Goal: Task Accomplishment & Management: Manage account settings

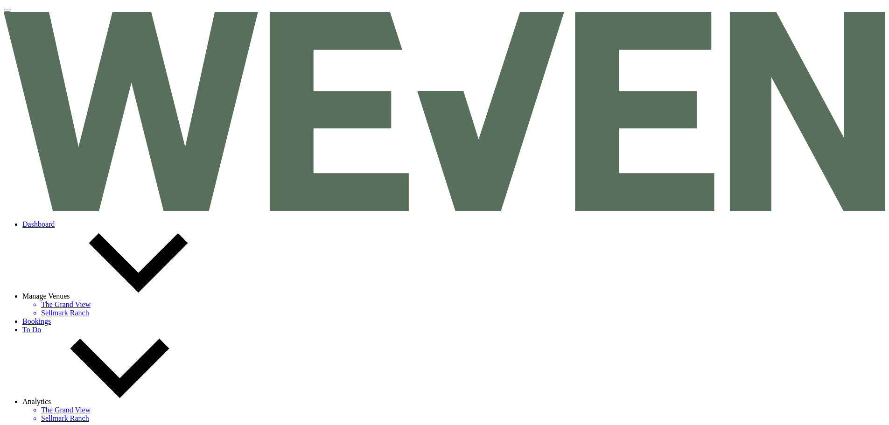
select select "5"
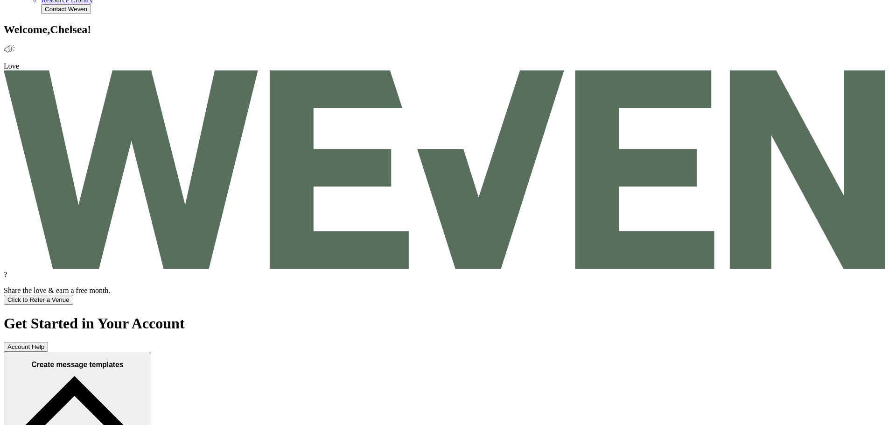
scroll to position [606, 0]
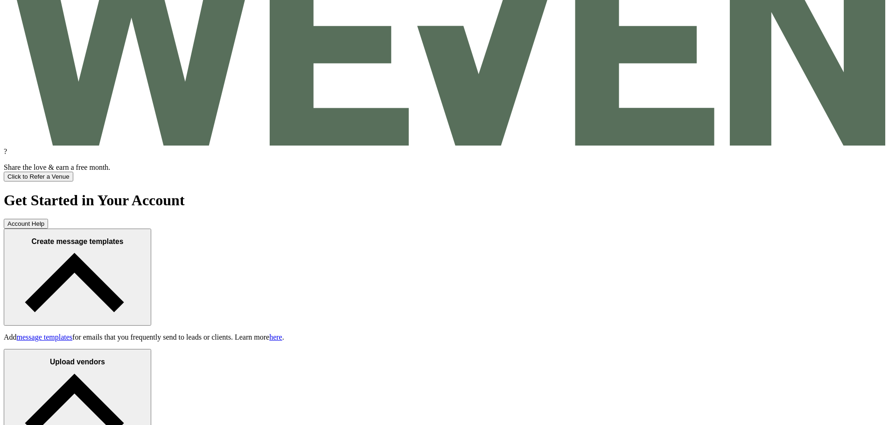
scroll to position [560, 0]
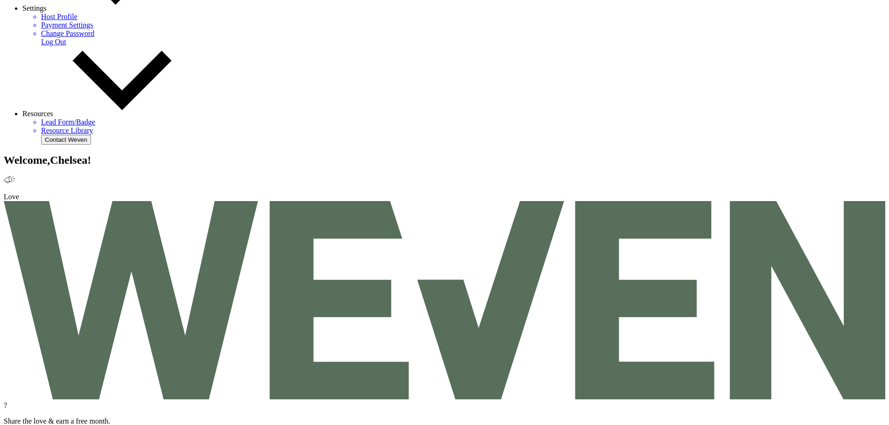
type input "henna"
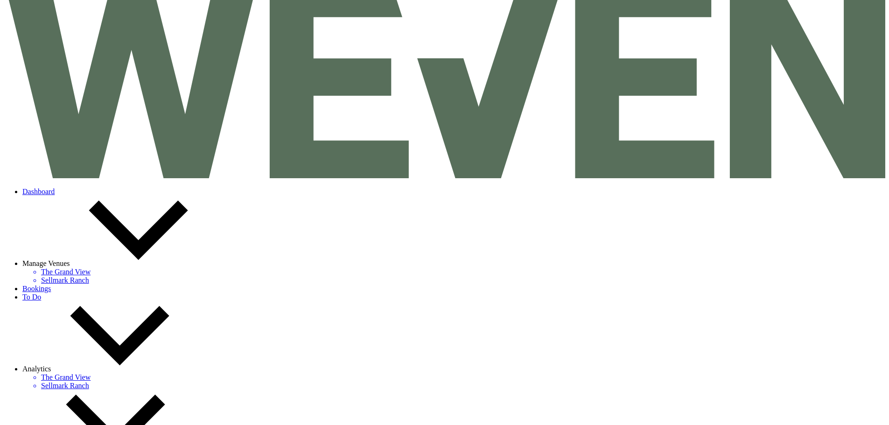
scroll to position [47, 0]
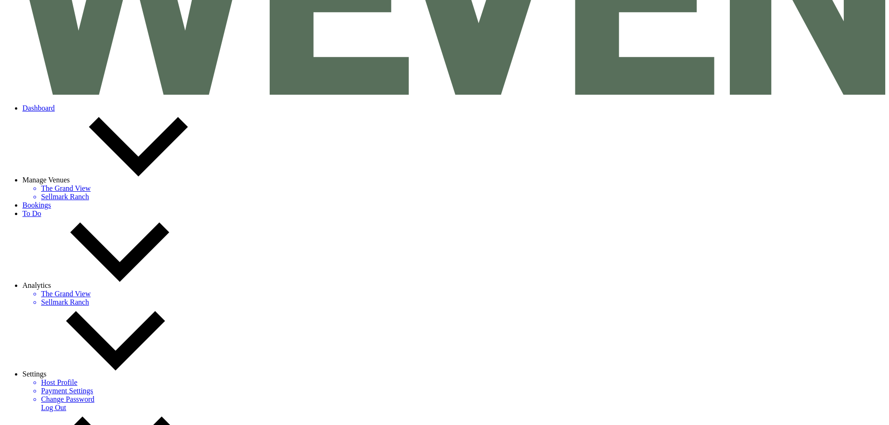
scroll to position [93, 0]
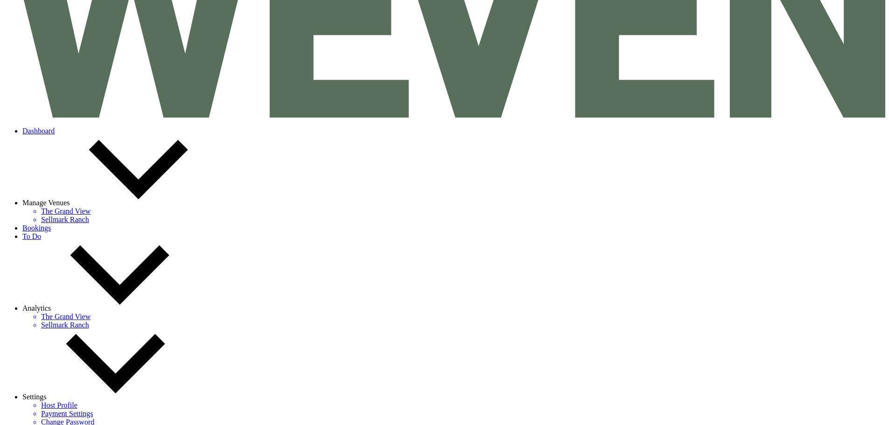
drag, startPoint x: 489, startPoint y: 415, endPoint x: 360, endPoint y: 57, distance: 380.4
drag, startPoint x: 362, startPoint y: 67, endPoint x: 501, endPoint y: 391, distance: 353.2
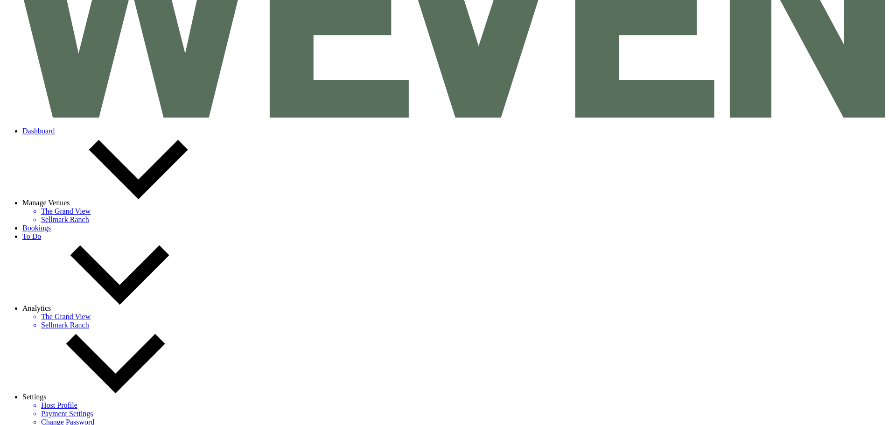
drag, startPoint x: 510, startPoint y: 391, endPoint x: 353, endPoint y: 75, distance: 353.6
drag, startPoint x: 361, startPoint y: 69, endPoint x: 498, endPoint y: 404, distance: 362.3
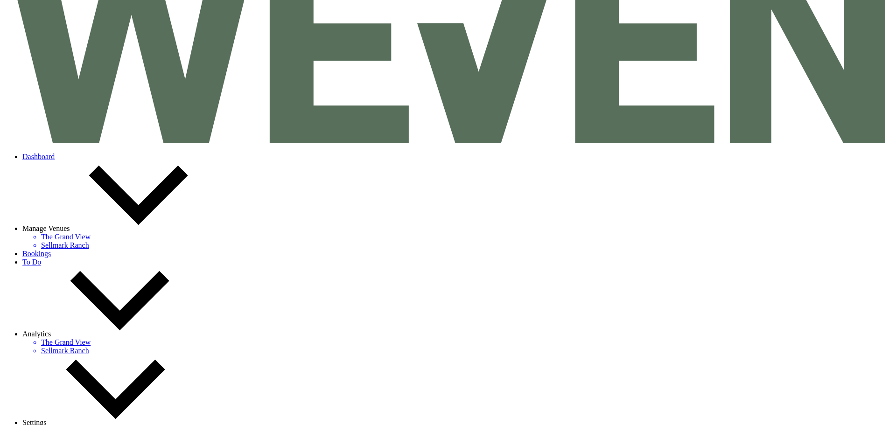
scroll to position [0, 0]
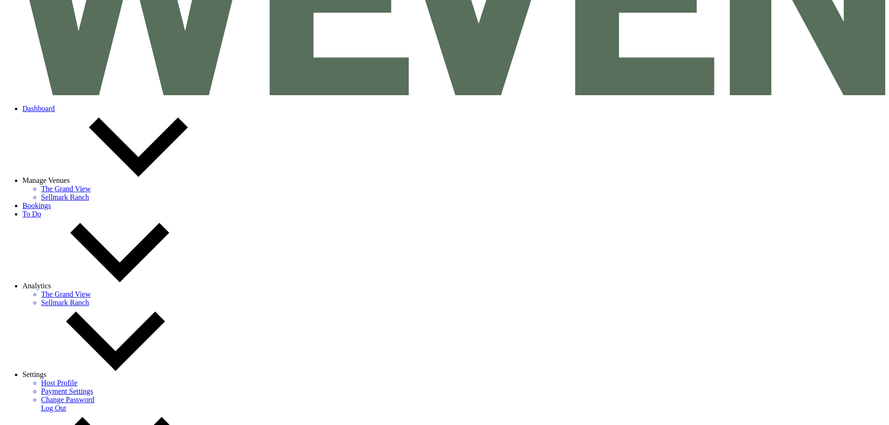
scroll to position [140, 0]
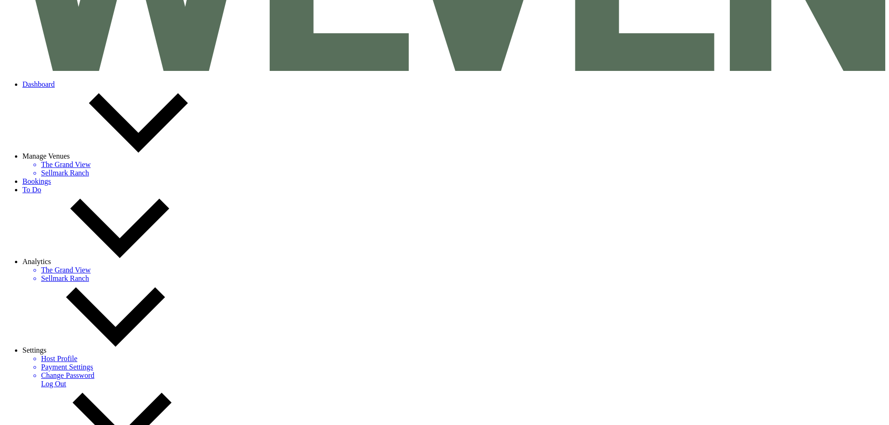
drag, startPoint x: 495, startPoint y: 321, endPoint x: 458, endPoint y: 323, distance: 37.4
drag, startPoint x: 522, startPoint y: 318, endPoint x: 461, endPoint y: 323, distance: 60.9
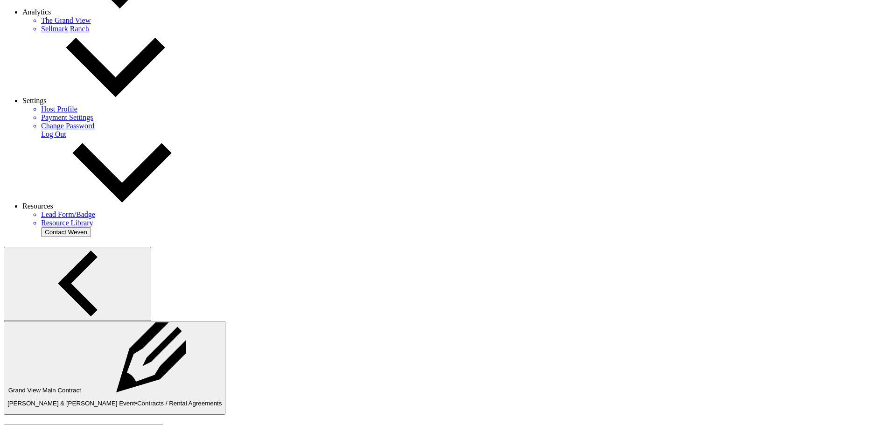
scroll to position [373, 0]
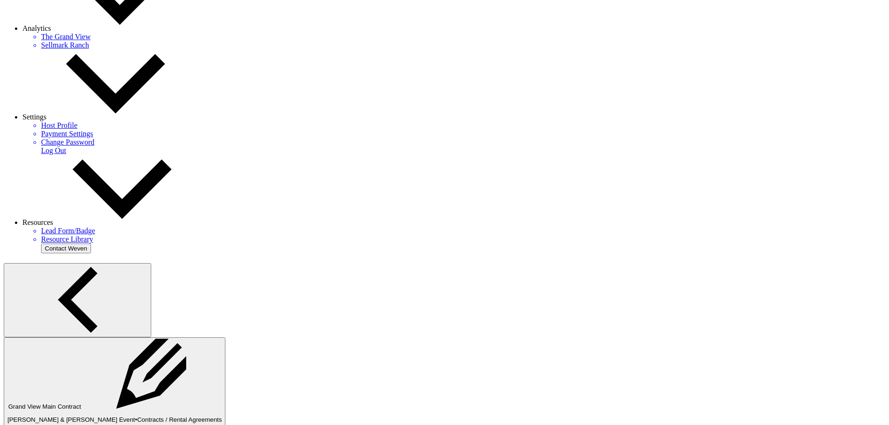
drag, startPoint x: 414, startPoint y: 88, endPoint x: 453, endPoint y: 89, distance: 38.7
drag, startPoint x: 522, startPoint y: 90, endPoint x: 360, endPoint y: 82, distance: 162.5
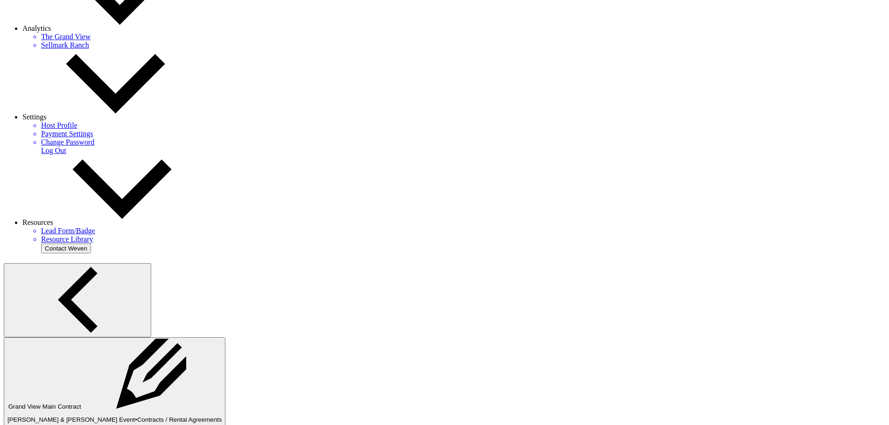
drag, startPoint x: 419, startPoint y: 42, endPoint x: 526, endPoint y: 122, distance: 133.6
drag, startPoint x: 540, startPoint y: 184, endPoint x: 343, endPoint y: 35, distance: 247.0
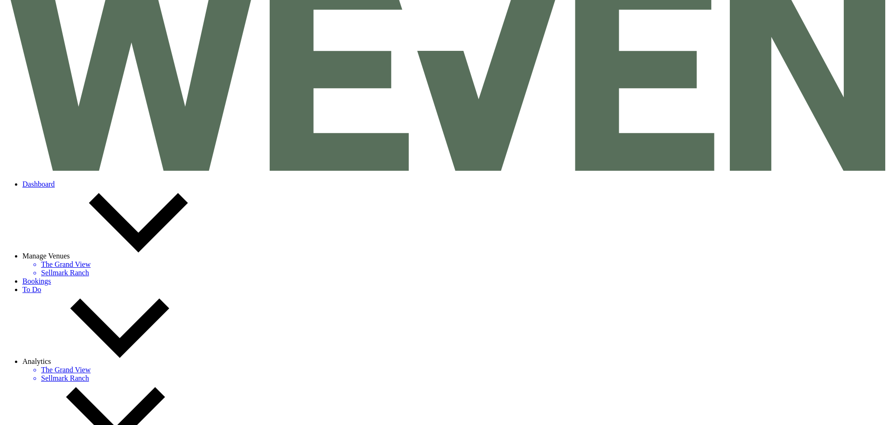
scroll to position [0, 0]
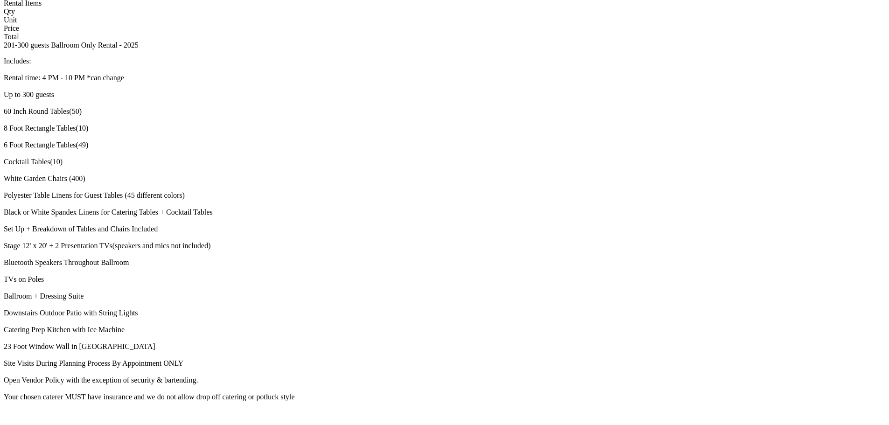
scroll to position [933, 0]
drag, startPoint x: 606, startPoint y: 237, endPoint x: 449, endPoint y: 204, distance: 160.6
click at [449, 204] on div "Invoice Created On: May 4, 2025 3:22 PM Danna Saleh & Khaled Saleh's Bridal Sho…" at bounding box center [444, 306] width 881 height 702
drag, startPoint x: 474, startPoint y: 212, endPoint x: 633, endPoint y: 272, distance: 170.5
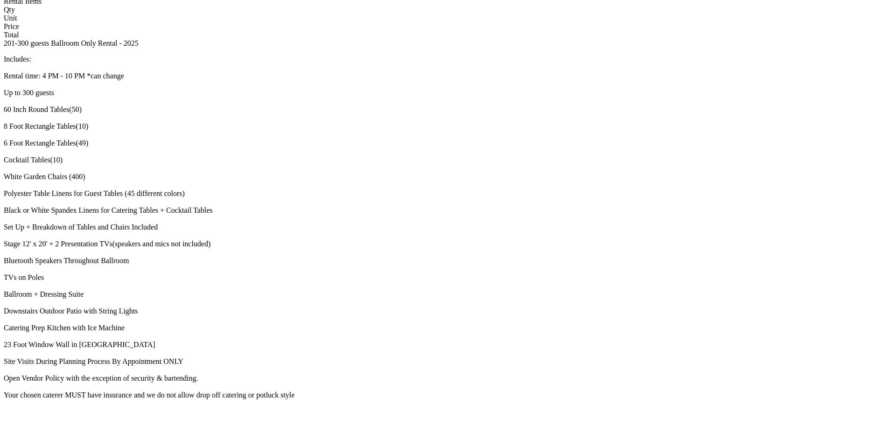
click at [633, 272] on div "Invoice Created On: May 4, 2025 3:22 PM Danna Saleh & Khaled Saleh's Bridal Sho…" at bounding box center [444, 306] width 881 height 702
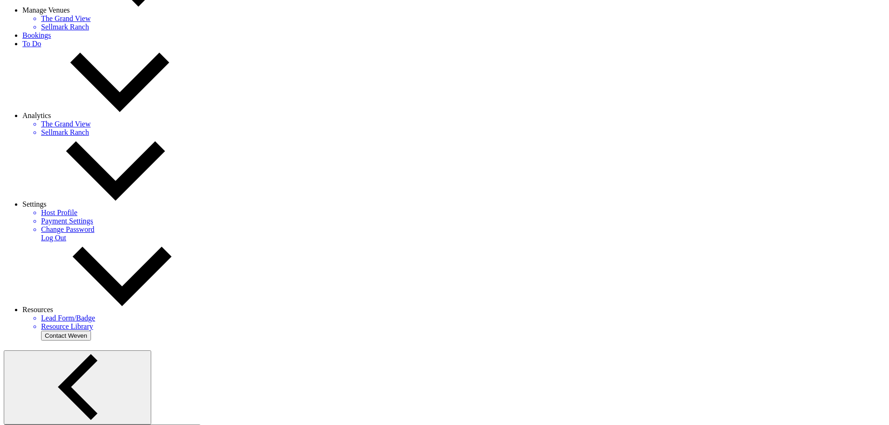
scroll to position [233, 0]
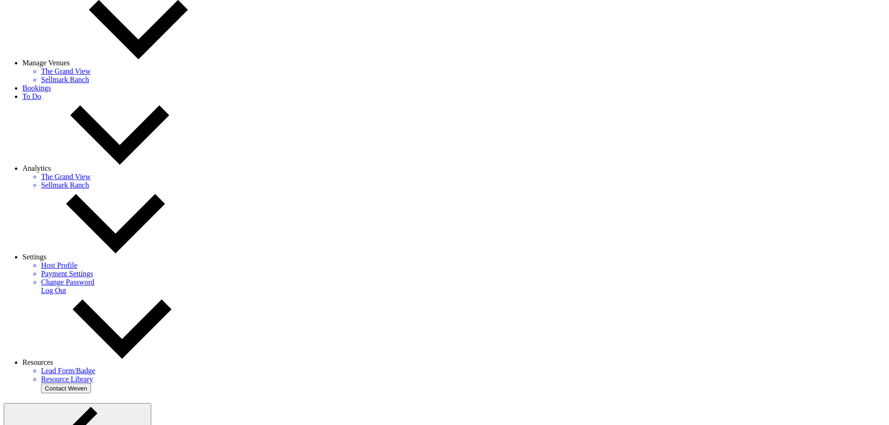
drag, startPoint x: 618, startPoint y: 310, endPoint x: 268, endPoint y: 70, distance: 424.0
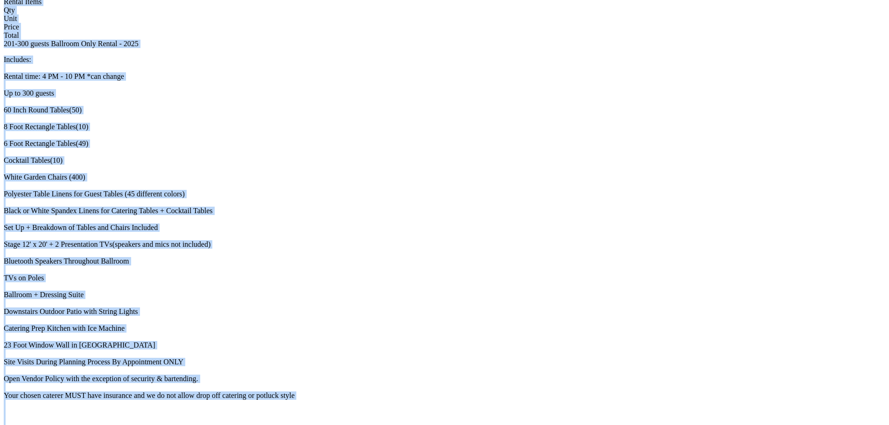
scroll to position [933, 0]
drag, startPoint x: 275, startPoint y: 54, endPoint x: 627, endPoint y: 366, distance: 470.5
click at [616, 320] on div "Invoice Created On: May 4, 2025 3:22 PM Danna Saleh & Khaled Saleh's Bridal Sho…" at bounding box center [444, 306] width 881 height 702
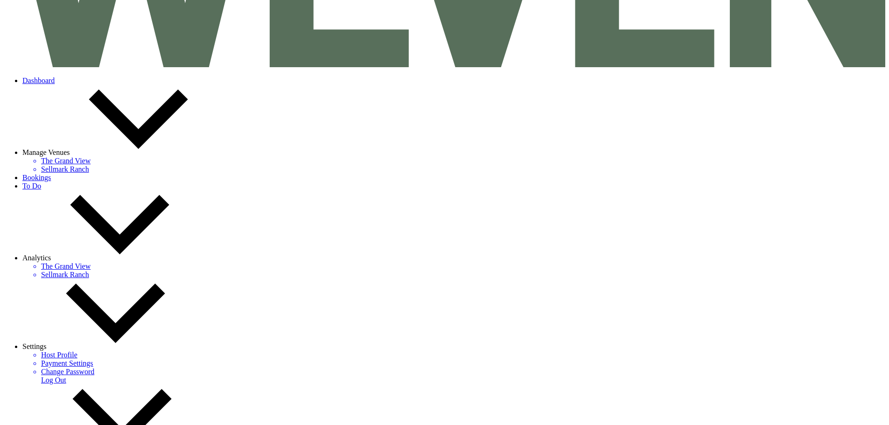
scroll to position [140, 0]
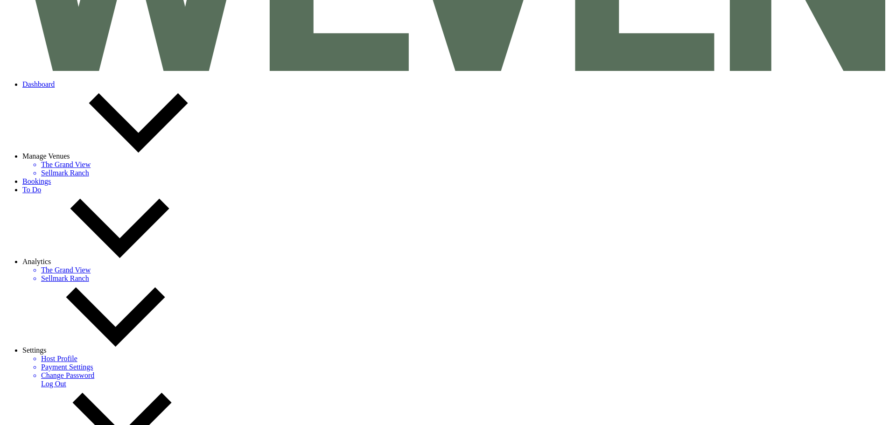
drag, startPoint x: 606, startPoint y: 330, endPoint x: 262, endPoint y: 146, distance: 390.9
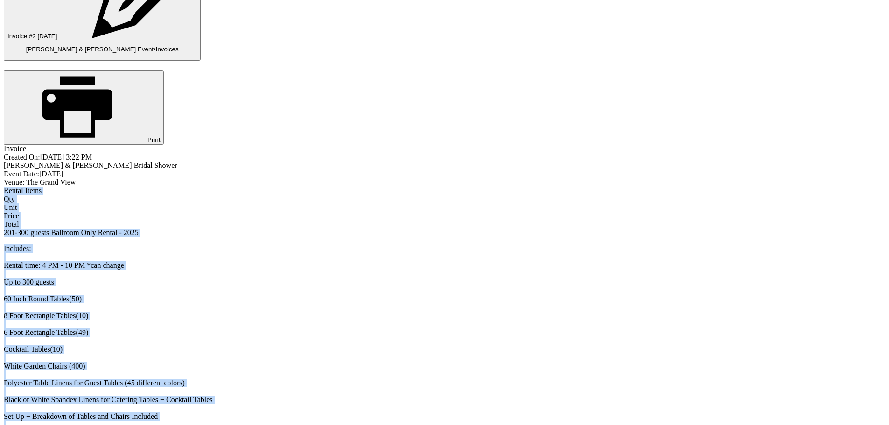
scroll to position [746, 0]
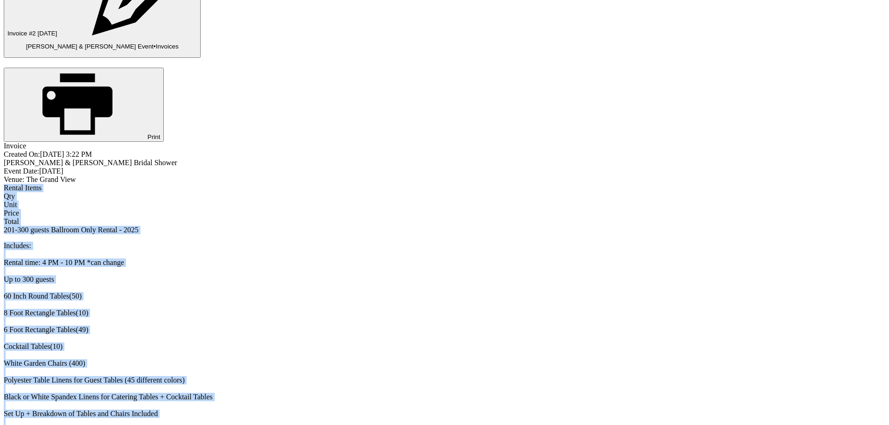
drag, startPoint x: 262, startPoint y: 146, endPoint x: 621, endPoint y: 345, distance: 411.1
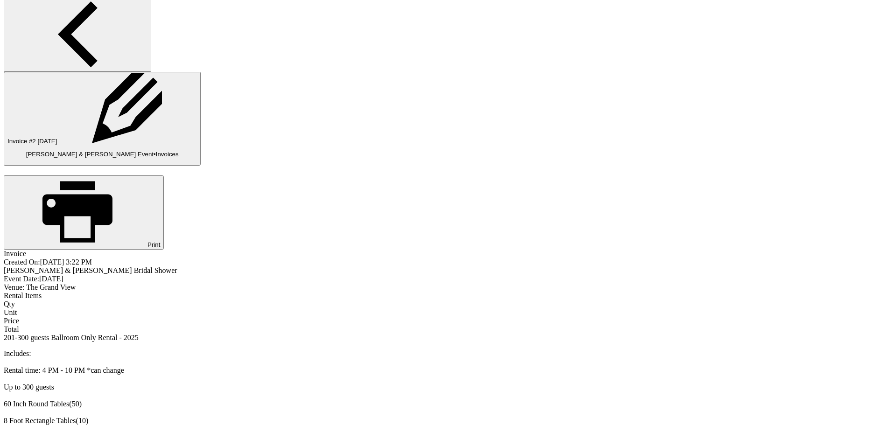
scroll to position [466, 0]
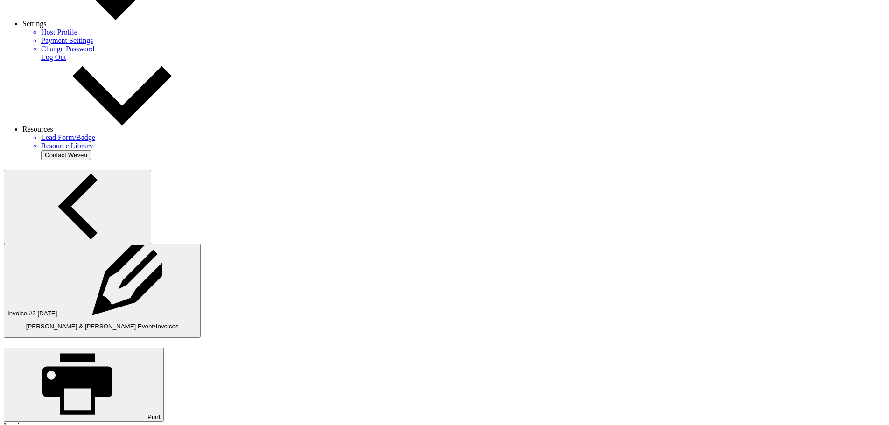
drag, startPoint x: 619, startPoint y: 400, endPoint x: 284, endPoint y: 153, distance: 416.4
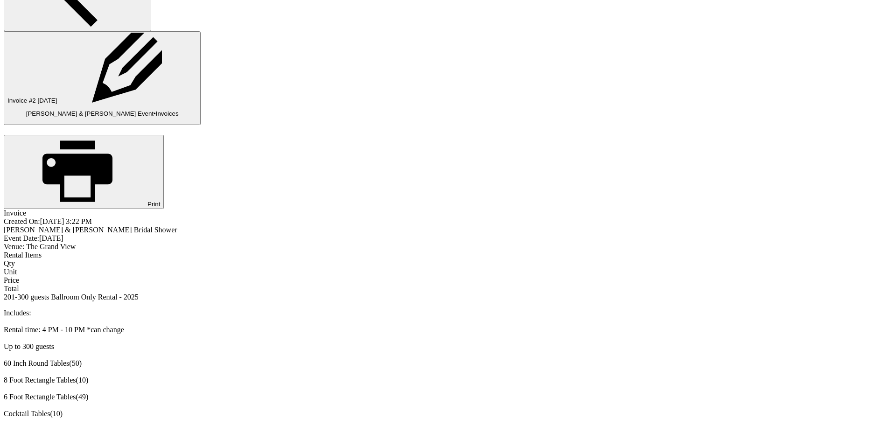
scroll to position [700, 0]
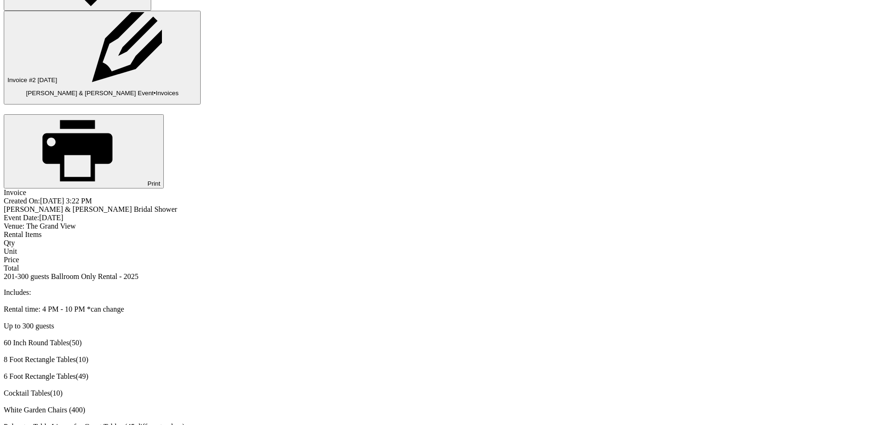
drag, startPoint x: 333, startPoint y: 282, endPoint x: 268, endPoint y: 207, distance: 98.9
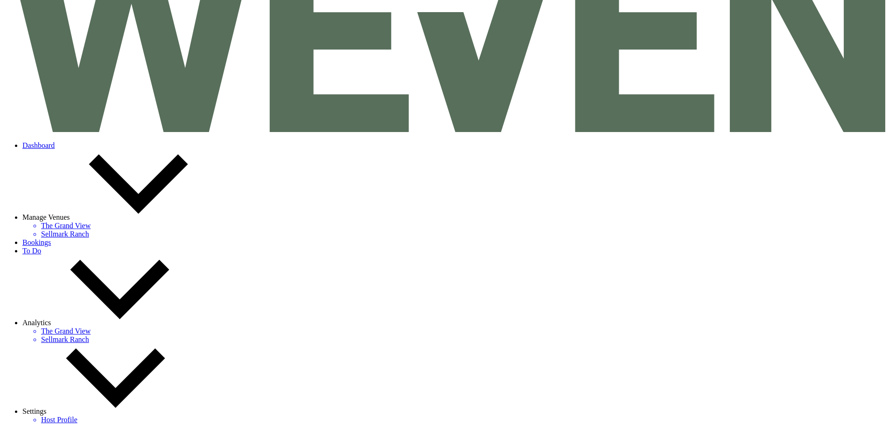
scroll to position [0, 0]
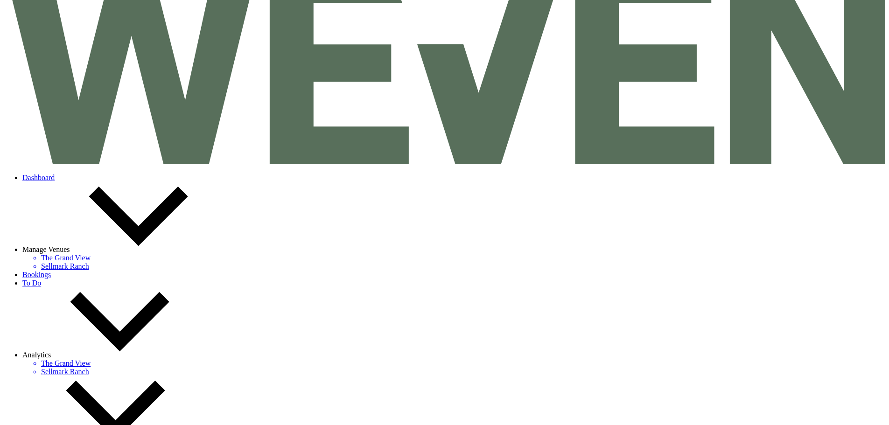
drag, startPoint x: 251, startPoint y: 296, endPoint x: 257, endPoint y: 306, distance: 10.6
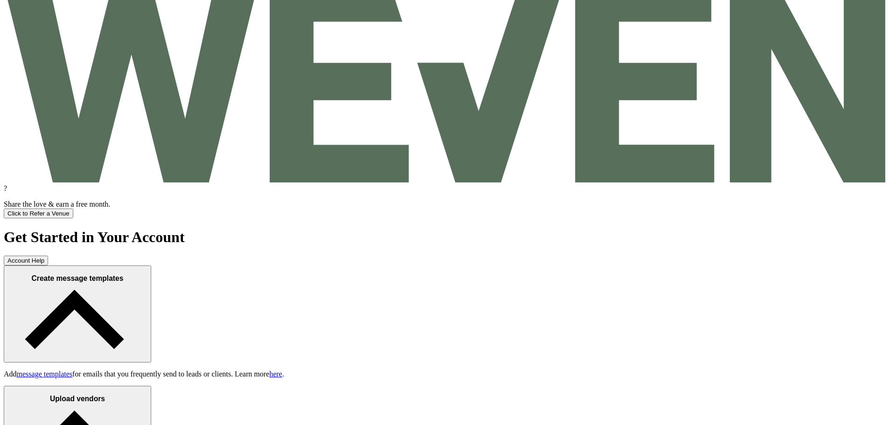
scroll to position [793, 0]
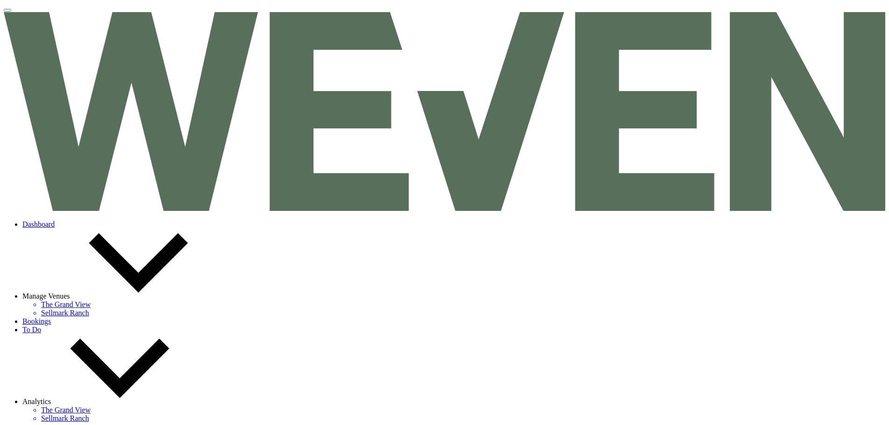
select select "5"
select select "13"
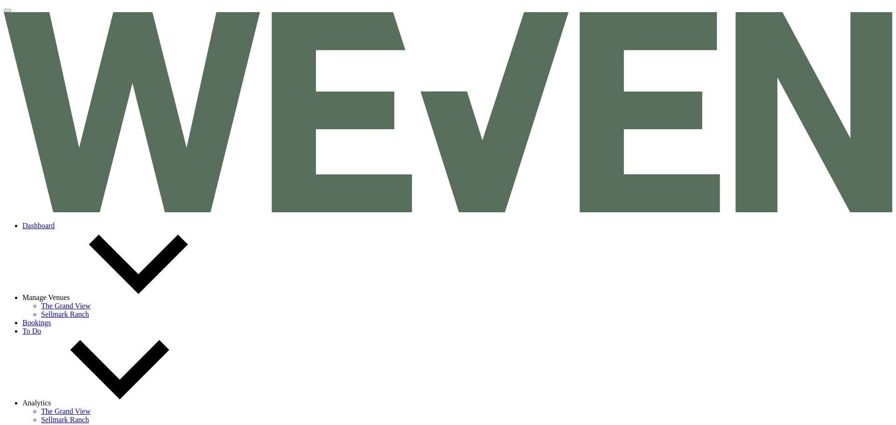
select select "5"
select select "9"
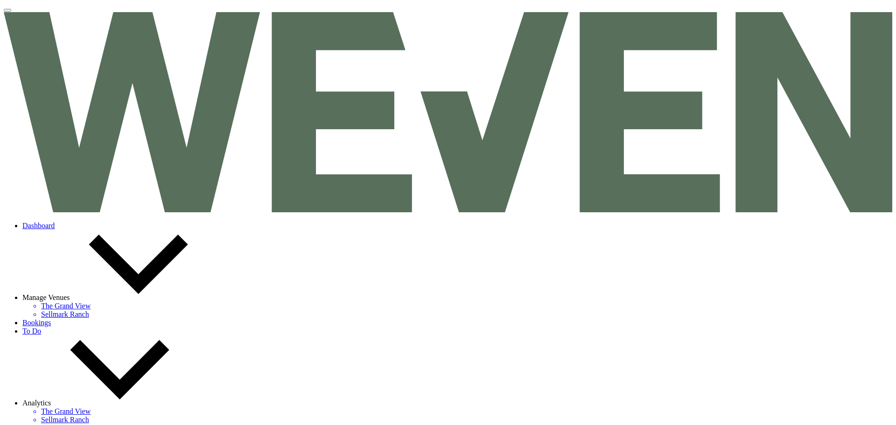
select select "5"
select select "4"
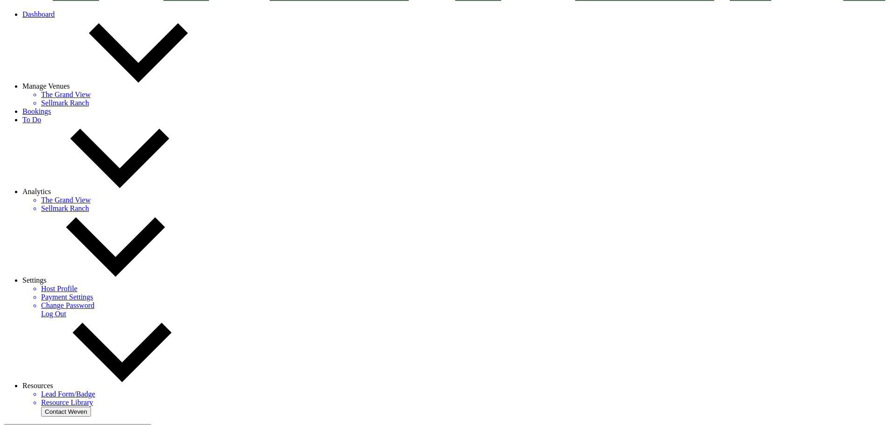
scroll to position [217, 0]
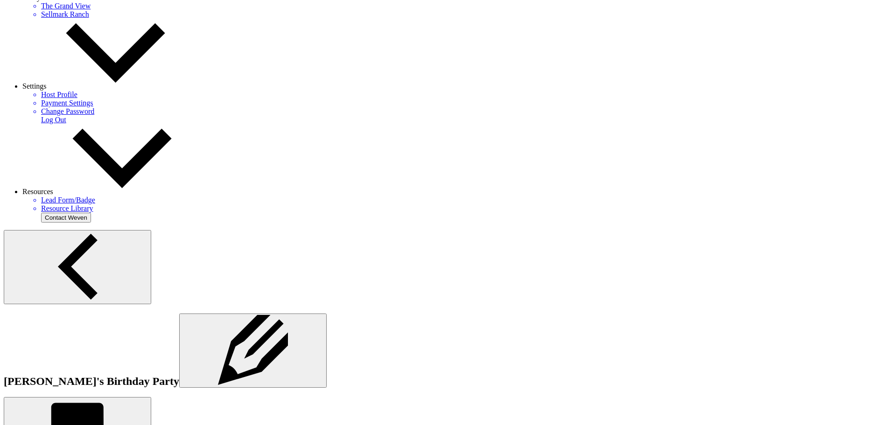
scroll to position [311, 0]
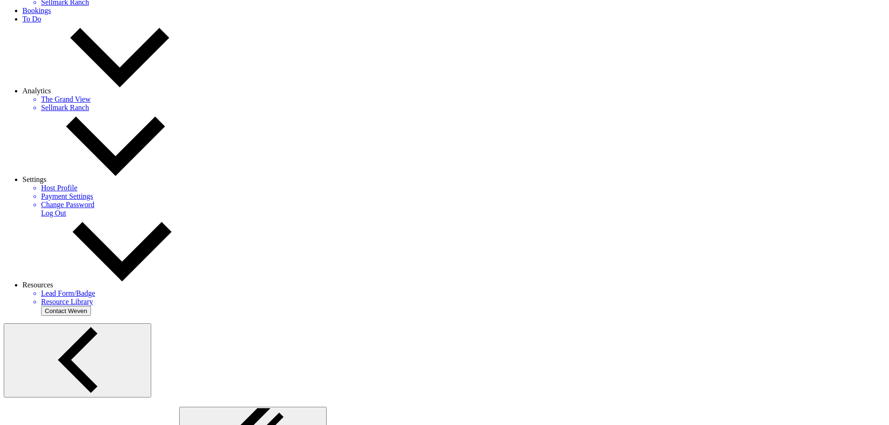
select select "5071"
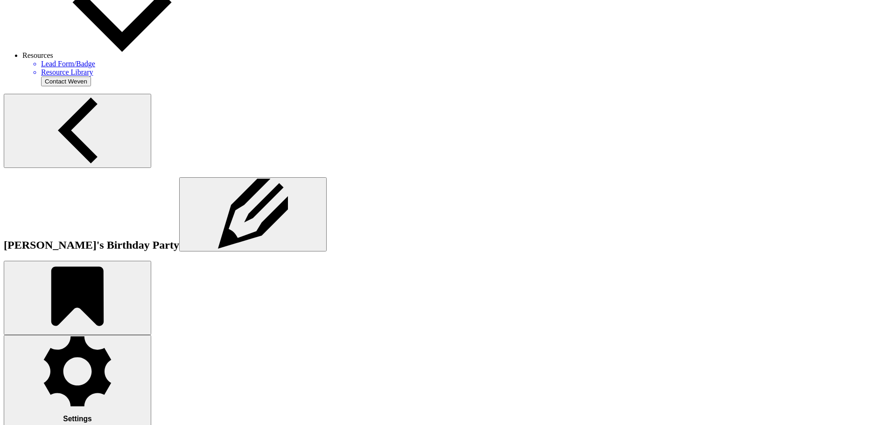
scroll to position [544, 0]
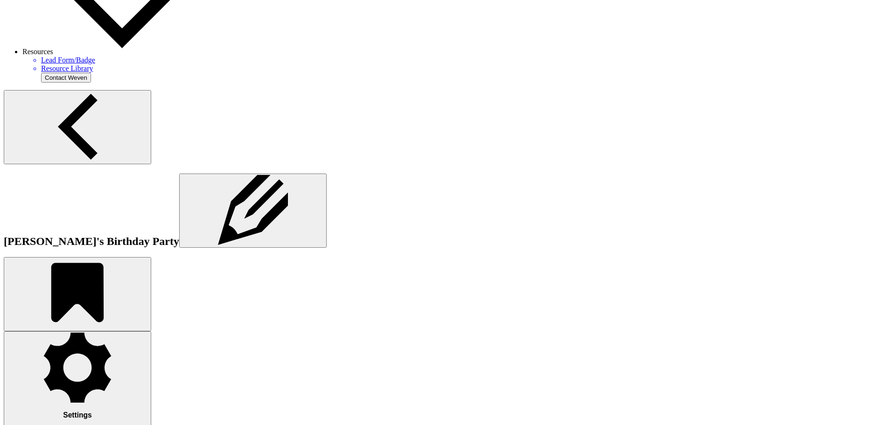
drag, startPoint x: 345, startPoint y: 273, endPoint x: 365, endPoint y: 238, distance: 40.6
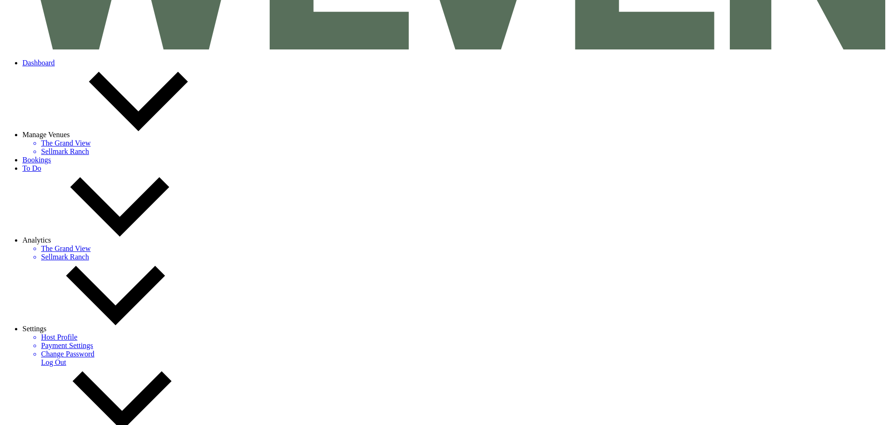
scroll to position [0, 0]
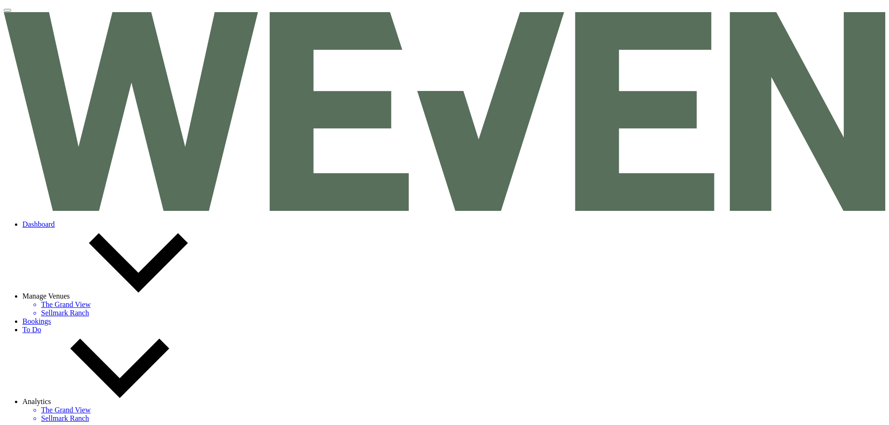
select select "5"
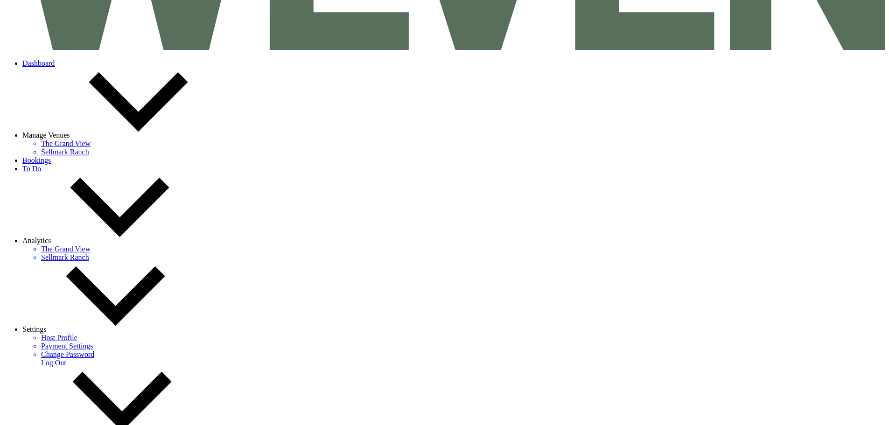
scroll to position [187, 0]
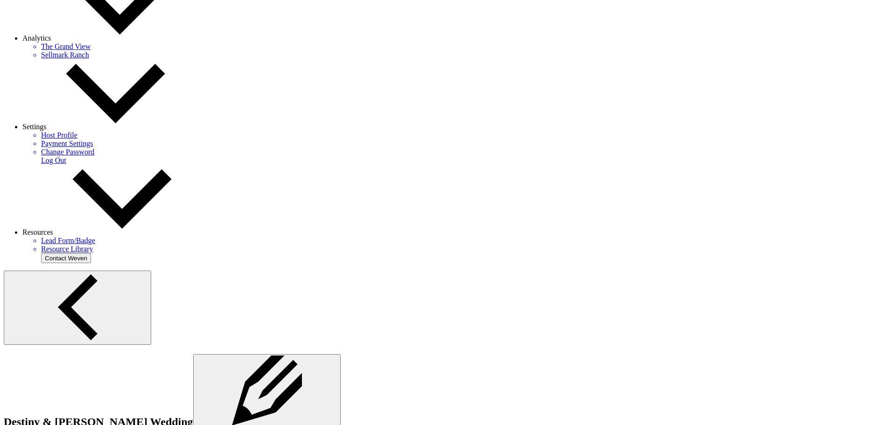
scroll to position [373, 0]
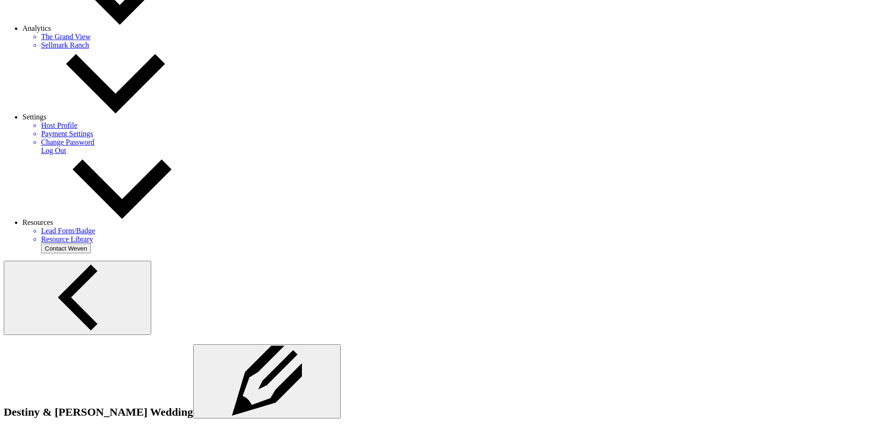
select select "5070"
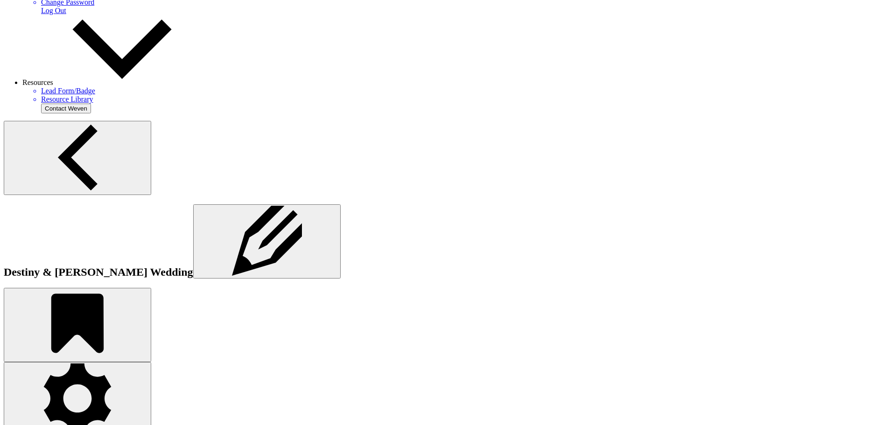
drag, startPoint x: 511, startPoint y: 283, endPoint x: 364, endPoint y: 283, distance: 147.4
drag, startPoint x: 309, startPoint y: 318, endPoint x: 183, endPoint y: 301, distance: 127.1
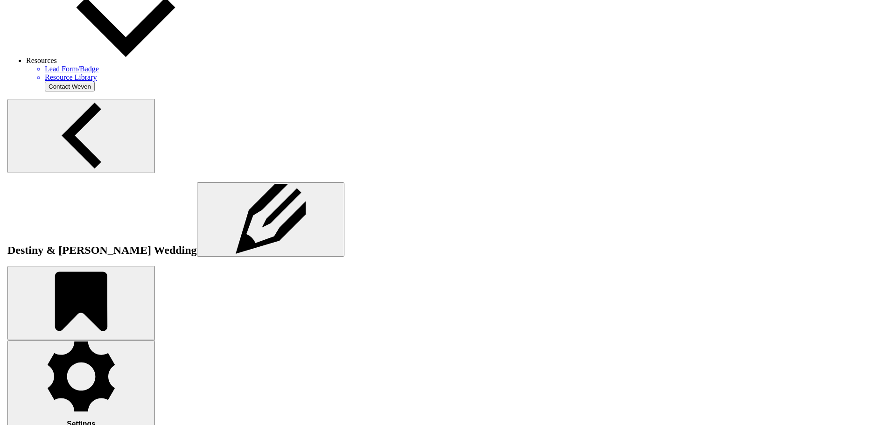
scroll to position [560, 0]
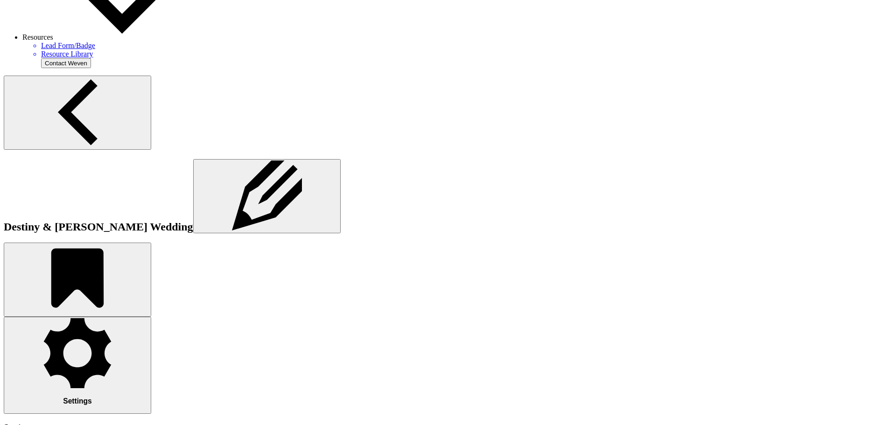
scroll to position [280, 0]
checkbox input "true"
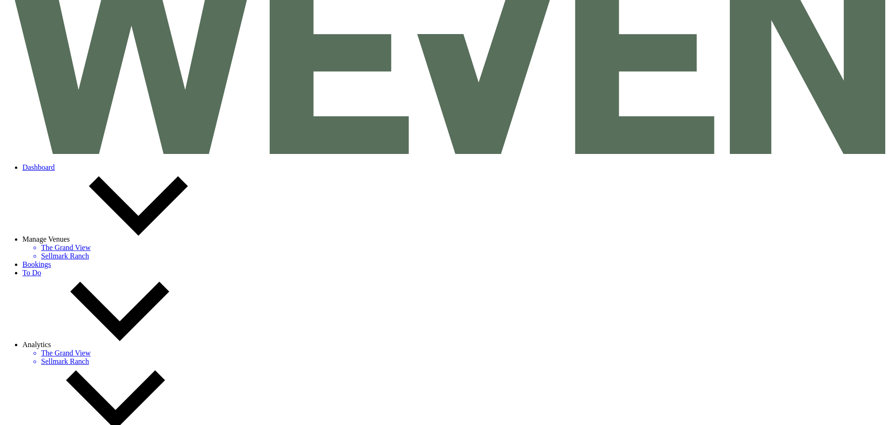
scroll to position [0, 0]
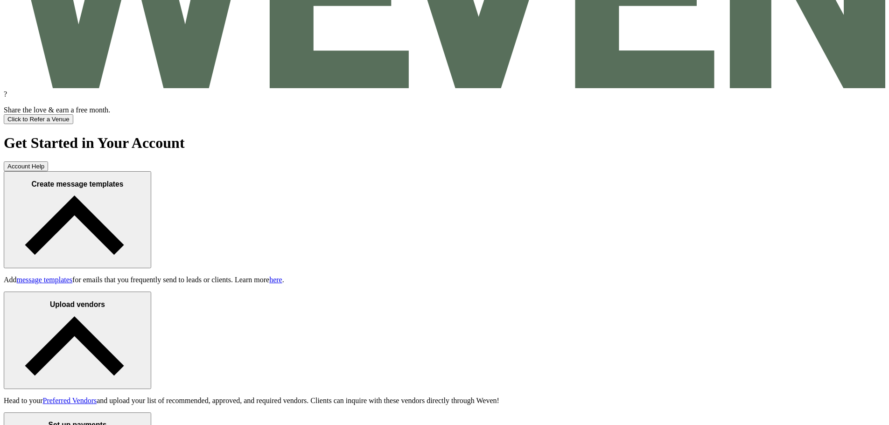
scroll to position [560, 0]
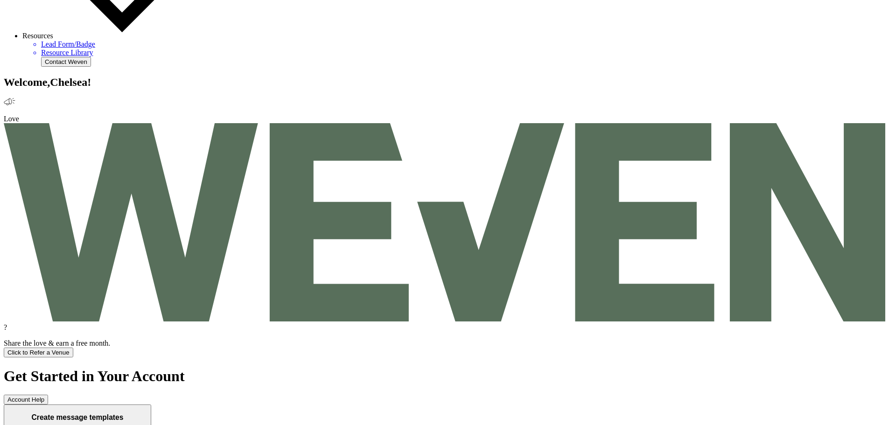
paste input "Alexandra Kehrman"
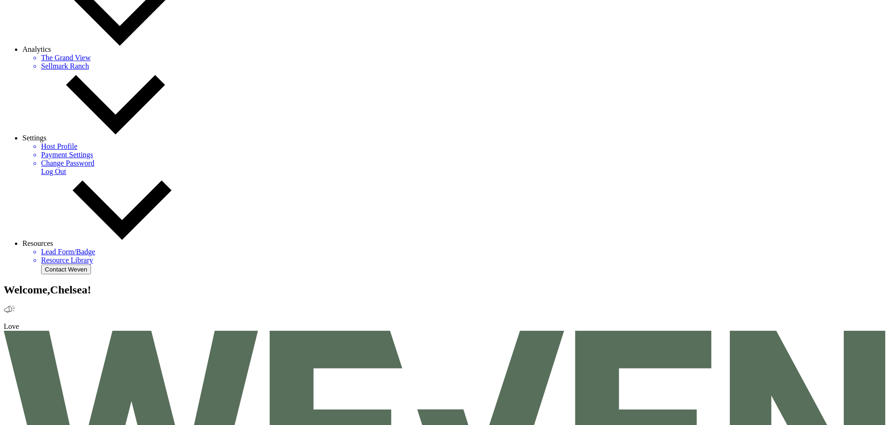
drag, startPoint x: 236, startPoint y: 274, endPoint x: 113, endPoint y: 275, distance: 122.7
paste input "Maya Campfield"
type input "Maya Campfield"
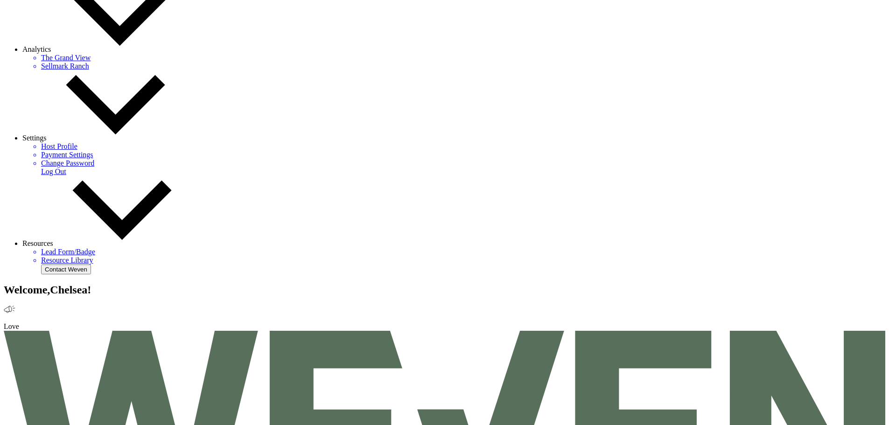
select select "5"
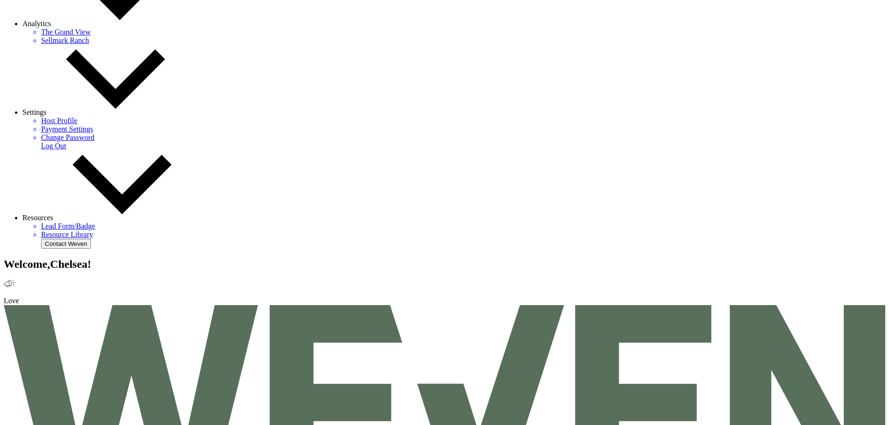
type input "Maya Campfield"
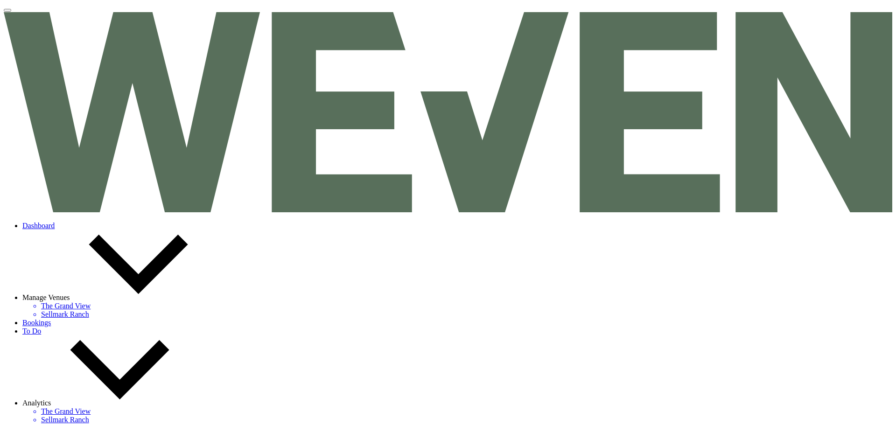
select select "5"
select select "25"
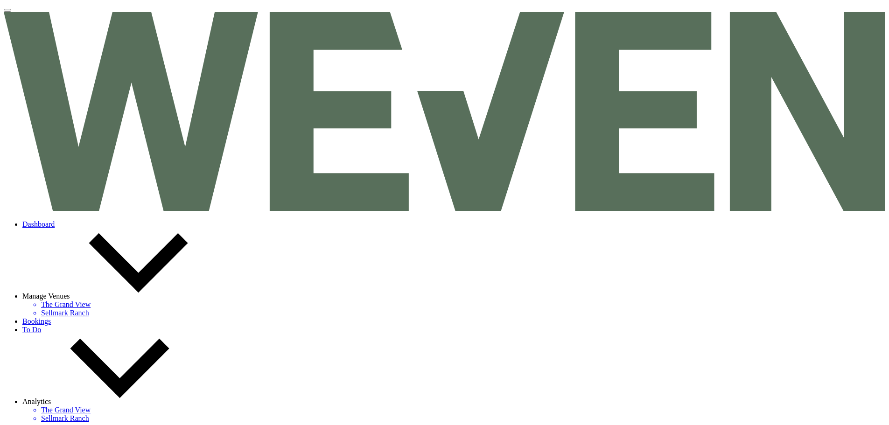
drag, startPoint x: 705, startPoint y: 78, endPoint x: 703, endPoint y: 83, distance: 5.2
select select "7"
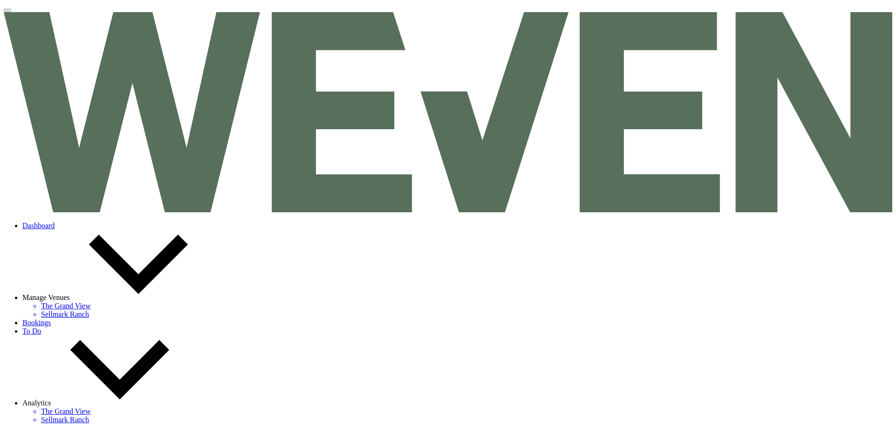
select select "1"
select select "836"
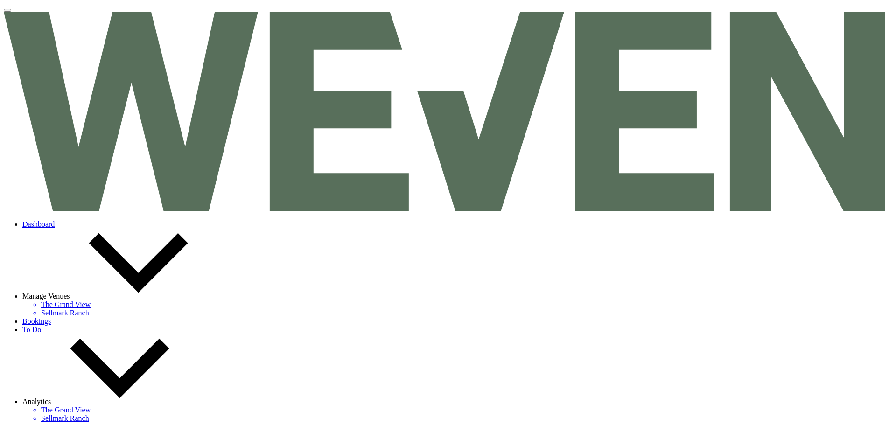
drag, startPoint x: 693, startPoint y: 80, endPoint x: 693, endPoint y: 88, distance: 7.5
select select "8"
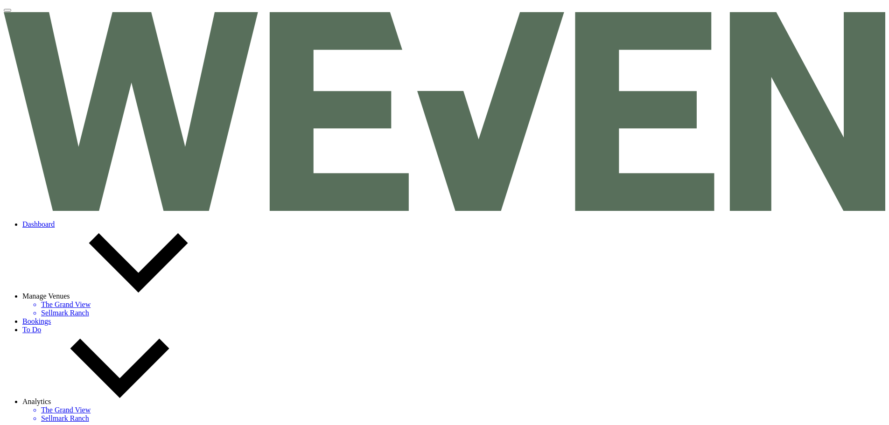
select select "6"
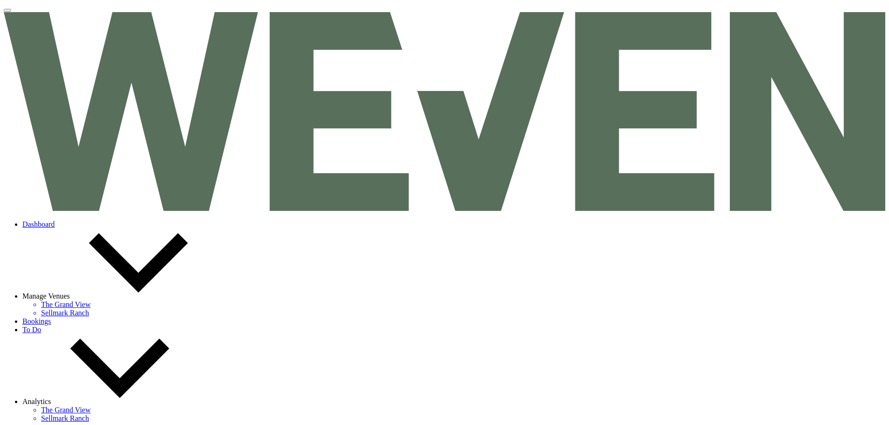
select select "8"
select select "6"
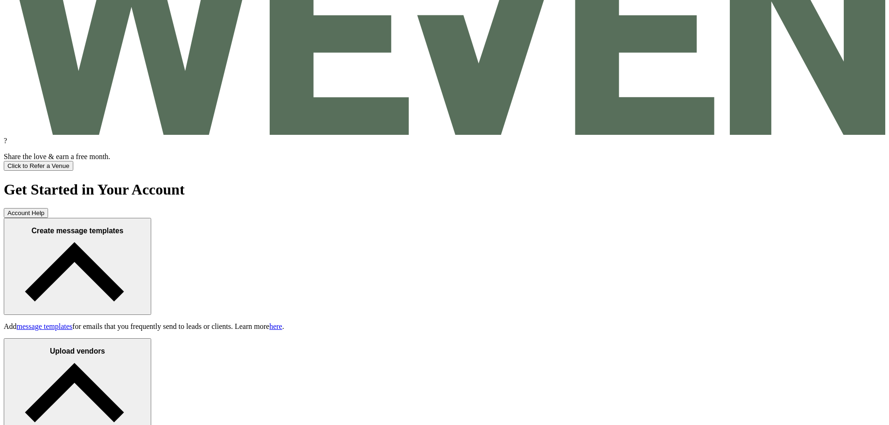
scroll to position [513, 0]
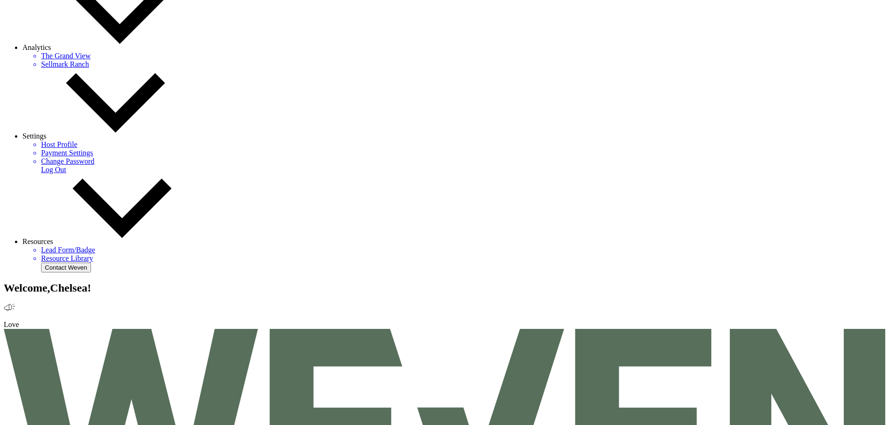
scroll to position [352, 0]
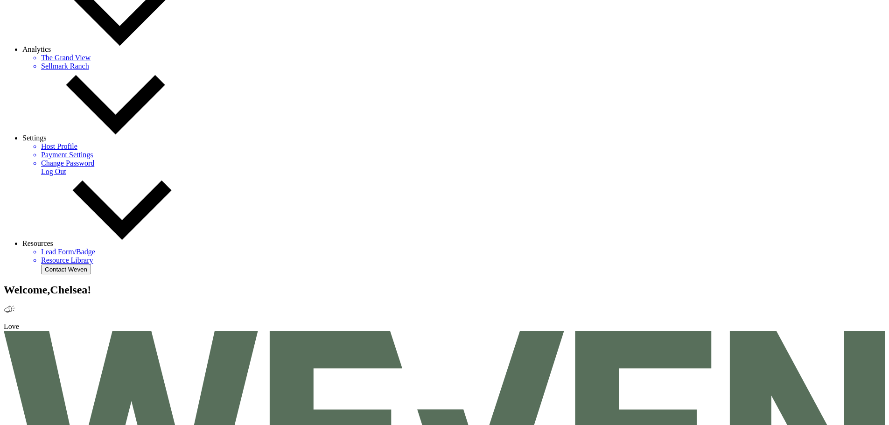
drag, startPoint x: 209, startPoint y: 266, endPoint x: 156, endPoint y: 270, distance: 53.3
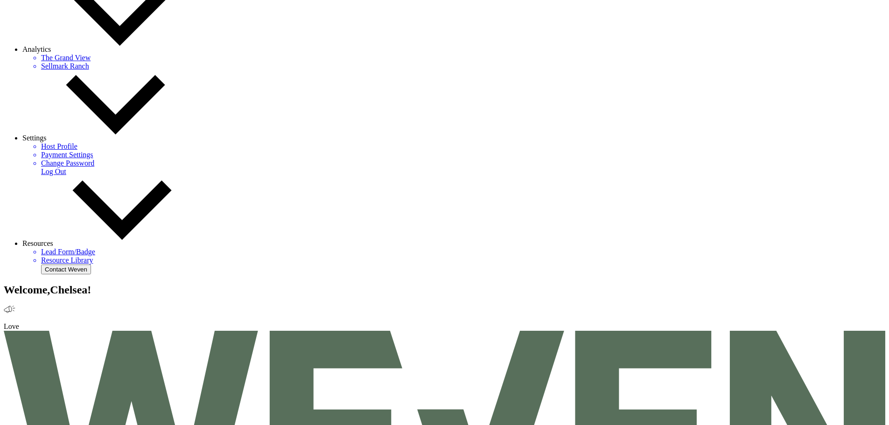
paste input "Theresa"
drag, startPoint x: 201, startPoint y: 271, endPoint x: 127, endPoint y: 271, distance: 74.2
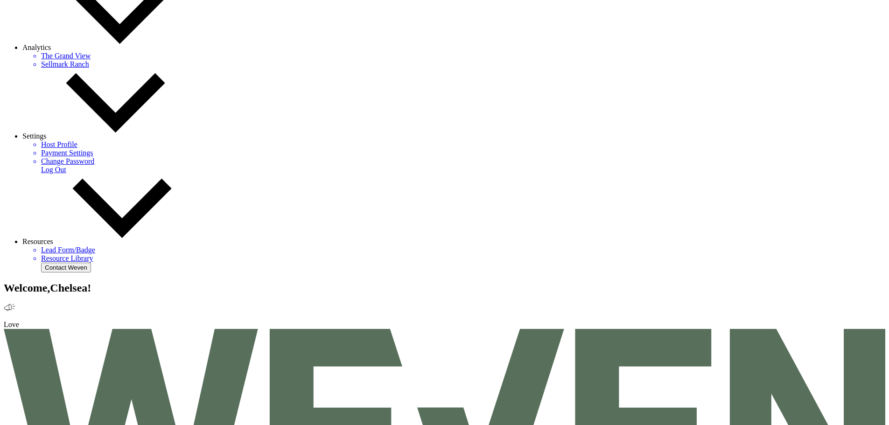
scroll to position [430, 0]
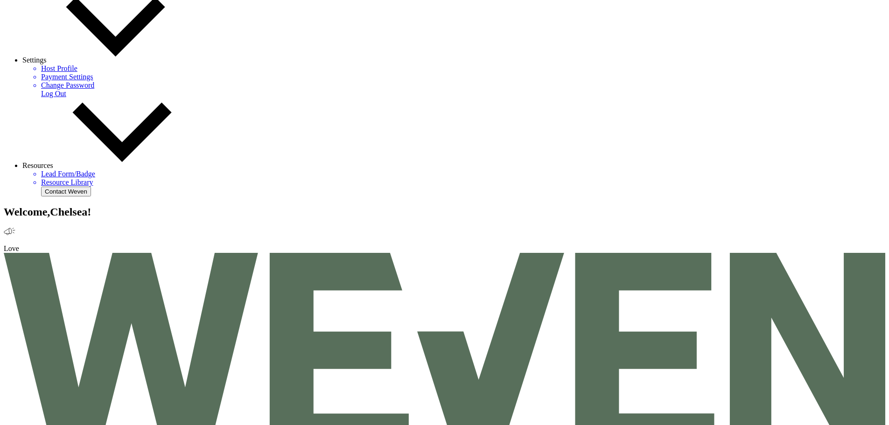
type input "mansfield"
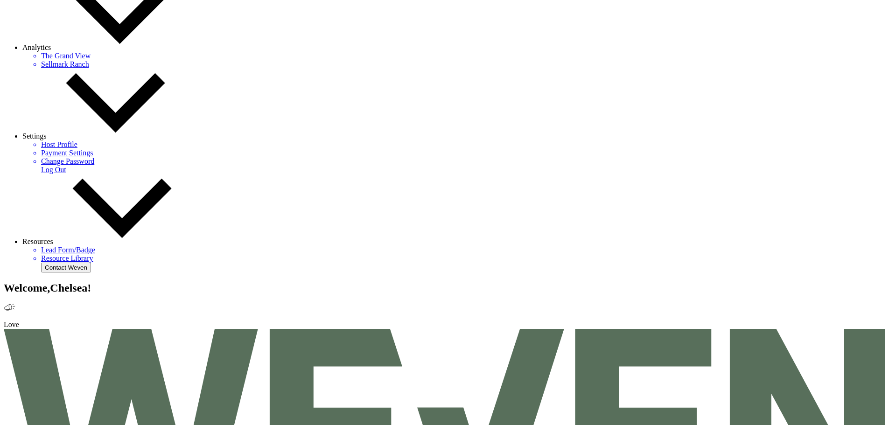
select select "4"
select select "8"
select select "7"
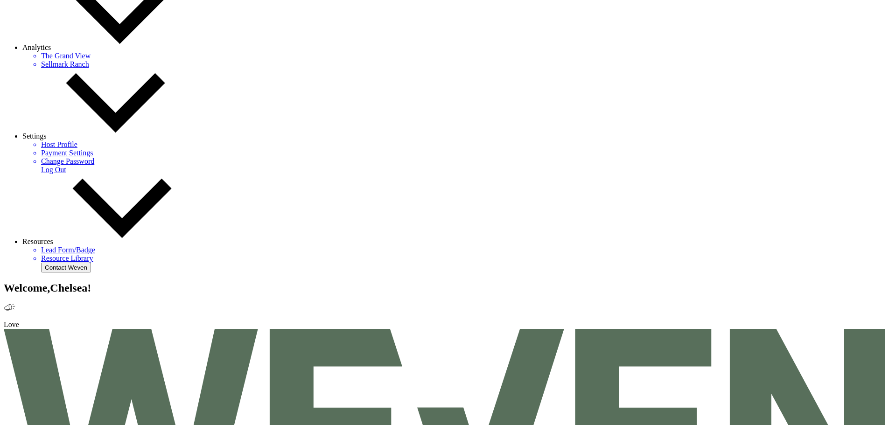
select select "8"
select select "3"
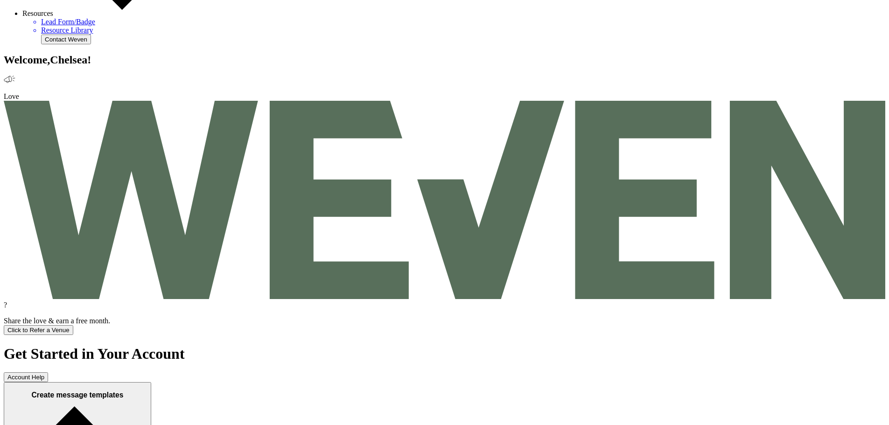
scroll to position [581, 0]
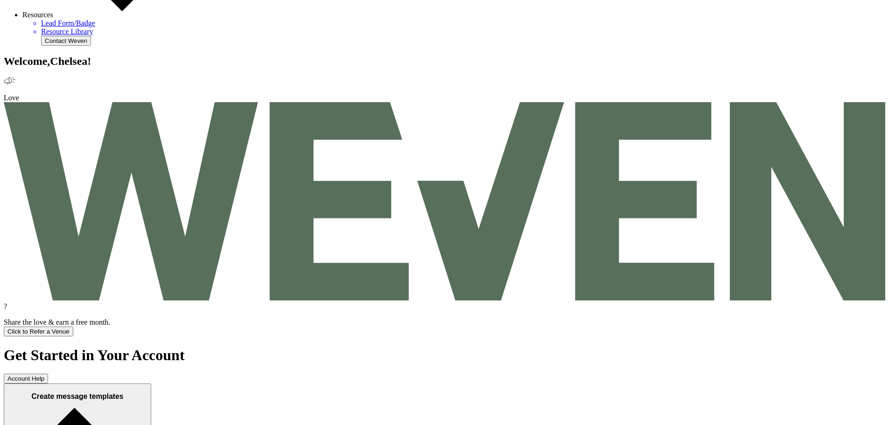
type input "mansfield"
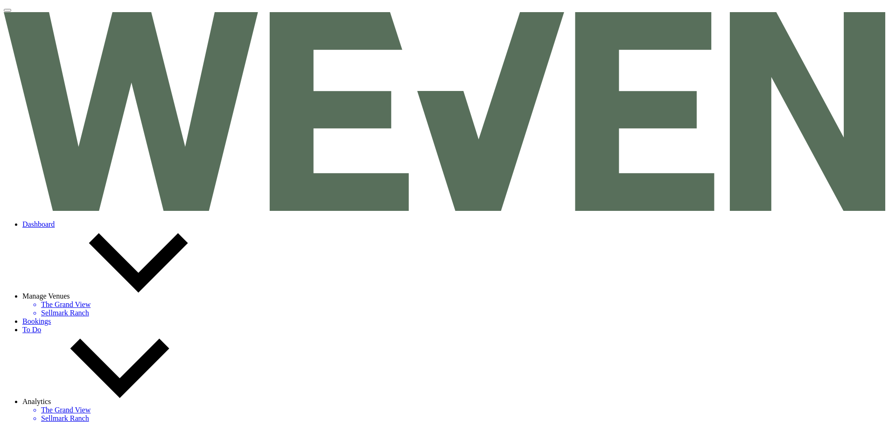
click at [51, 317] on link "Bookings" at bounding box center [36, 321] width 28 height 8
drag, startPoint x: 120, startPoint y: 14, endPoint x: 426, endPoint y: 1, distance: 305.8
click at [55, 220] on link "Dashboard" at bounding box center [38, 224] width 32 height 8
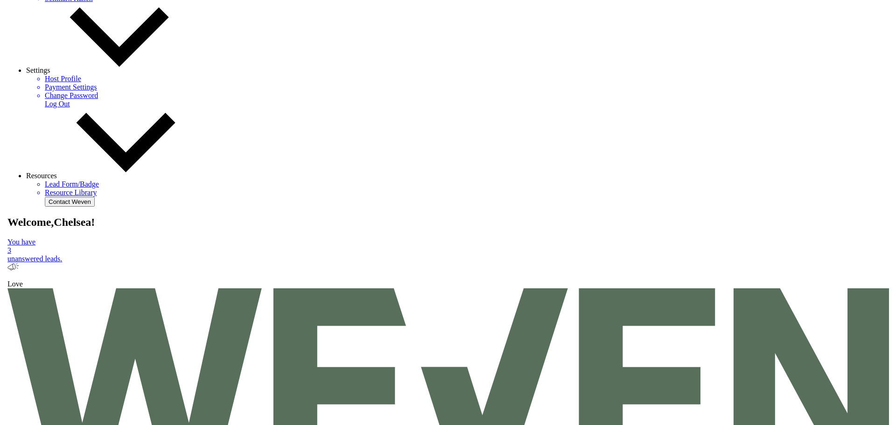
scroll to position [421, 0]
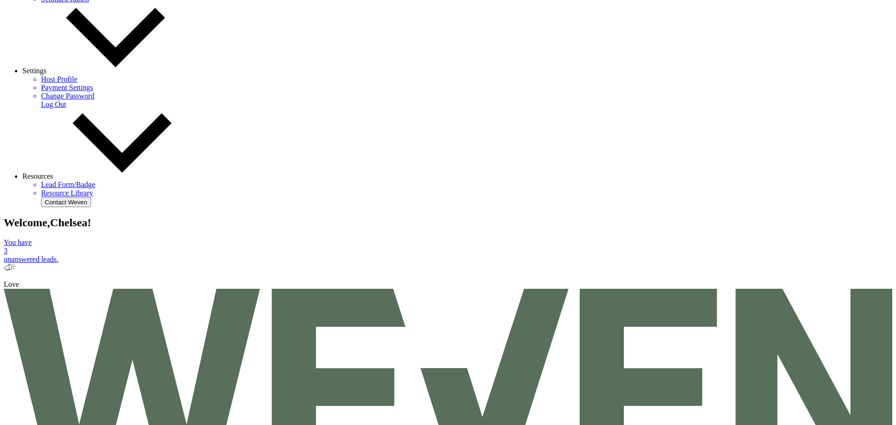
select select "6"
select select "20"
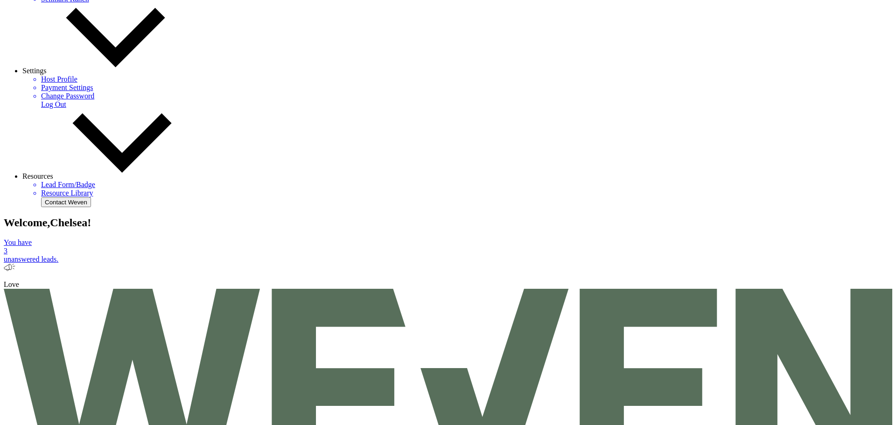
select select "7"
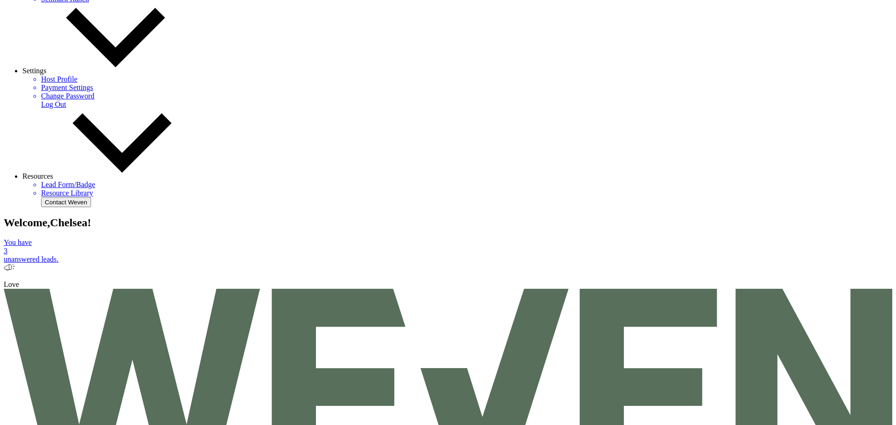
paste input "theresa.cohagen@mansfieldtexas.gov"
type input "theresa.cohagen@mansfieldtexas.gov"
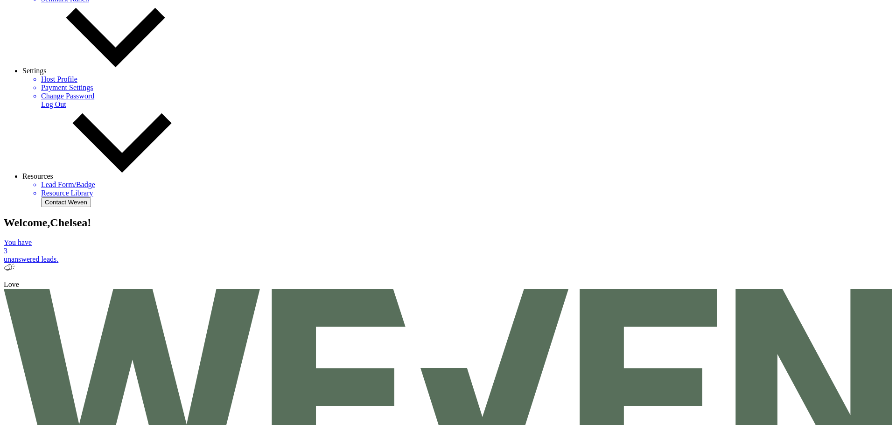
paste input "817-728-3384"
type input "817-728-3384"
paste input "Theresa Cohagen"
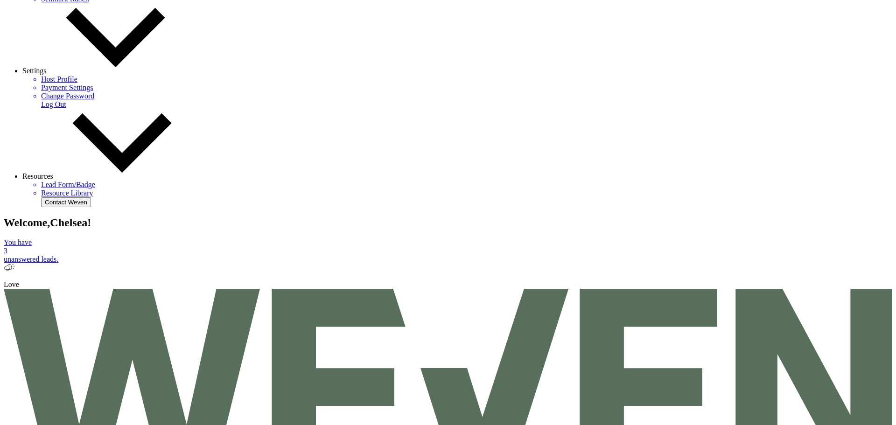
scroll to position [63, 0]
type input "Theresa Cohagen"
drag, startPoint x: 345, startPoint y: 277, endPoint x: 341, endPoint y: 285, distance: 8.6
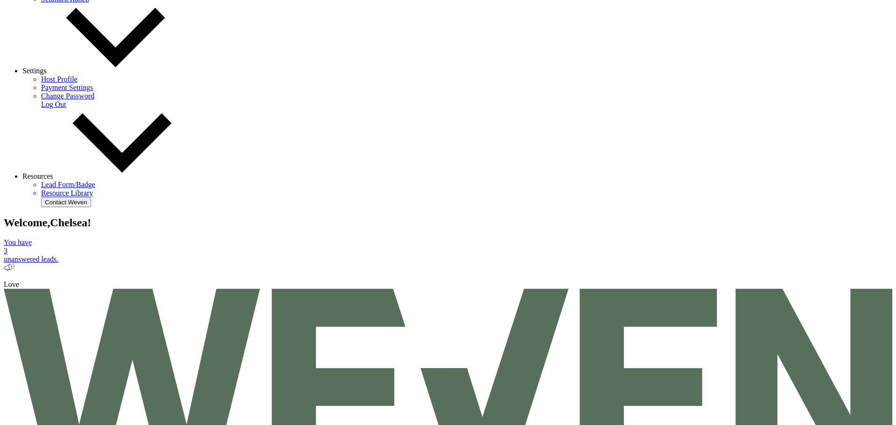
select select "836"
type input "100"
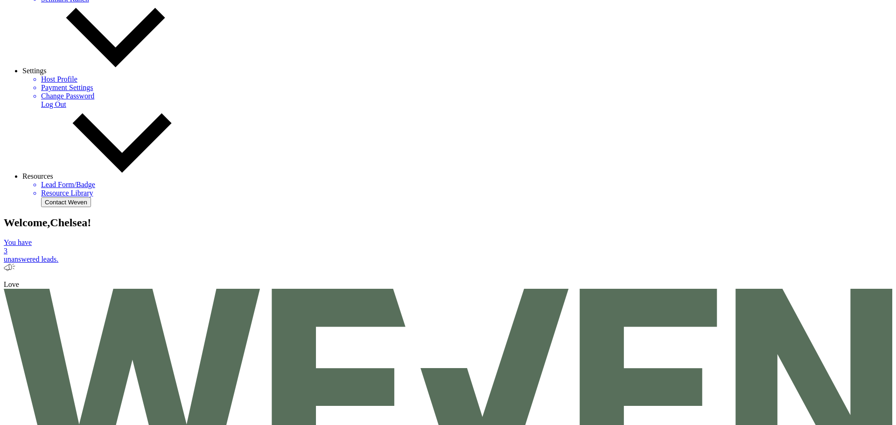
scroll to position [222, 0]
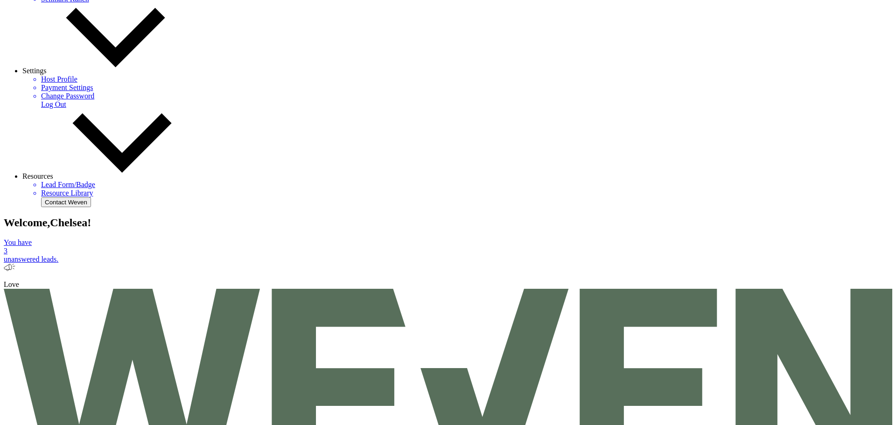
select select "1"
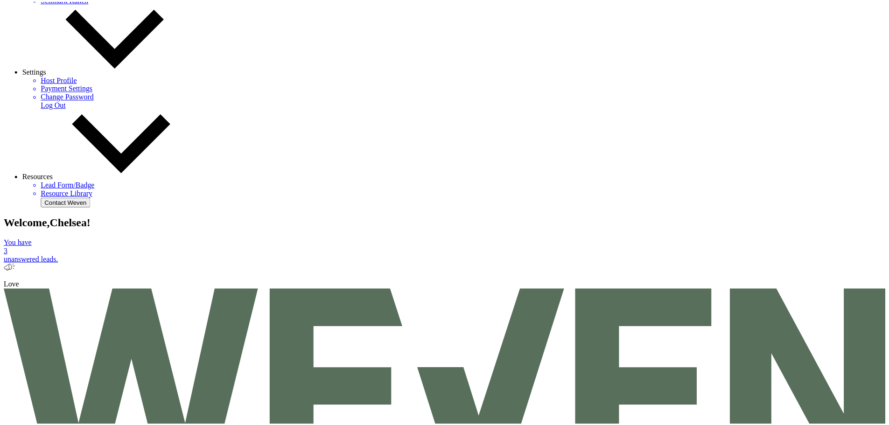
scroll to position [420, 0]
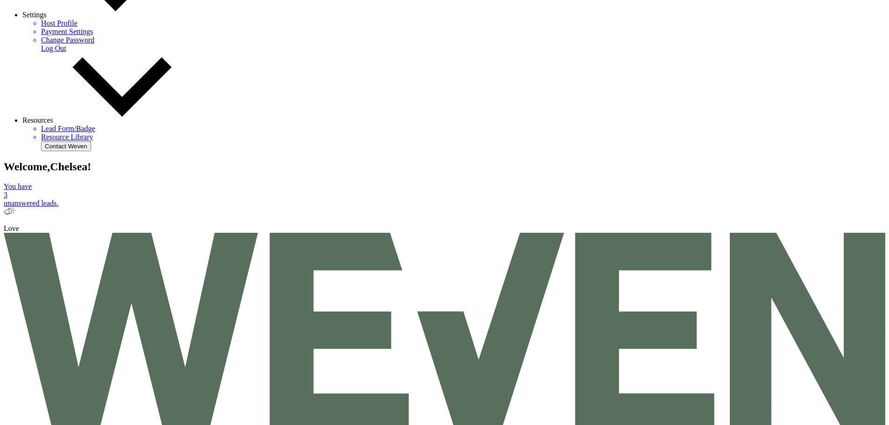
select select "6"
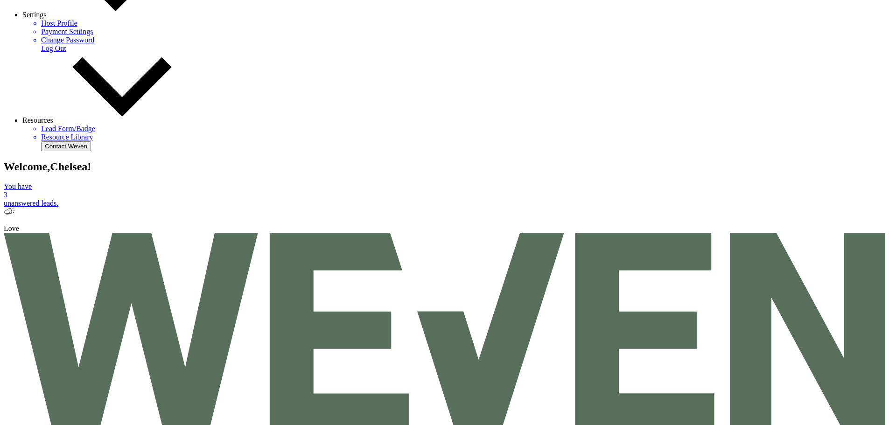
select select "6"
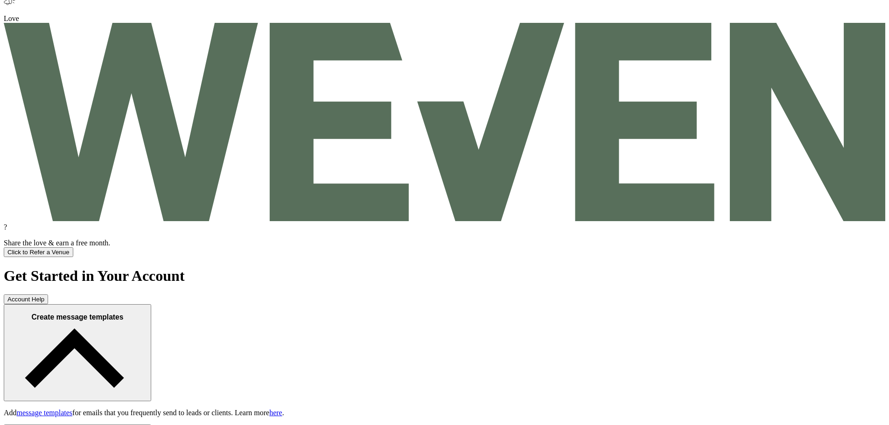
scroll to position [746, 0]
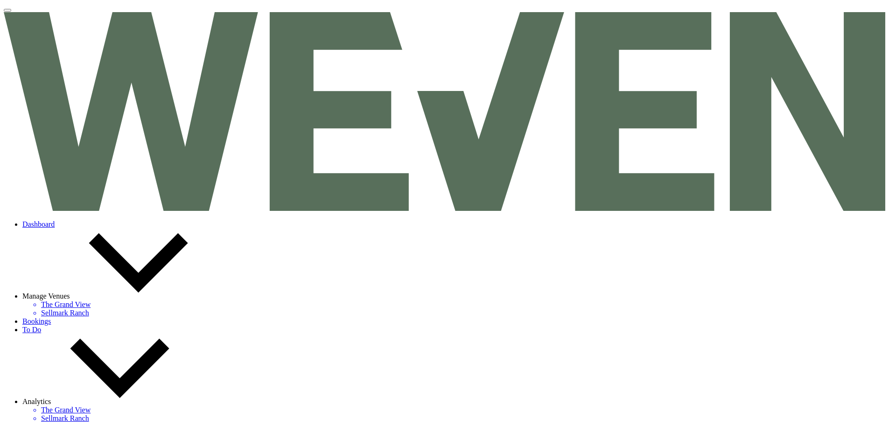
select select "6"
select select "20"
select select "7"
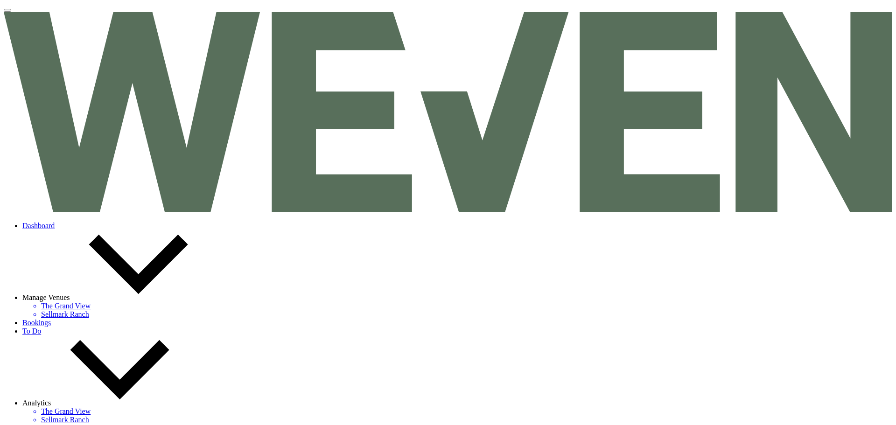
type input "b"
type input "cor"
type textarea "Rental Time: 100 guests max Round and Rectangle Tables White Garden Chairs (100…"
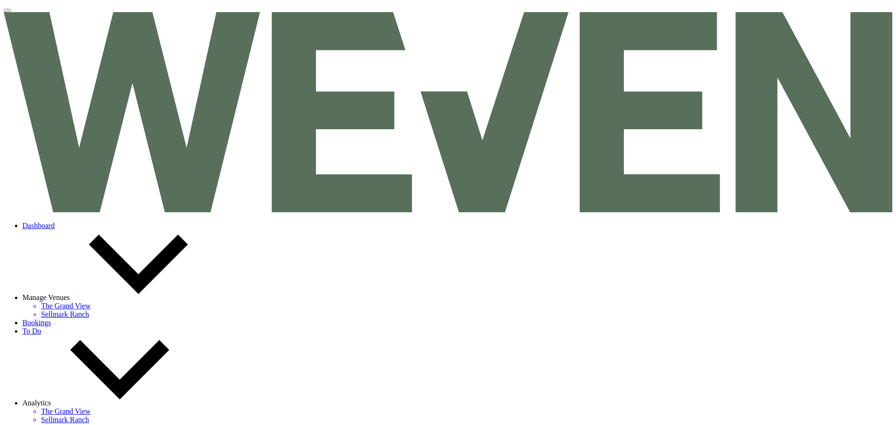
type input "Hours"
type input "400"
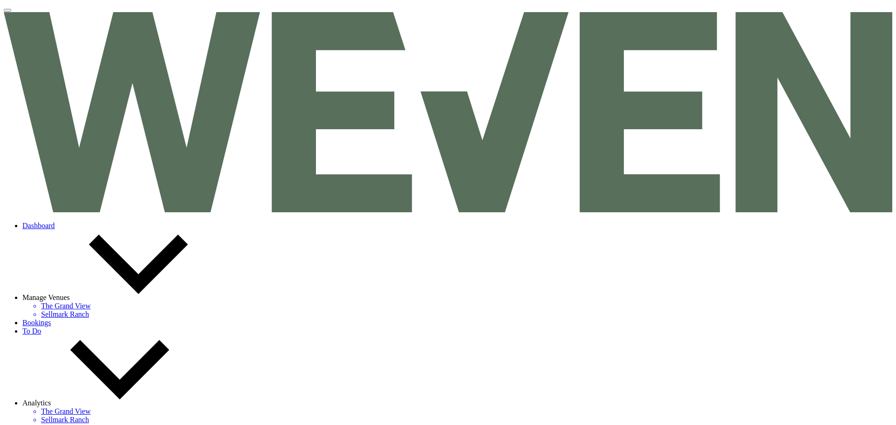
drag, startPoint x: 563, startPoint y: 225, endPoint x: 561, endPoint y: 292, distance: 66.3
drag, startPoint x: 371, startPoint y: 194, endPoint x: 370, endPoint y: 199, distance: 5.2
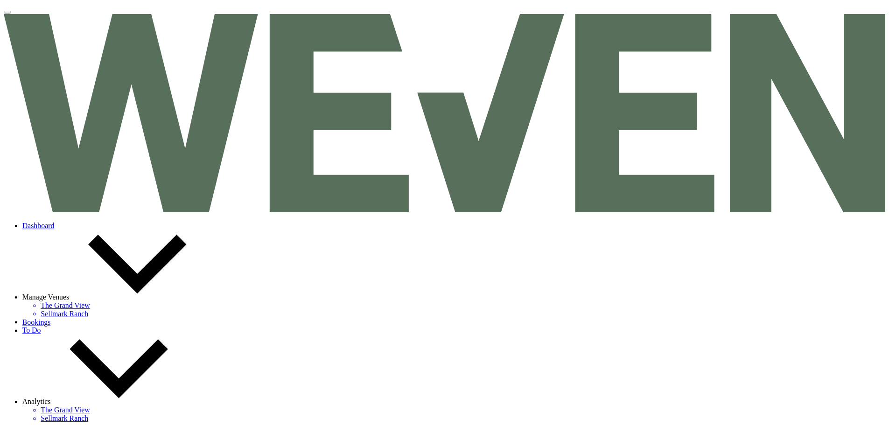
scroll to position [93, 0]
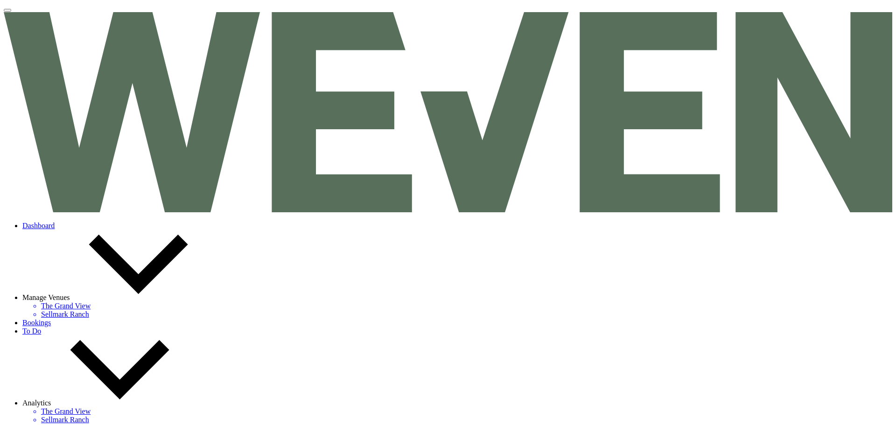
drag, startPoint x: 415, startPoint y: 201, endPoint x: 314, endPoint y: 200, distance: 100.3
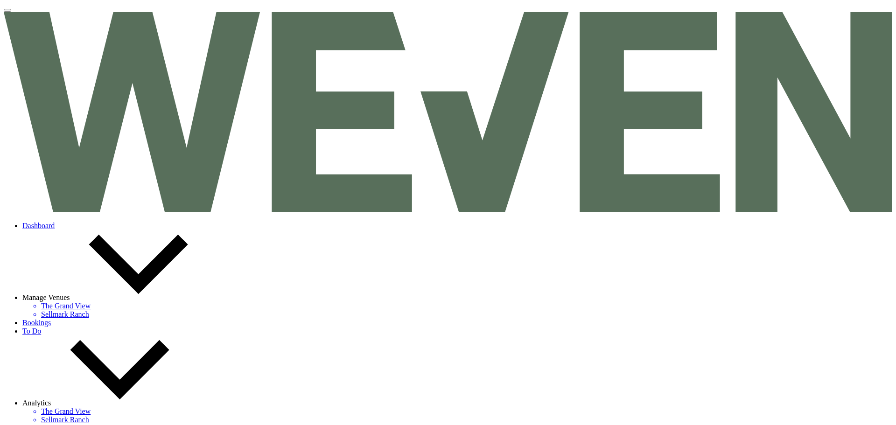
type textarea "Rental Time: 4:30 PM - 8:30 PM 100 guests max Round and Rectangle Tables White …"
type input "4"
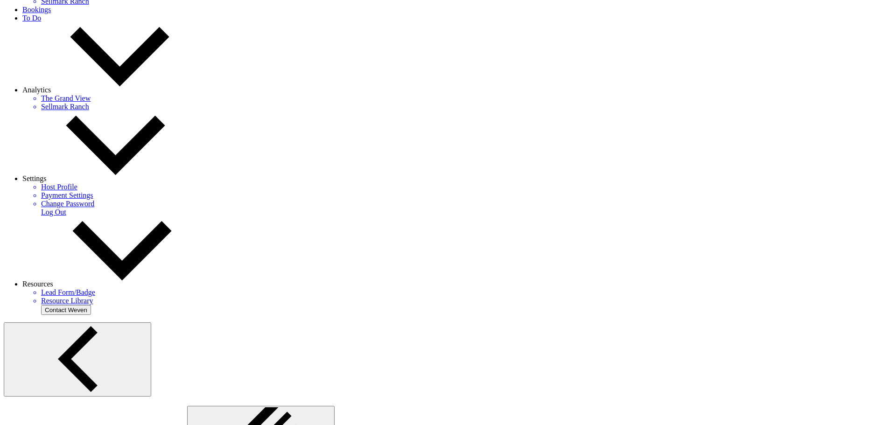
scroll to position [327, 0]
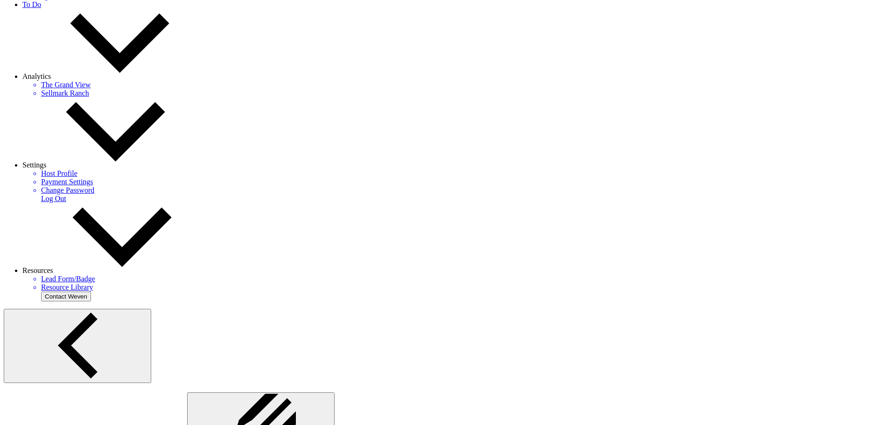
drag, startPoint x: 508, startPoint y: 298, endPoint x: 440, endPoint y: 300, distance: 68.6
drag, startPoint x: 520, startPoint y: 306, endPoint x: 406, endPoint y: 301, distance: 114.4
type input "500"
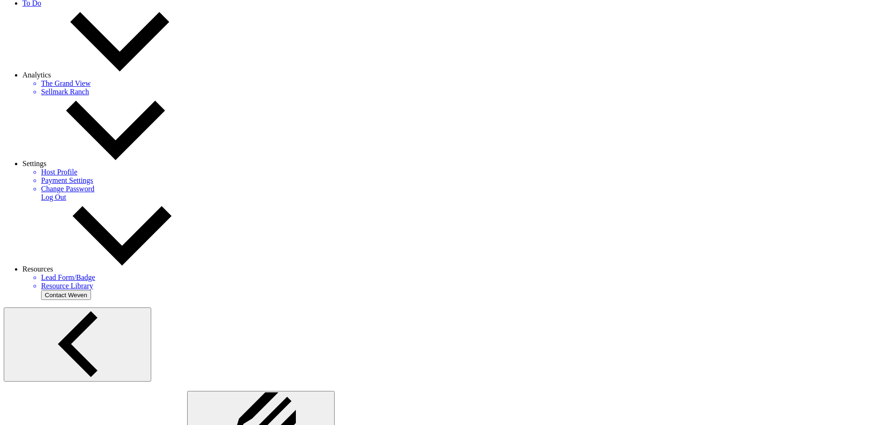
drag, startPoint x: 547, startPoint y: 332, endPoint x: 546, endPoint y: 340, distance: 8.4
select select "2"
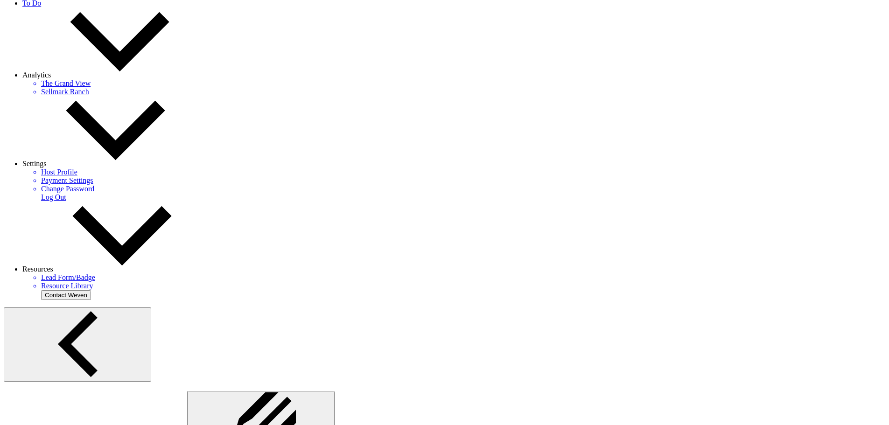
type input "city discount"
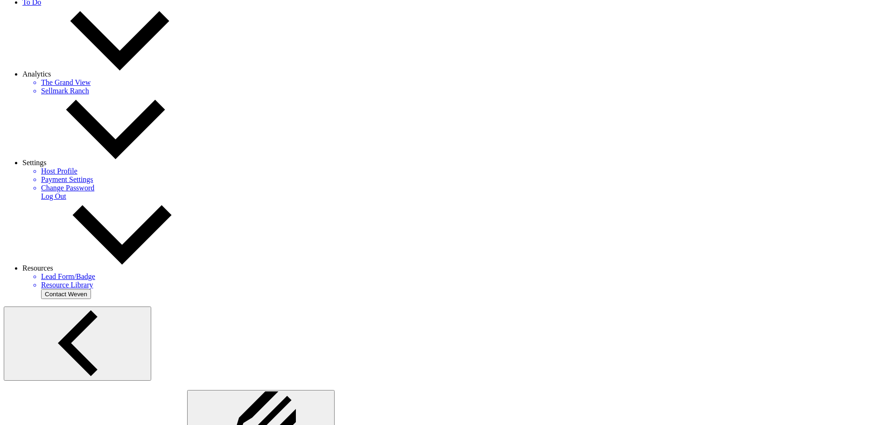
select select "false"
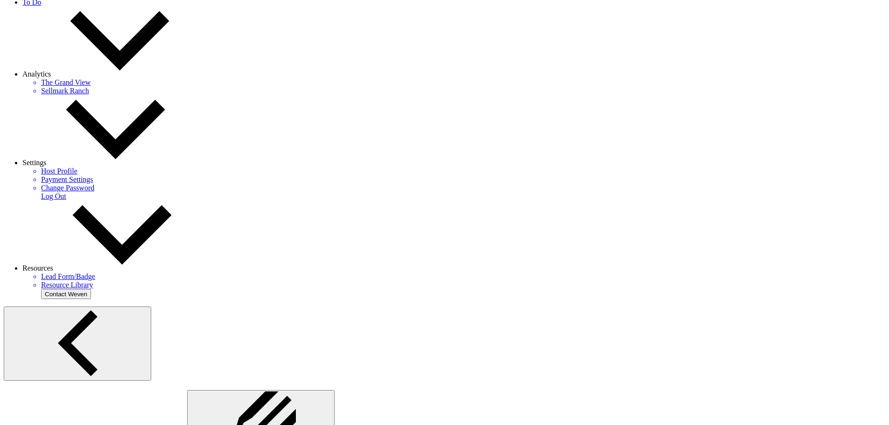
type input "10"
checkbox input "true"
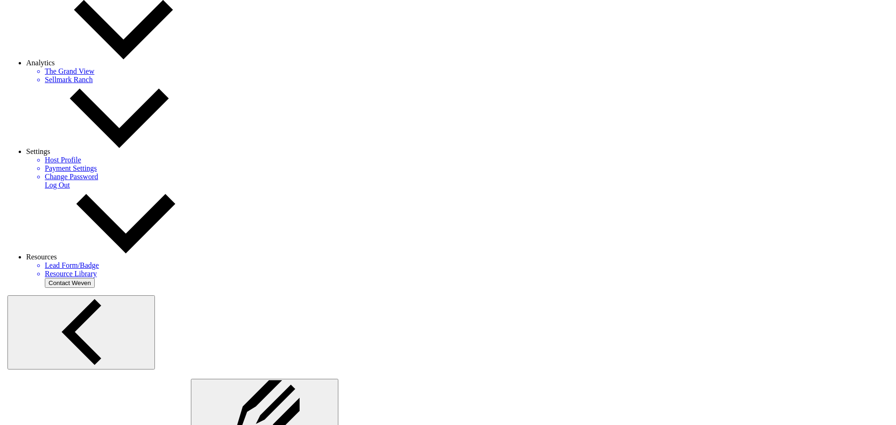
scroll to position [165, 0]
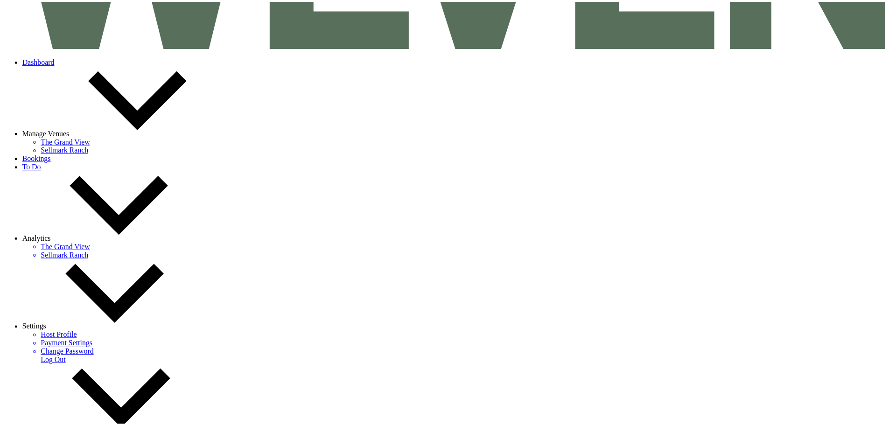
scroll to position [140, 0]
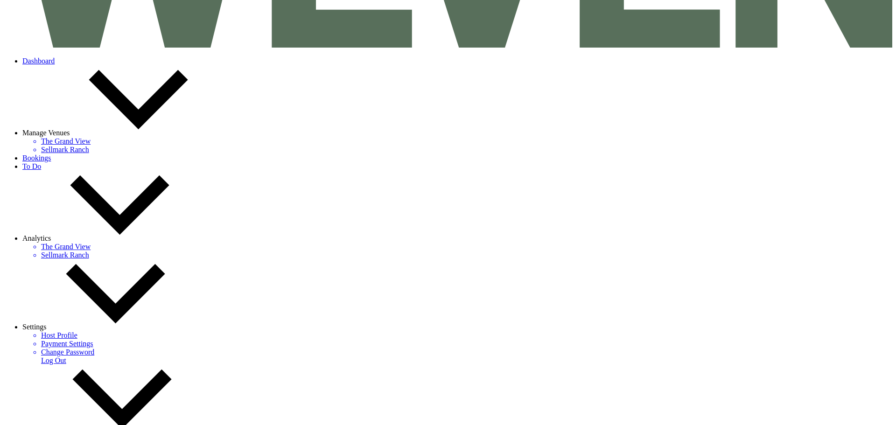
type textarea "Rental Time: 4:30 PM - 8:30 PM 100 guests max Round and Rectangle Tables White …"
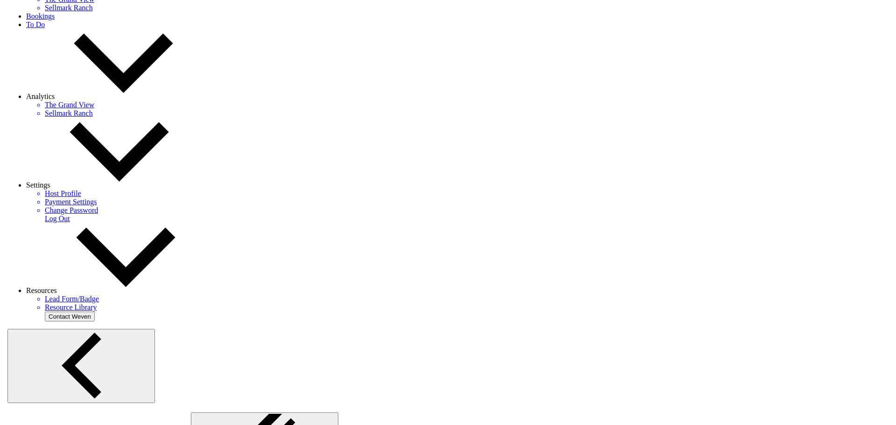
scroll to position [305, 0]
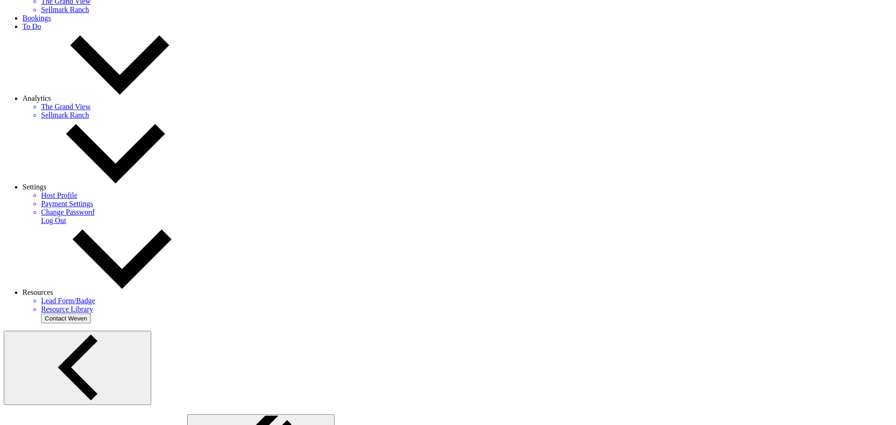
scroll to position [167, 0]
drag, startPoint x: 330, startPoint y: 186, endPoint x: 549, endPoint y: 256, distance: 230.4
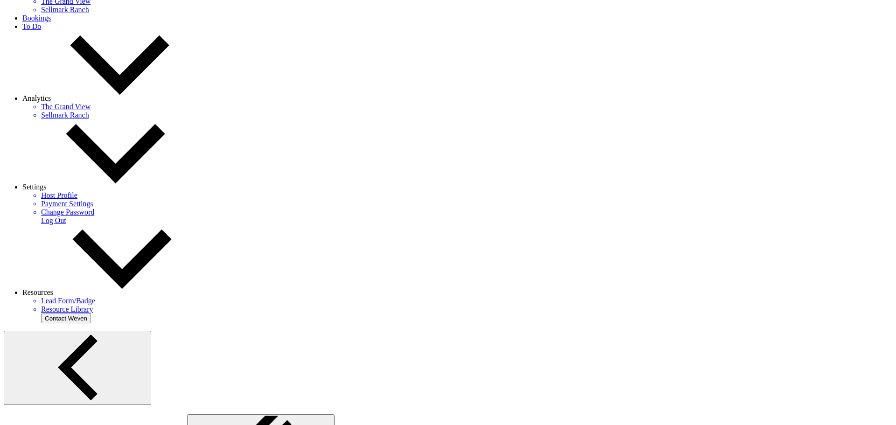
type input "ball"
type textarea "Includes: Rental time: Up to 200 guests 60 Inch Round Tables(50) 8 Foot Rectang…"
type input "Hours"
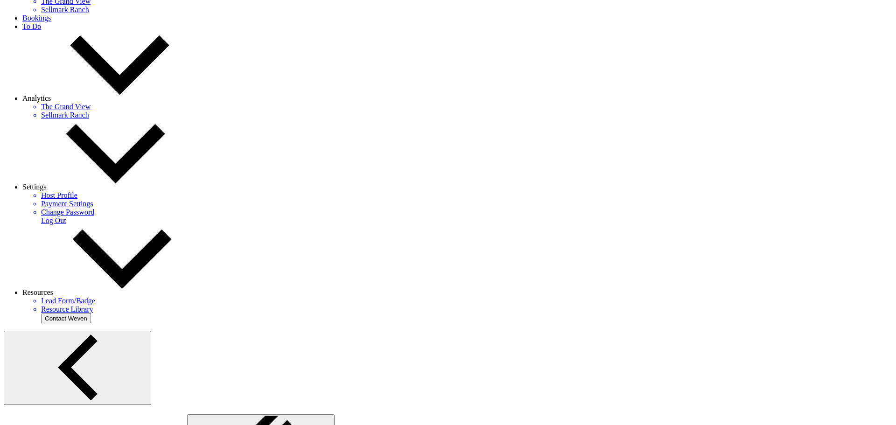
type input "500"
drag, startPoint x: 563, startPoint y: 226, endPoint x: 555, endPoint y: 338, distance: 112.7
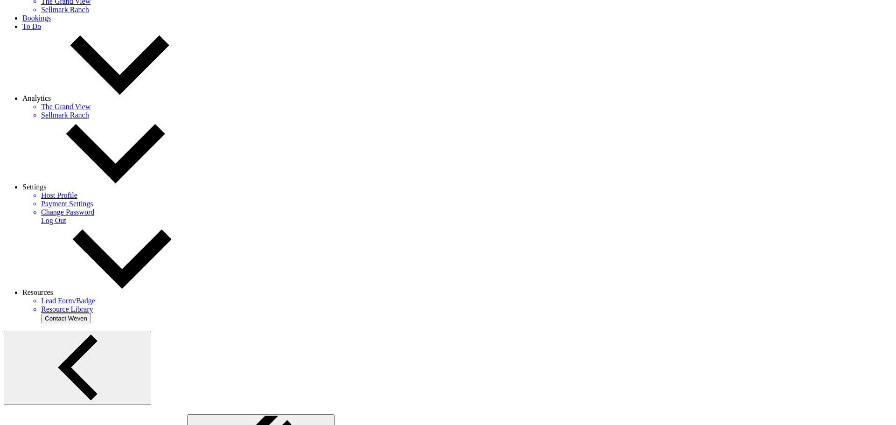
drag, startPoint x: 495, startPoint y: 228, endPoint x: 319, endPoint y: 231, distance: 175.9
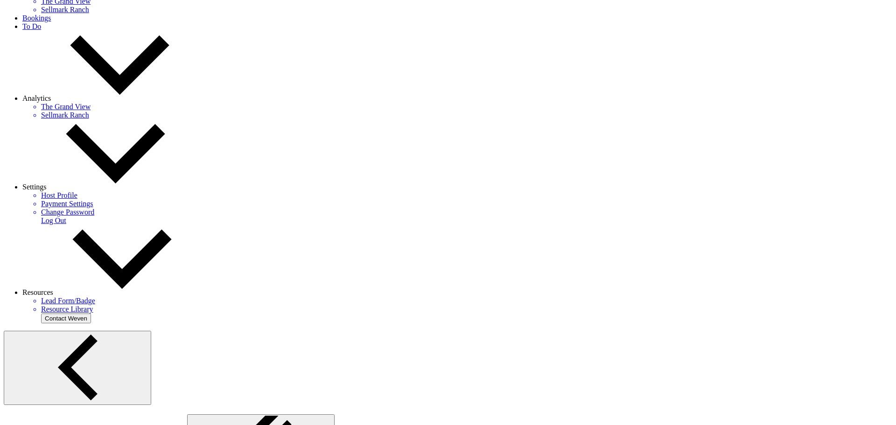
drag, startPoint x: 549, startPoint y: 213, endPoint x: 416, endPoint y: 216, distance: 133.0
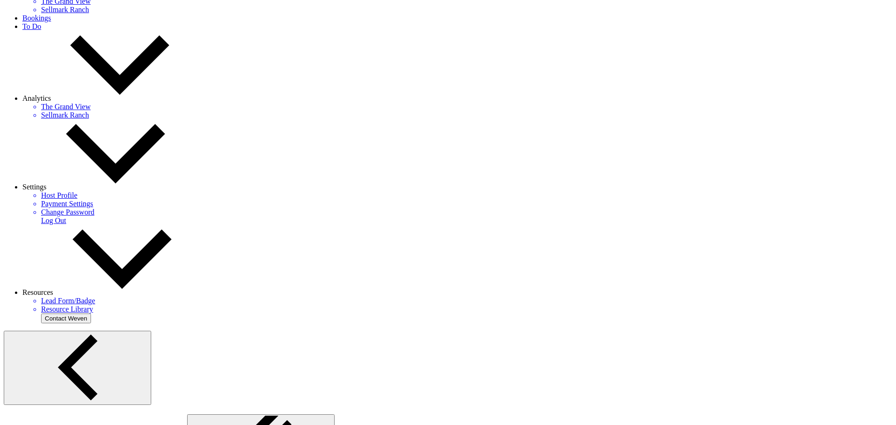
drag, startPoint x: 431, startPoint y: 236, endPoint x: 365, endPoint y: 239, distance: 65.9
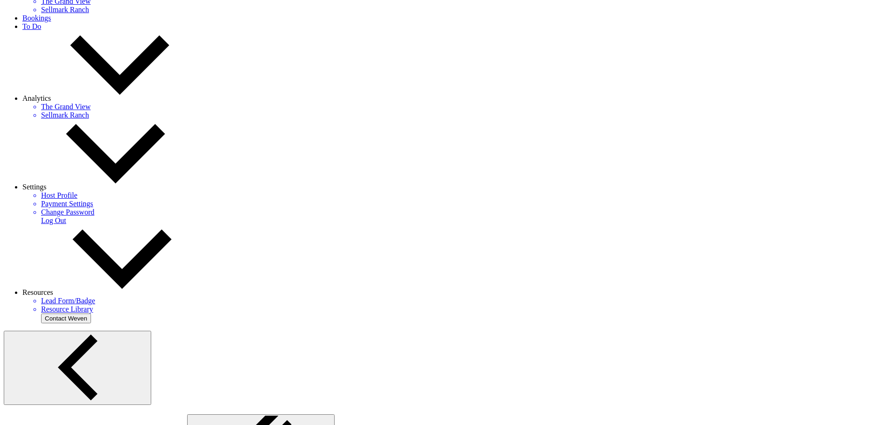
scroll to position [140, 0]
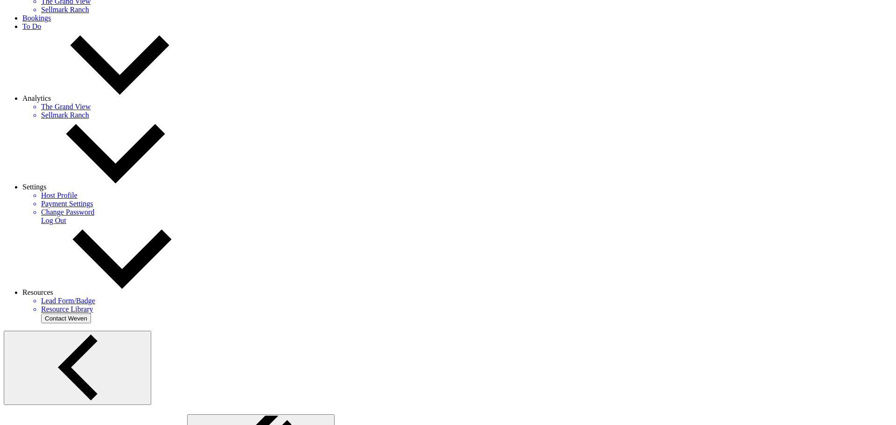
drag, startPoint x: 371, startPoint y: 280, endPoint x: 322, endPoint y: 271, distance: 50.2
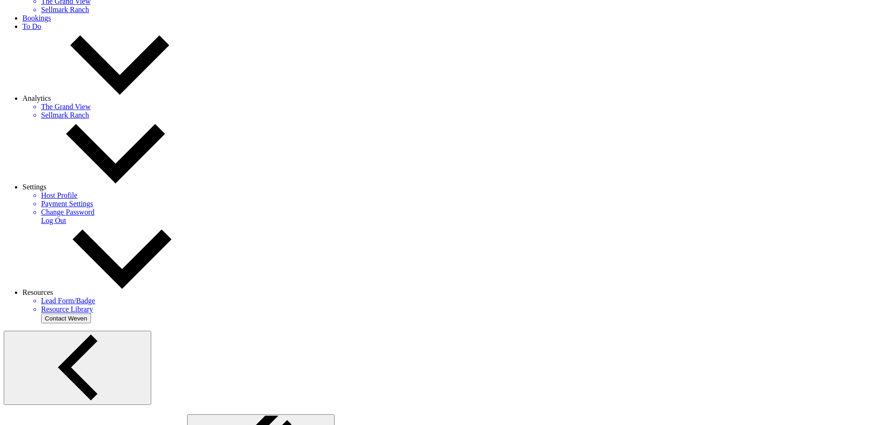
type textarea "Includes: Rental time: Up to 200 guests 60 Inch Round Tables(50) 8 Foot Rectang…"
drag, startPoint x: 353, startPoint y: 319, endPoint x: 290, endPoint y: 319, distance: 63.0
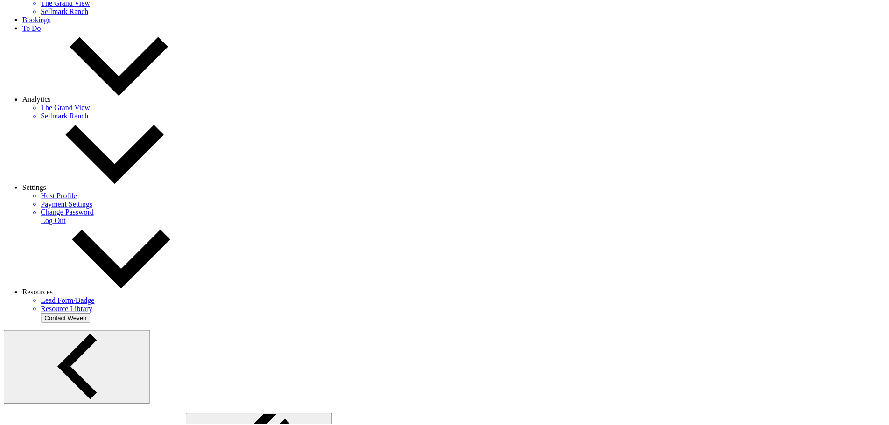
scroll to position [0, 0]
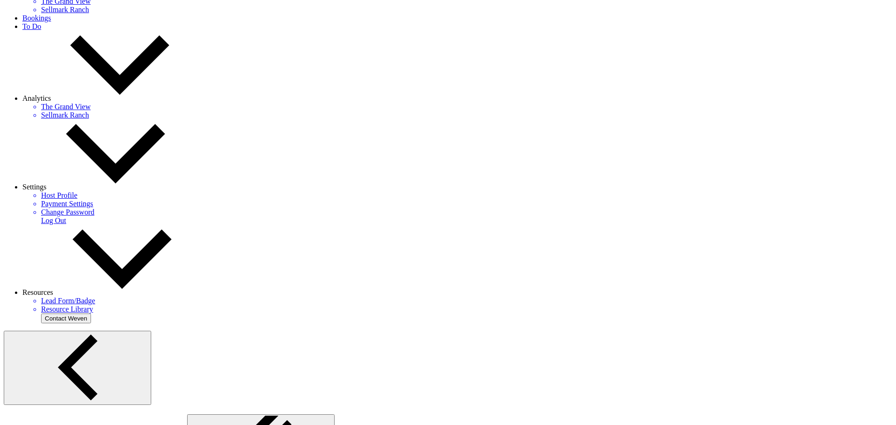
type input "6"
type textarea "Includes: Rental time: 3 PM - 9 PM Up to 200 guests 60 Inch Round Tables(50) 8 …"
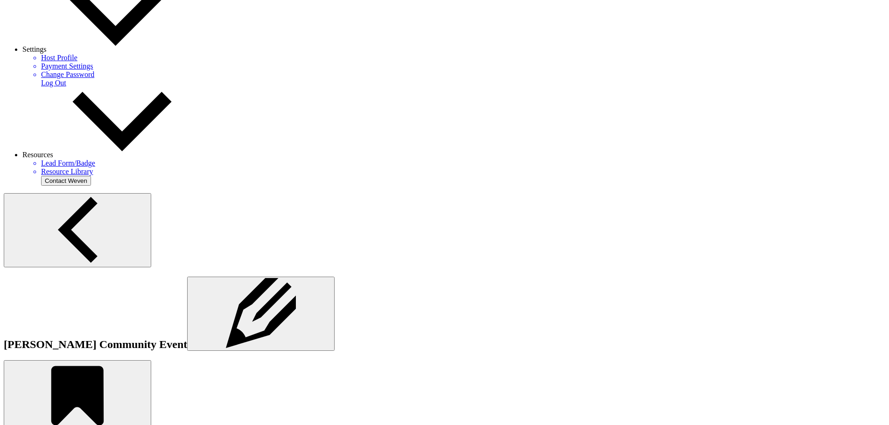
scroll to position [445, 0]
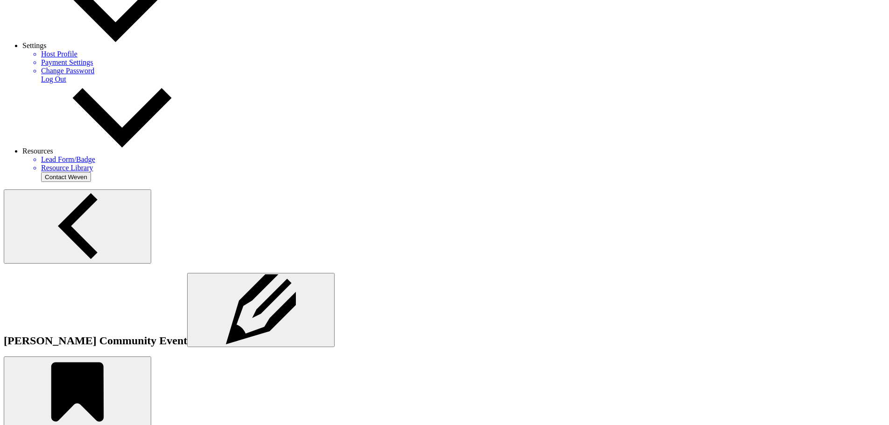
drag, startPoint x: 549, startPoint y: 348, endPoint x: 547, endPoint y: 353, distance: 5.0
select select "3"
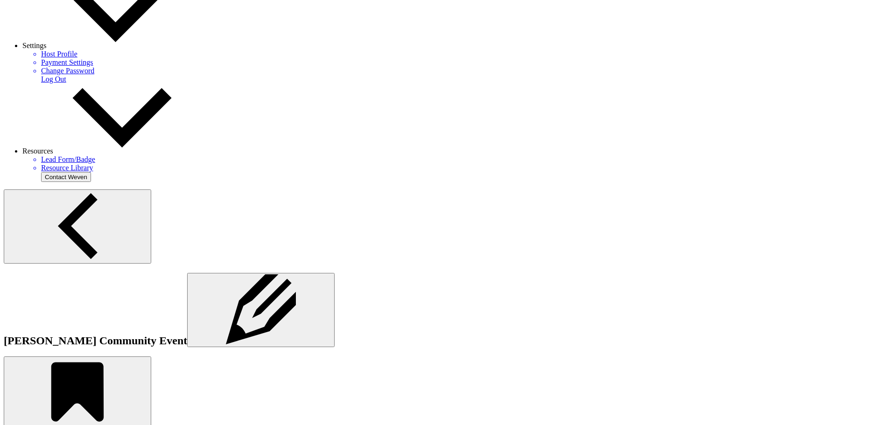
type input "TAX"
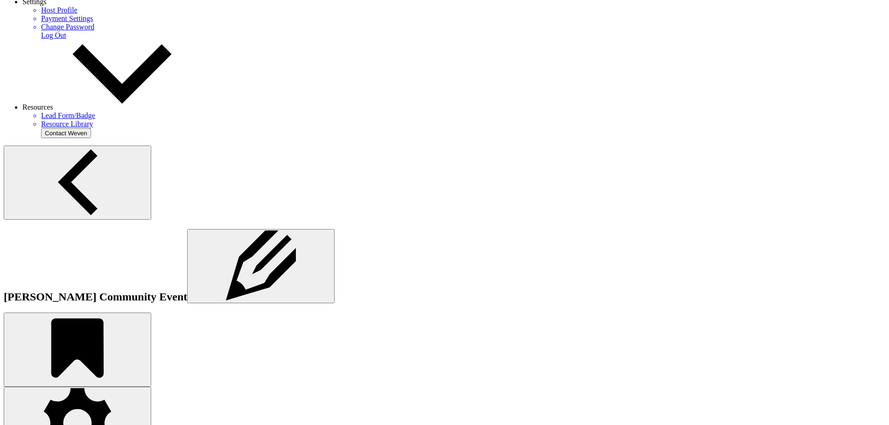
scroll to position [538, 0]
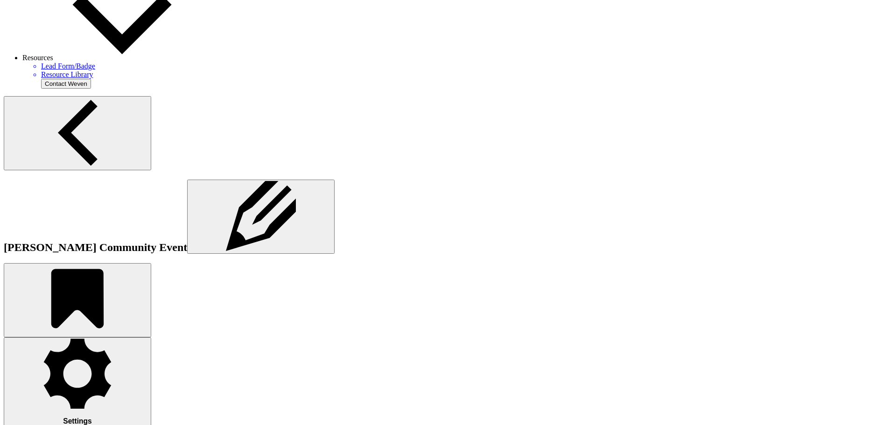
select select "false"
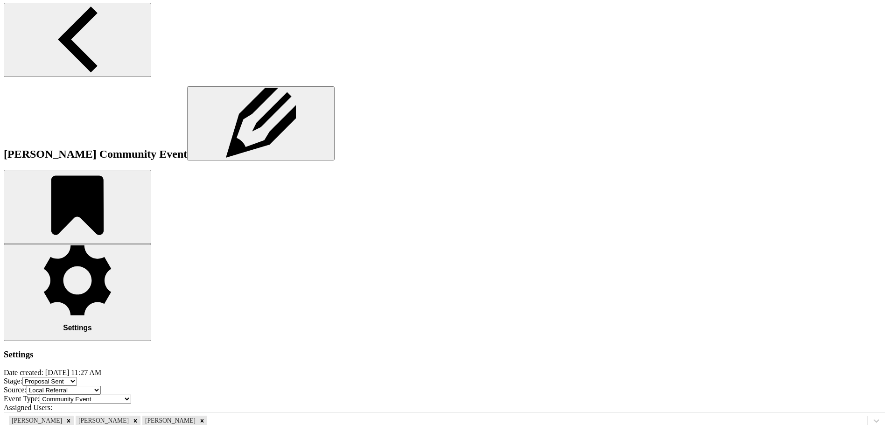
type input "8.25"
select select "2"
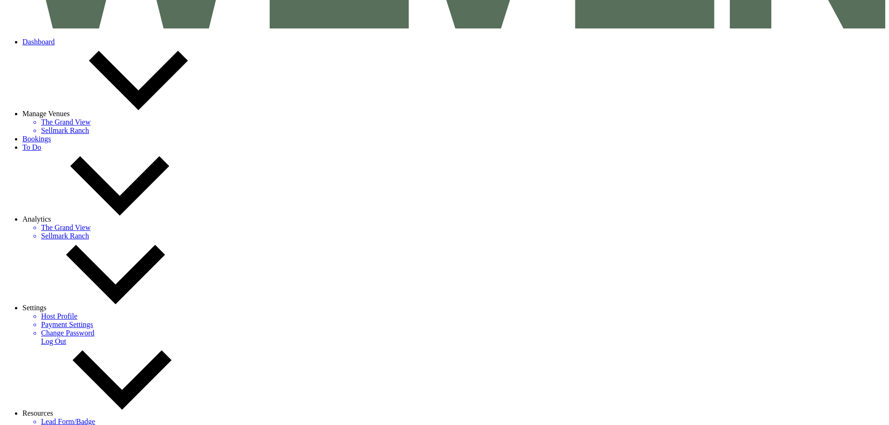
scroll to position [157, 0]
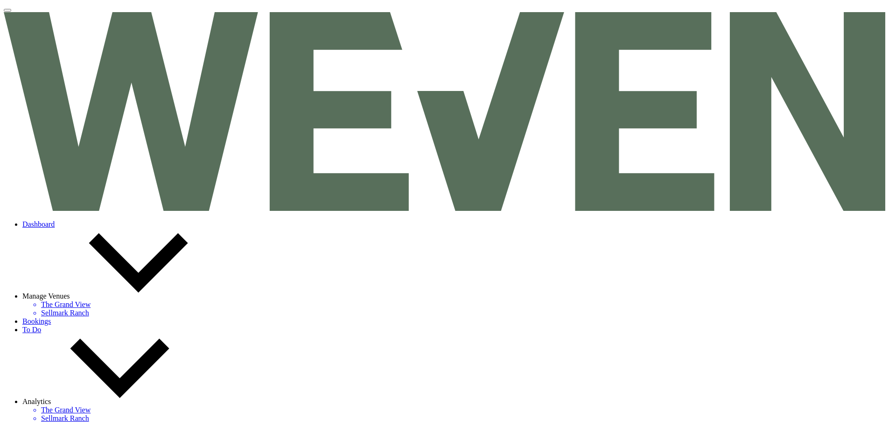
select select "6"
select select "20"
select select "7"
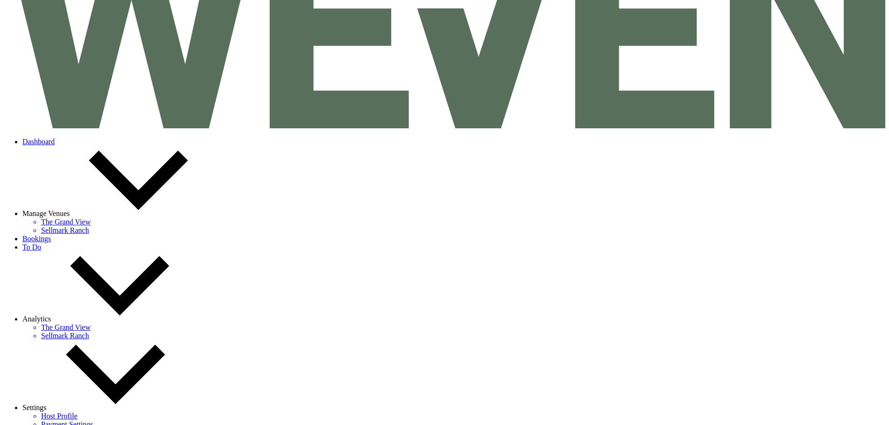
scroll to position [17, 0]
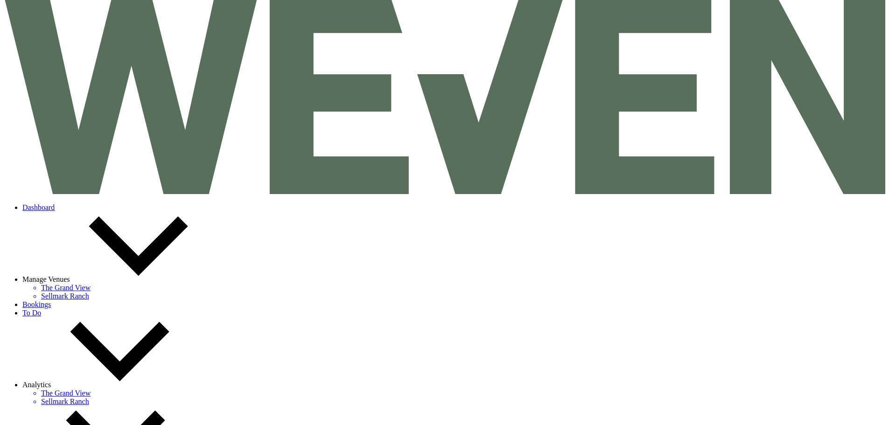
drag, startPoint x: 148, startPoint y: 21, endPoint x: 154, endPoint y: 21, distance: 6.1
select select "6"
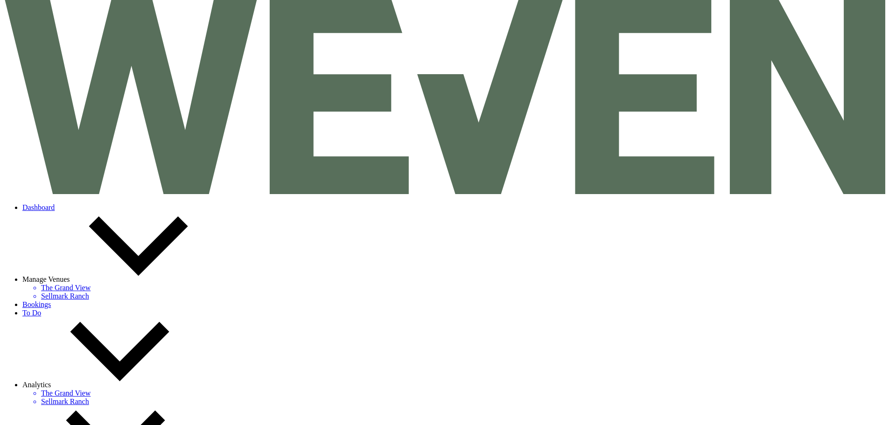
select select "6"
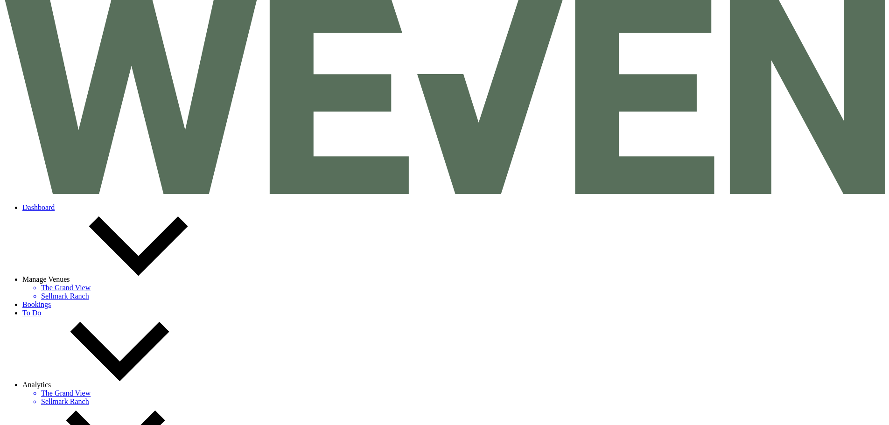
select select "6"
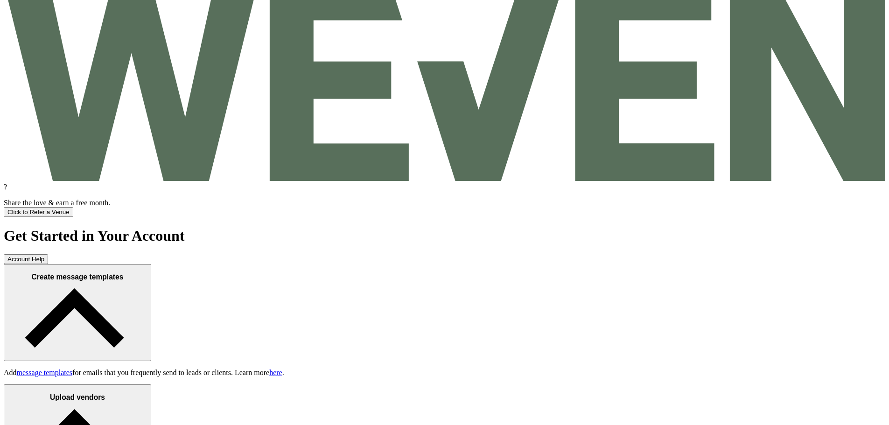
scroll to position [653, 0]
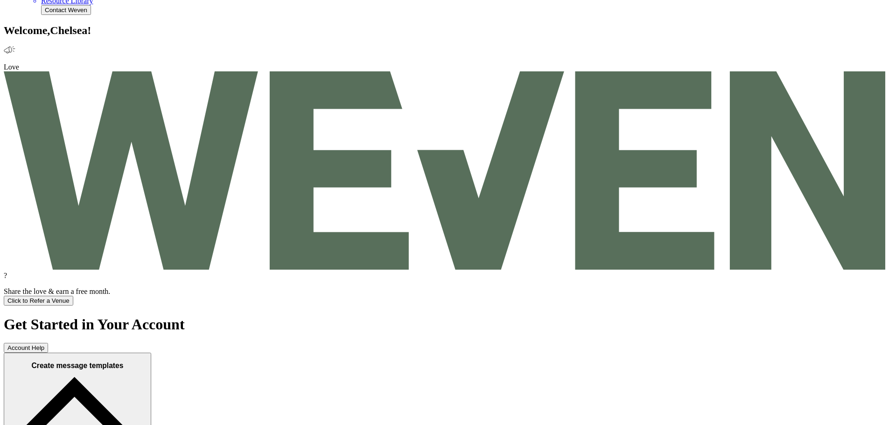
scroll to position [560, 0]
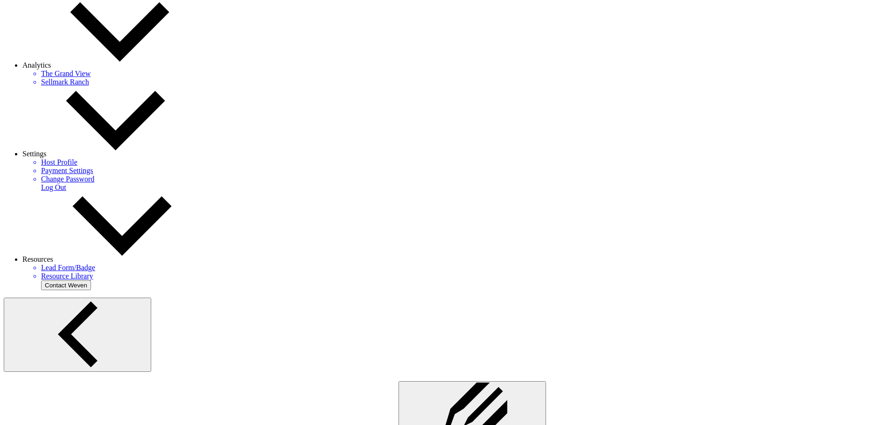
scroll to position [327, 0]
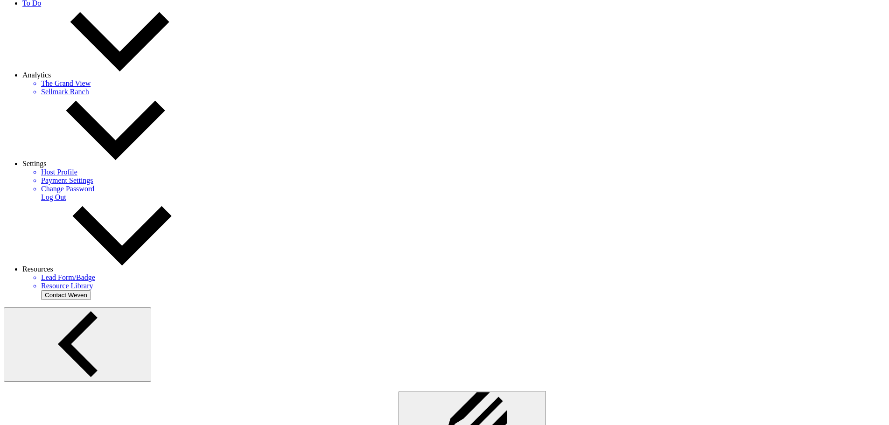
drag, startPoint x: 246, startPoint y: 281, endPoint x: 186, endPoint y: 165, distance: 130.8
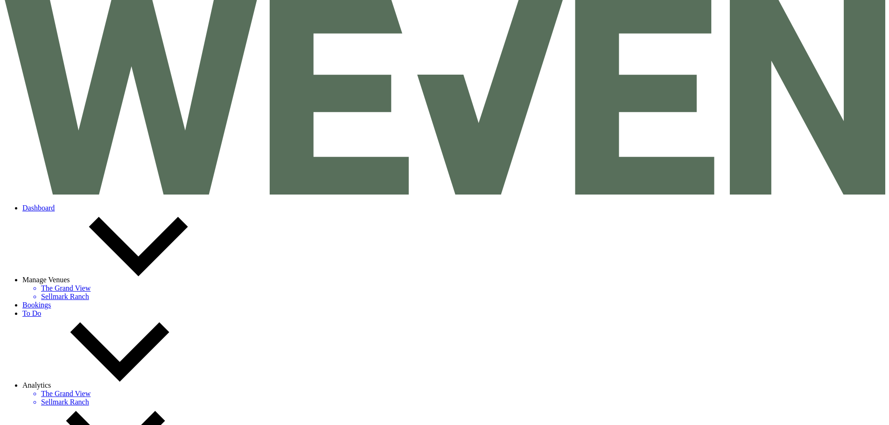
scroll to position [0, 0]
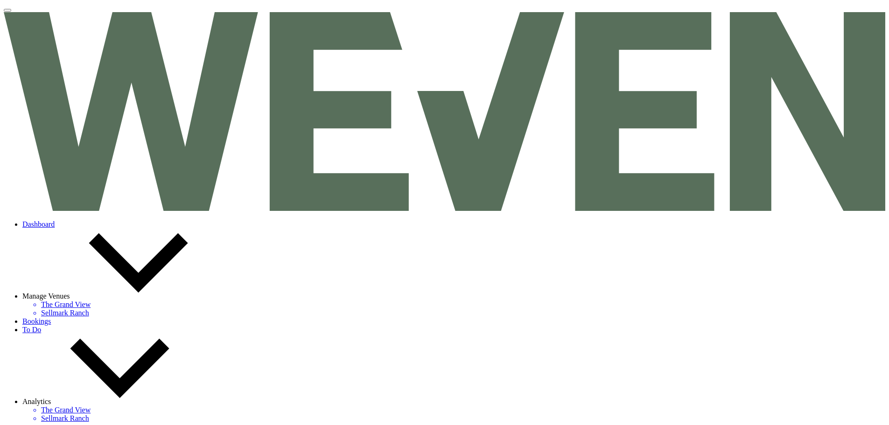
click at [117, 220] on li "Dashboard" at bounding box center [453, 224] width 862 height 8
click at [55, 220] on link "Dashboard" at bounding box center [38, 224] width 32 height 8
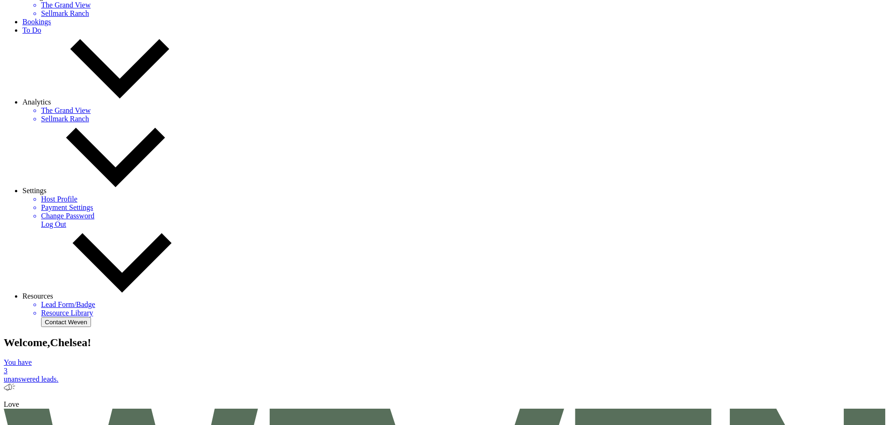
scroll to position [373, 0]
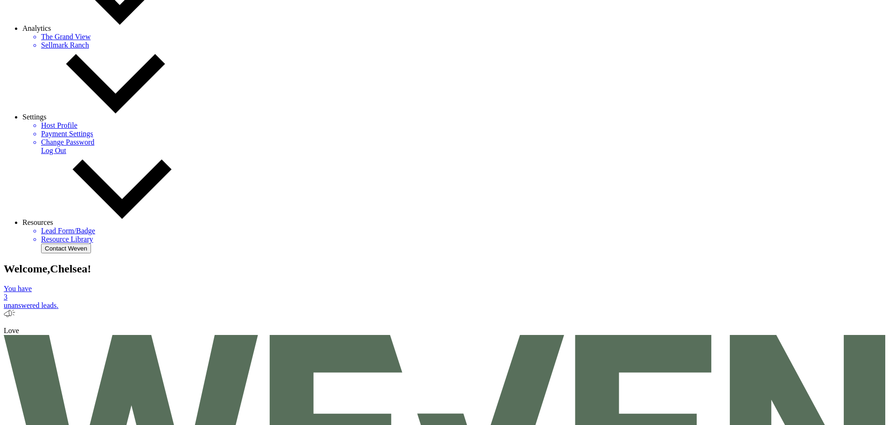
drag, startPoint x: 236, startPoint y: 246, endPoint x: 241, endPoint y: 256, distance: 11.7
paste input "[PERSON_NAME]"
type input "[PERSON_NAME]"
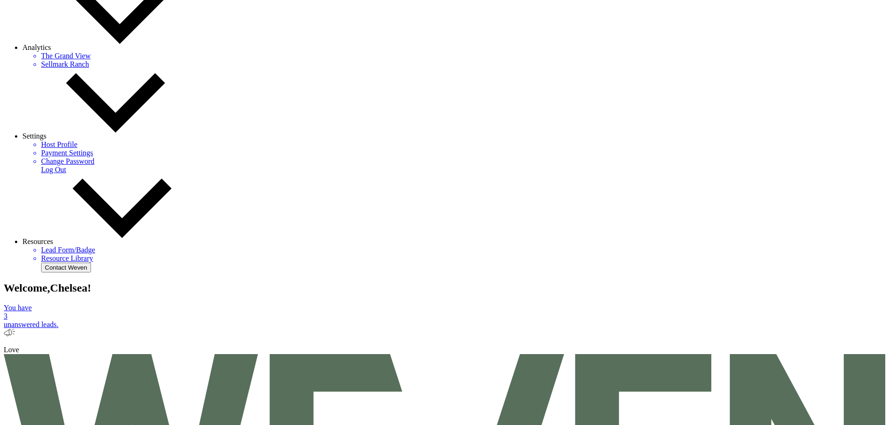
scroll to position [373, 0]
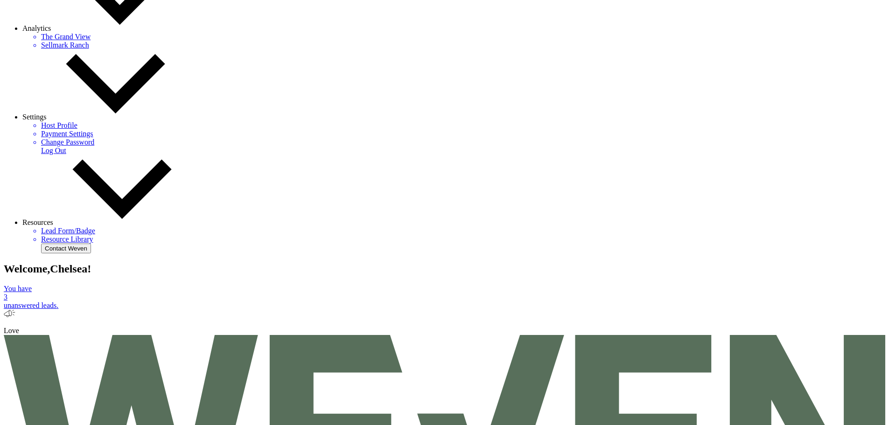
select select "6"
type input "[PERSON_NAME]"
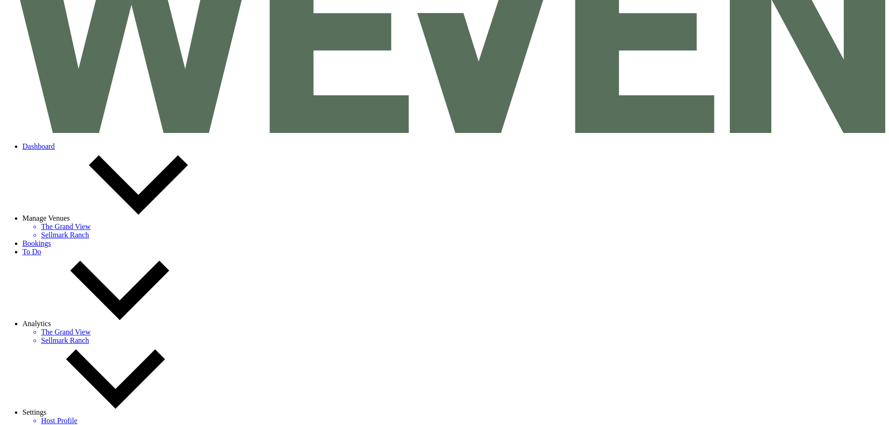
scroll to position [93, 0]
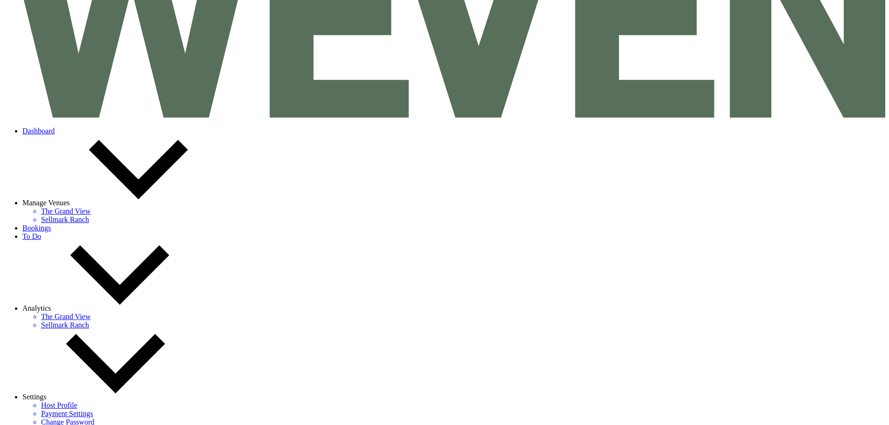
drag, startPoint x: 564, startPoint y: 76, endPoint x: 548, endPoint y: 94, distance: 24.4
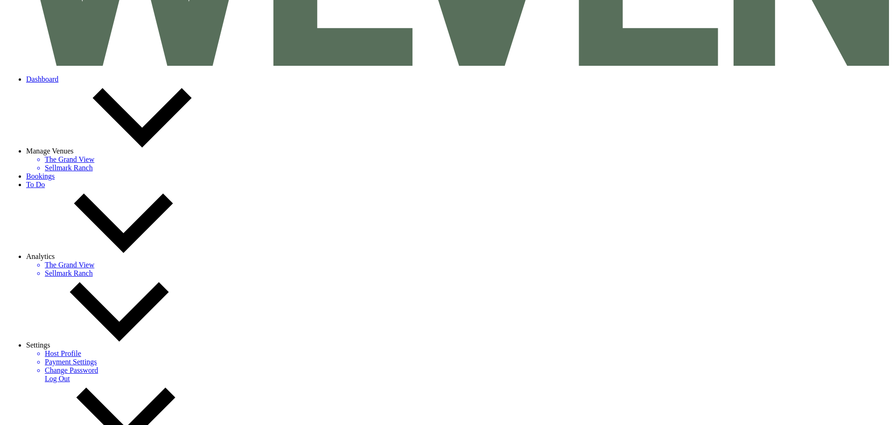
scroll to position [187, 0]
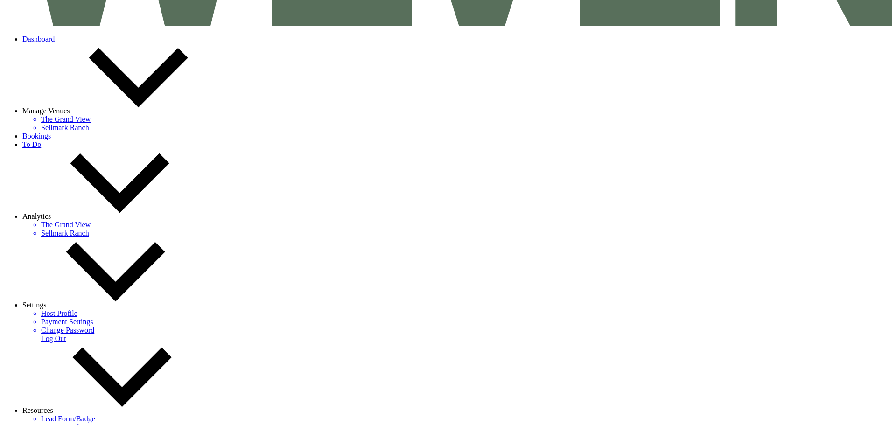
radio input "true"
checkbox input "true"
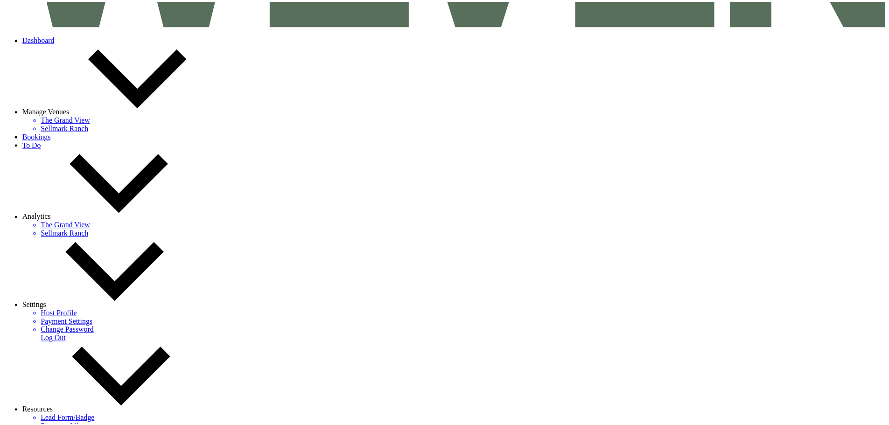
scroll to position [598, 0]
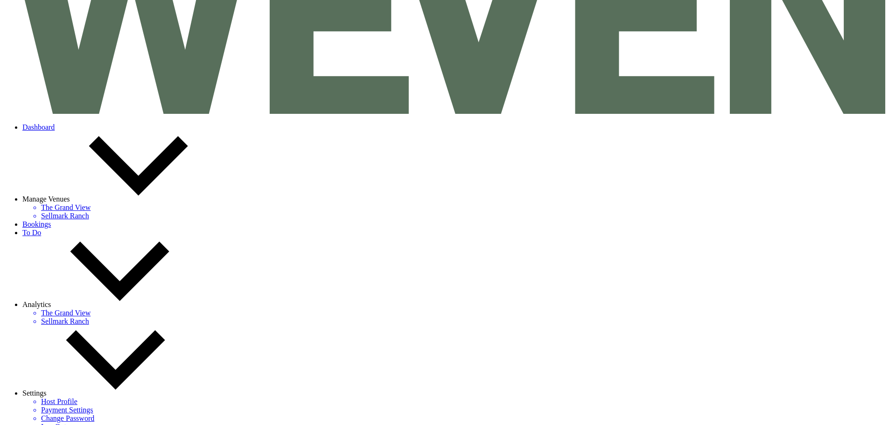
scroll to position [93, 0]
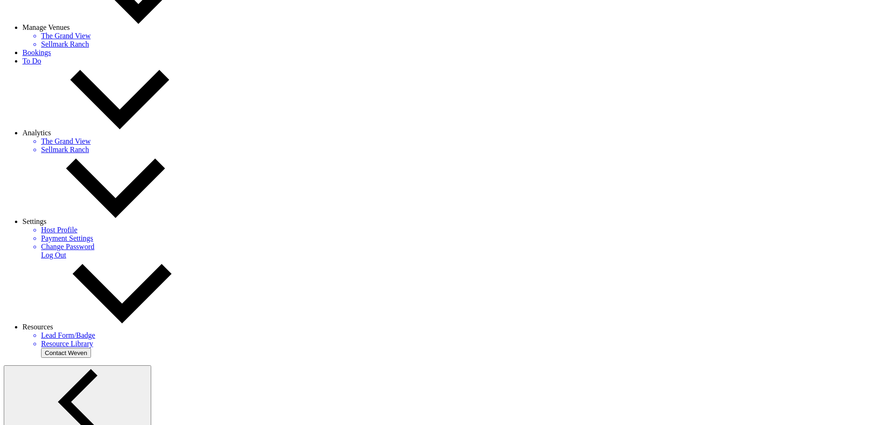
scroll to position [327, 0]
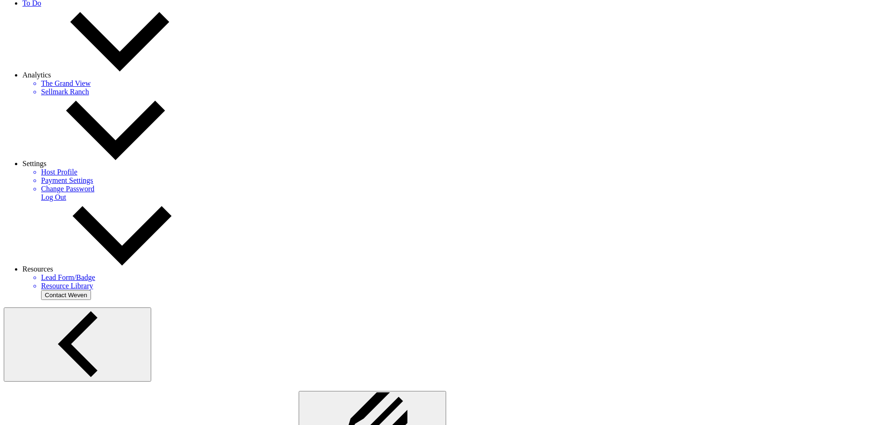
paste div
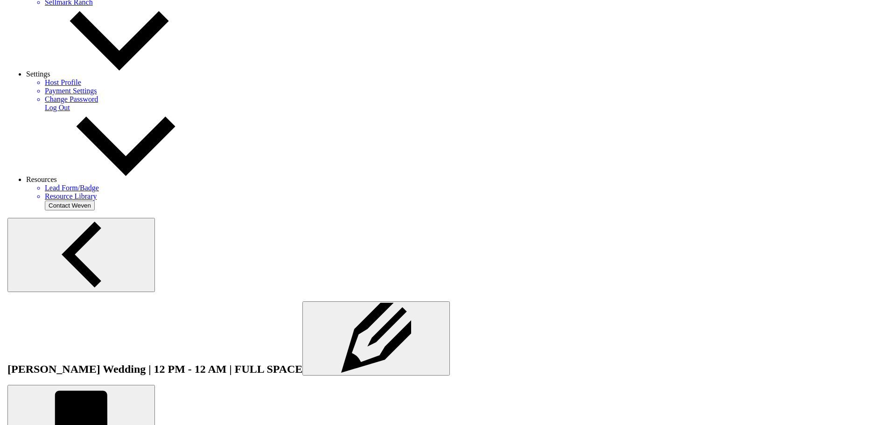
scroll to position [420, 0]
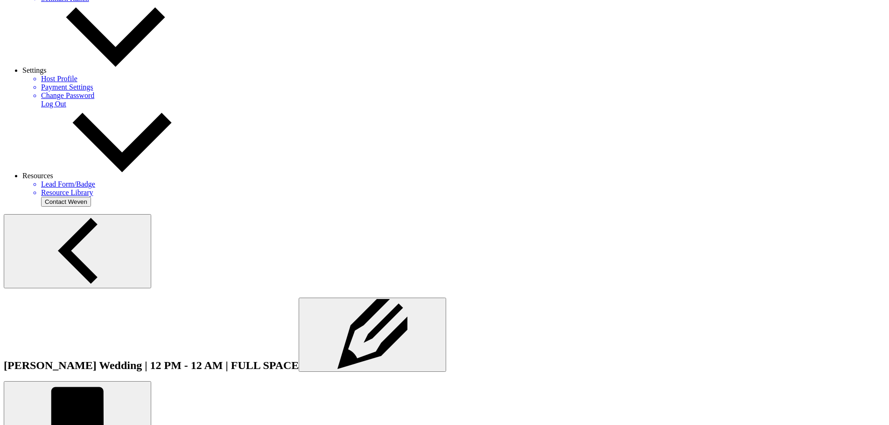
drag, startPoint x: 263, startPoint y: 333, endPoint x: 195, endPoint y: 325, distance: 68.6
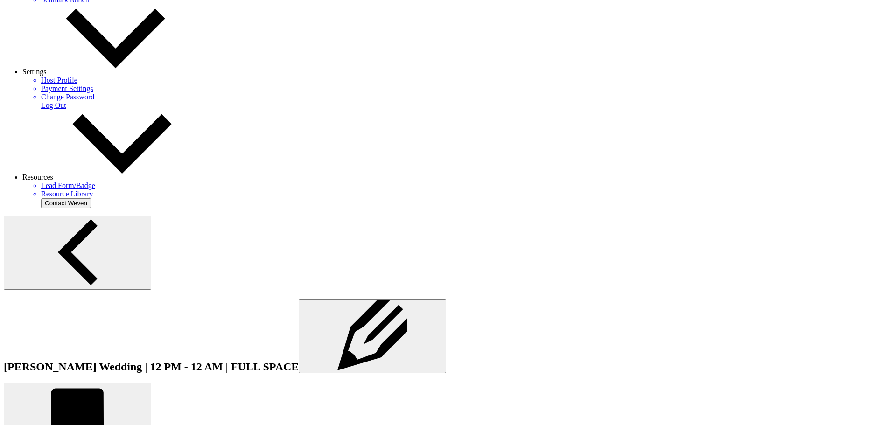
checkbox input "true"
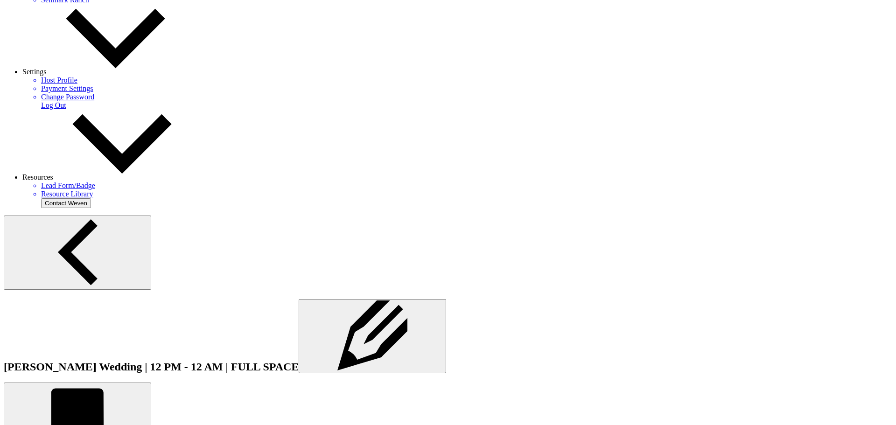
checkbox input "true"
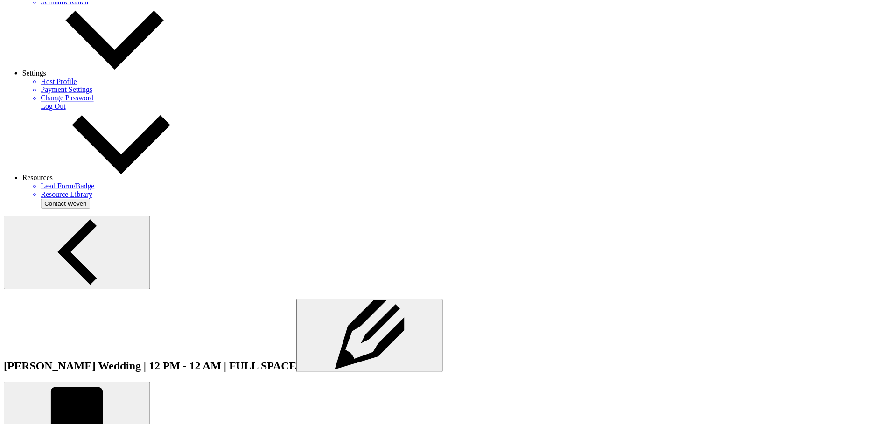
scroll to position [223, 0]
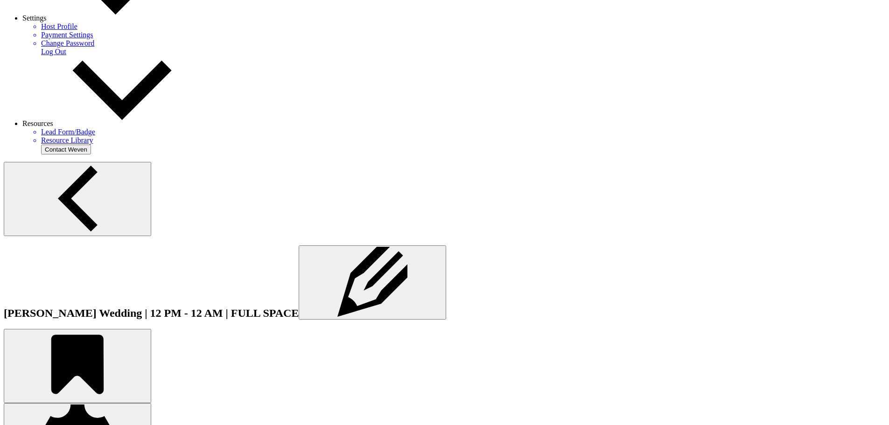
scroll to position [560, 0]
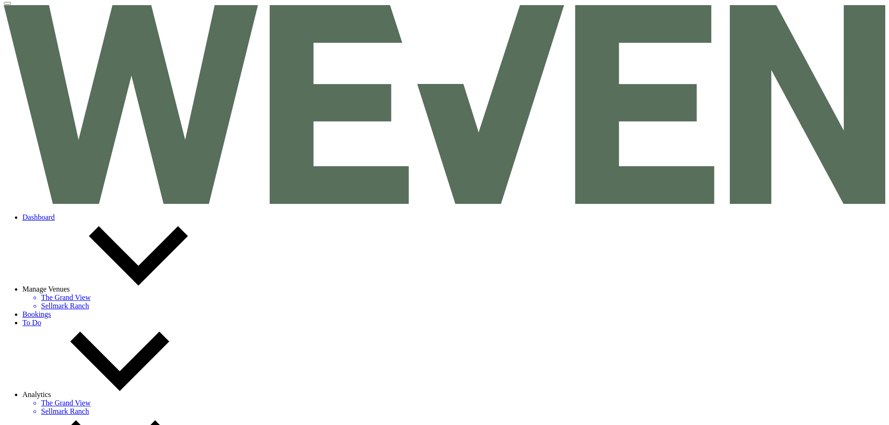
scroll to position [0, 0]
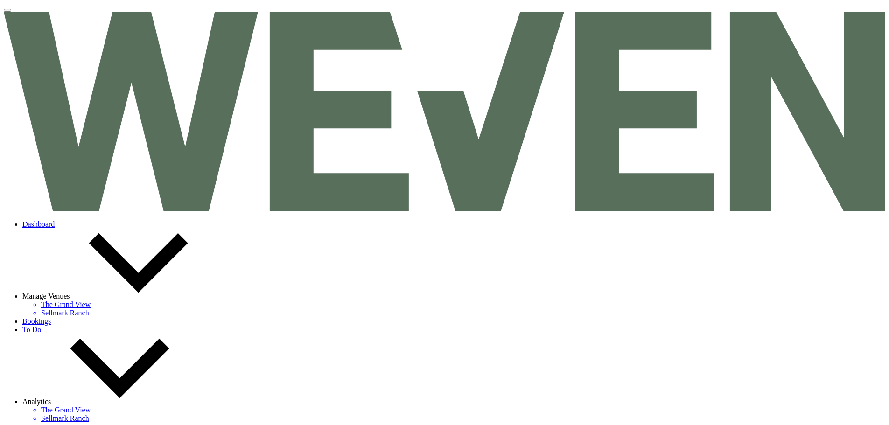
drag, startPoint x: 153, startPoint y: 34, endPoint x: 159, endPoint y: 34, distance: 5.6
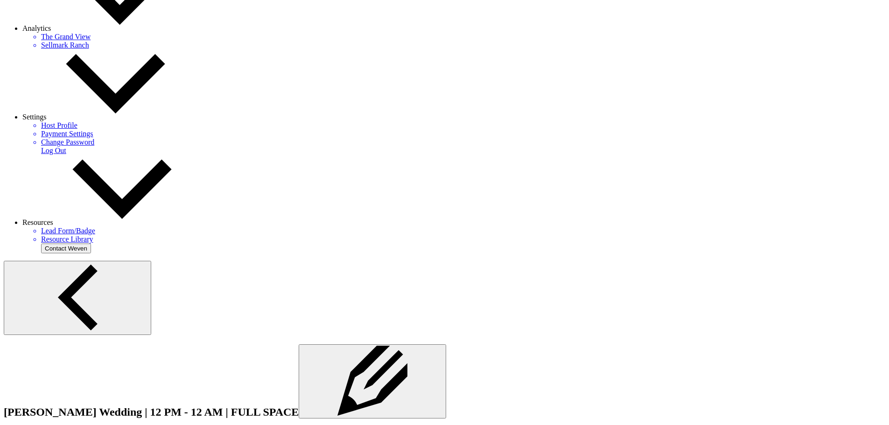
select select "6"
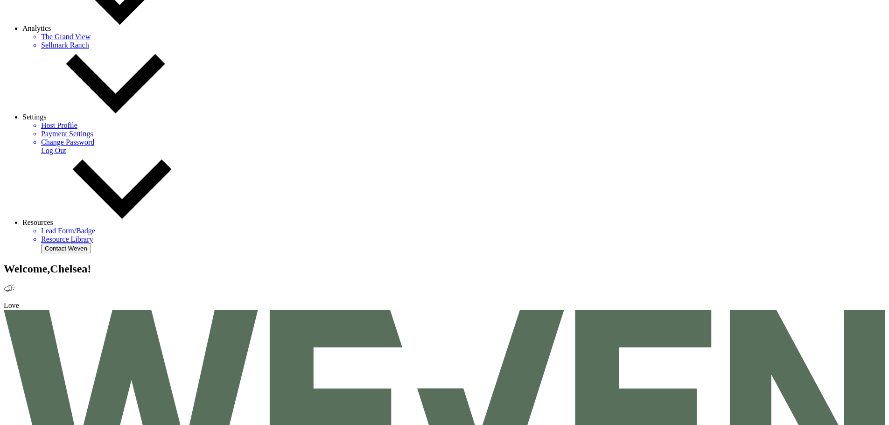
drag, startPoint x: 228, startPoint y: 257, endPoint x: 146, endPoint y: 254, distance: 81.7
paste input "LaToya Davi"
type input "LaToya Davis"
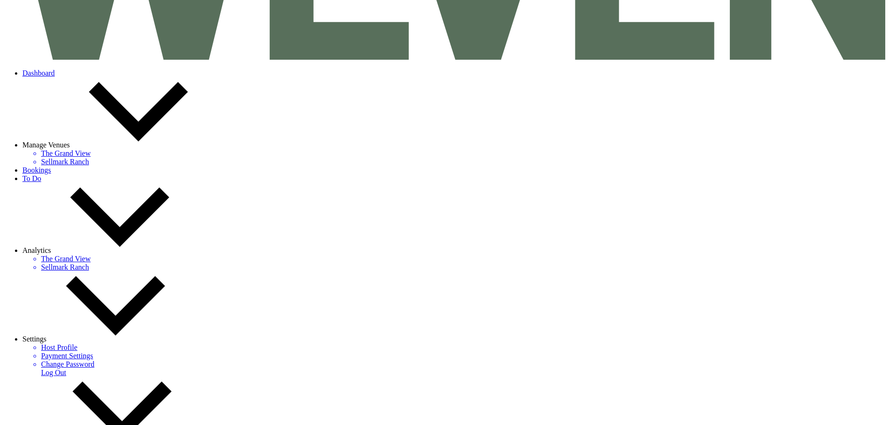
scroll to position [93, 0]
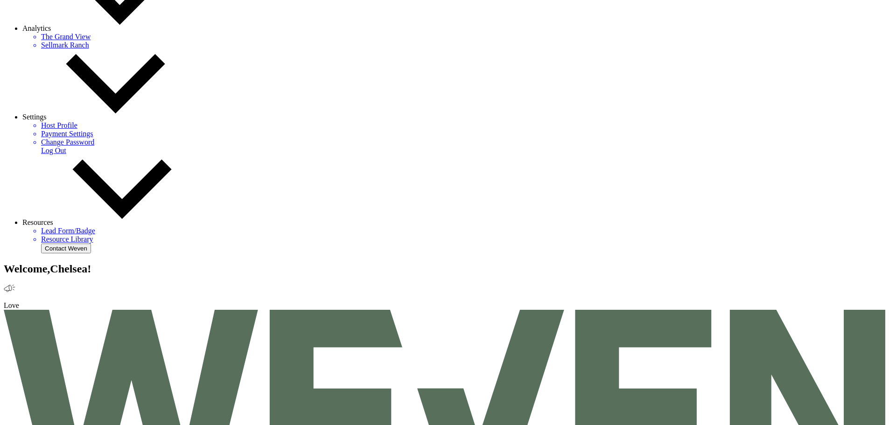
drag, startPoint x: 213, startPoint y: 254, endPoint x: 143, endPoint y: 256, distance: 70.4
paste input "Briseida Luna"
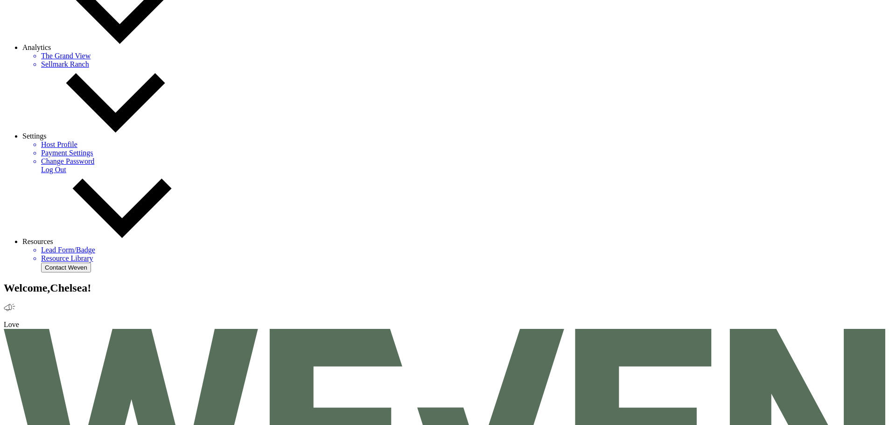
scroll to position [373, 0]
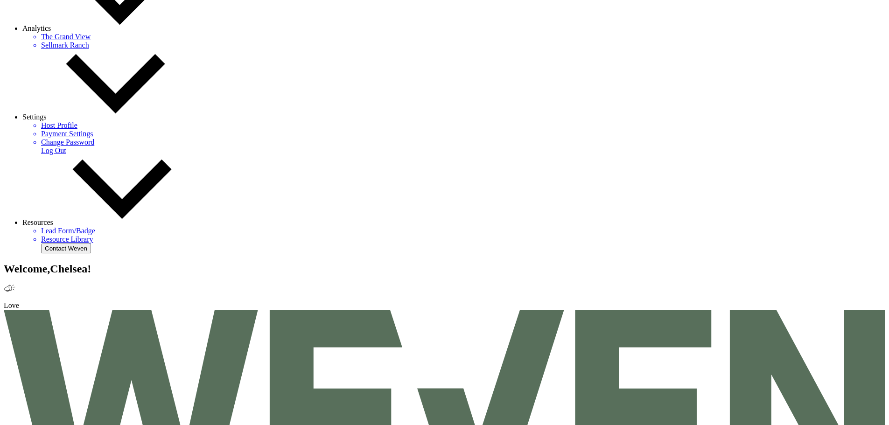
type input "Briseida Luna"
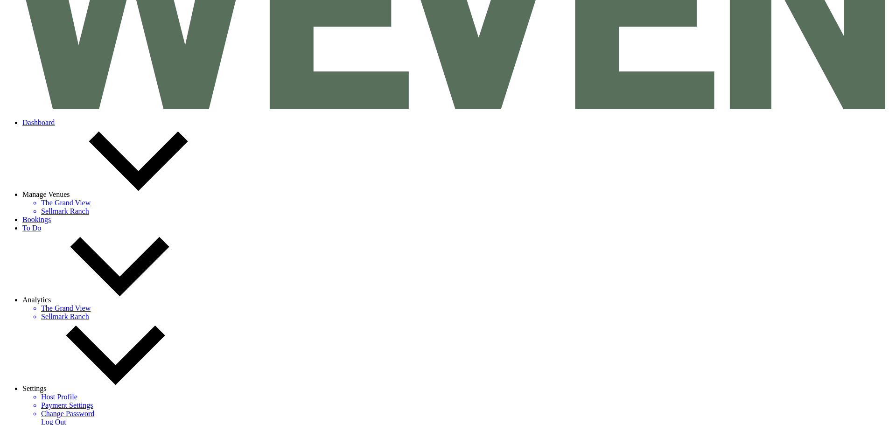
scroll to position [93, 0]
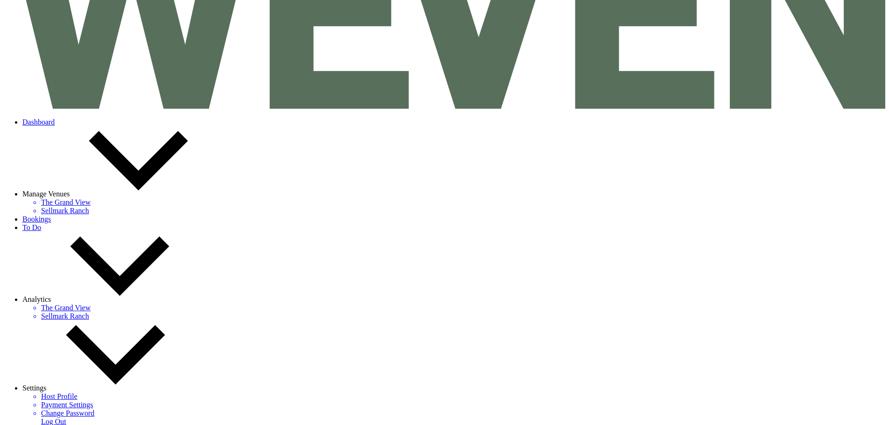
scroll to position [104, 0]
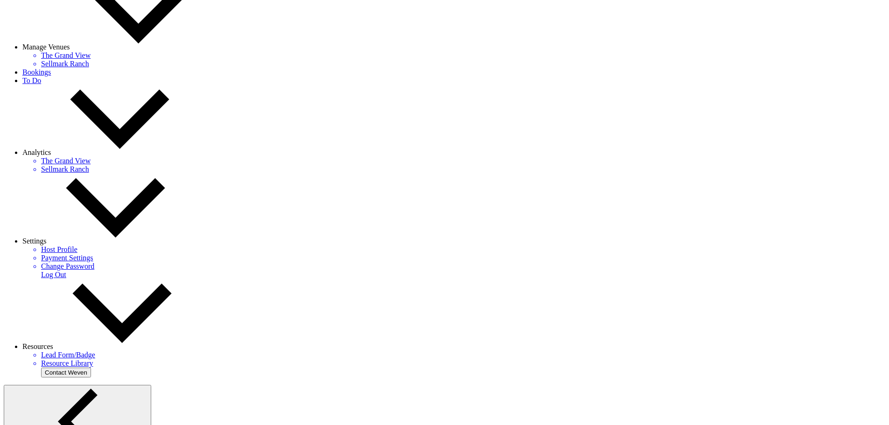
scroll to position [104, 0]
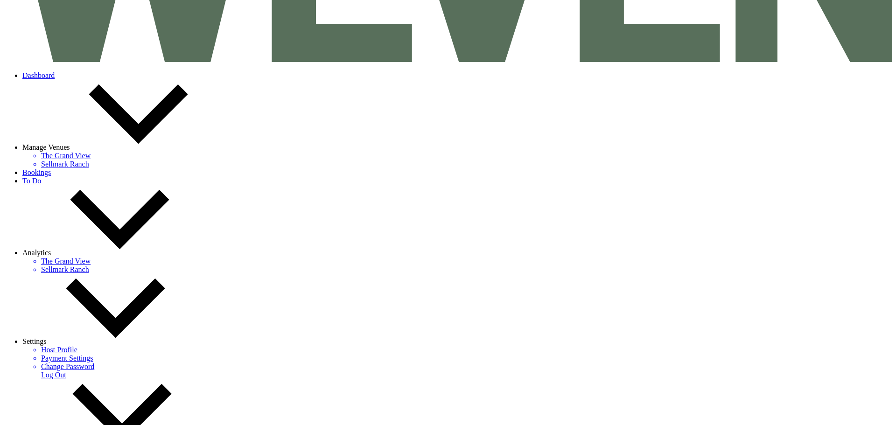
type input "1 am"
type textarea "This adds 1 extra hour onto the end of your rental time. Event must end at 12am…"
type input "Hour"
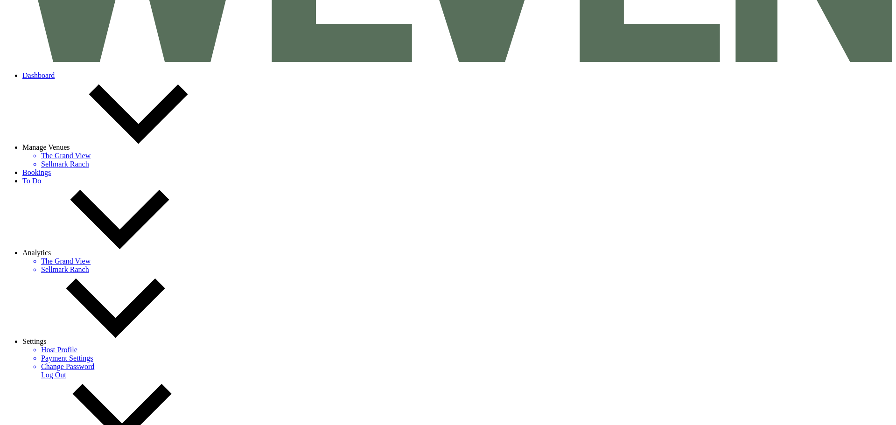
type input "500"
type input "1"
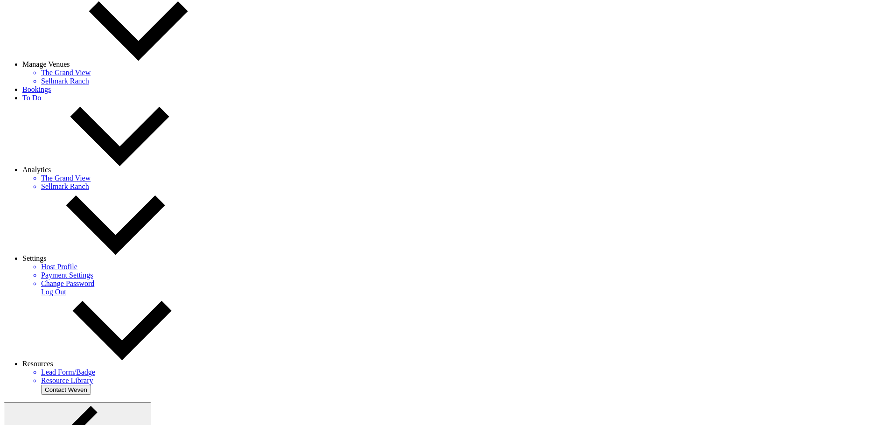
scroll to position [243, 0]
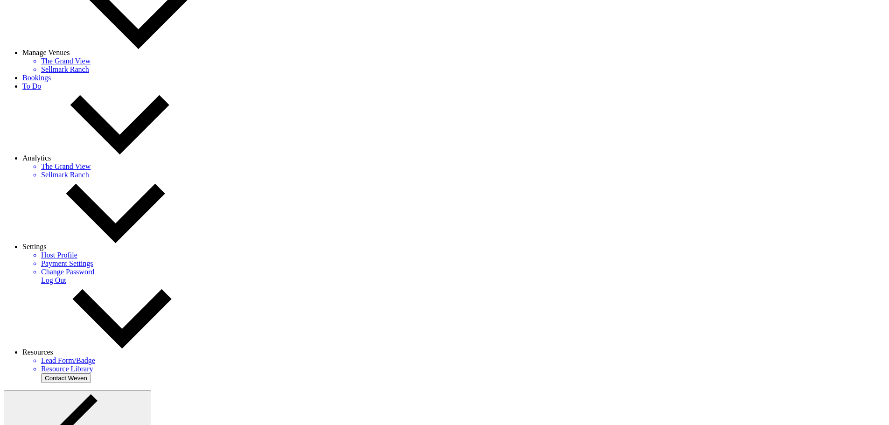
drag, startPoint x: 560, startPoint y: 357, endPoint x: 559, endPoint y: 369, distance: 11.7
select select "2"
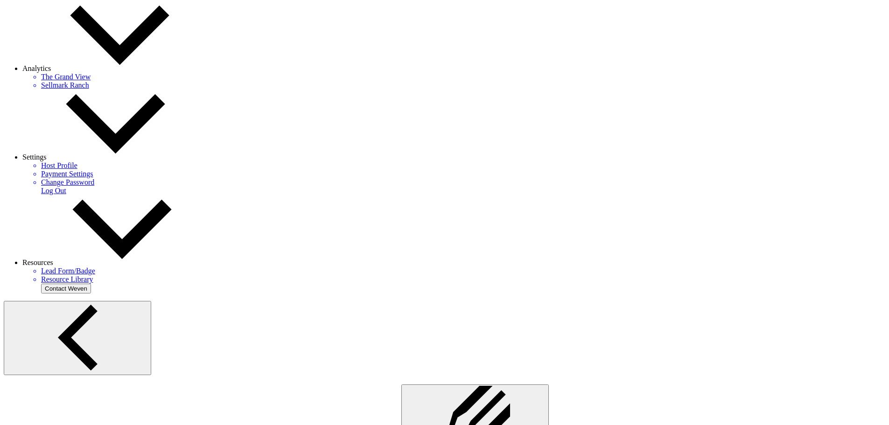
scroll to position [337, 0]
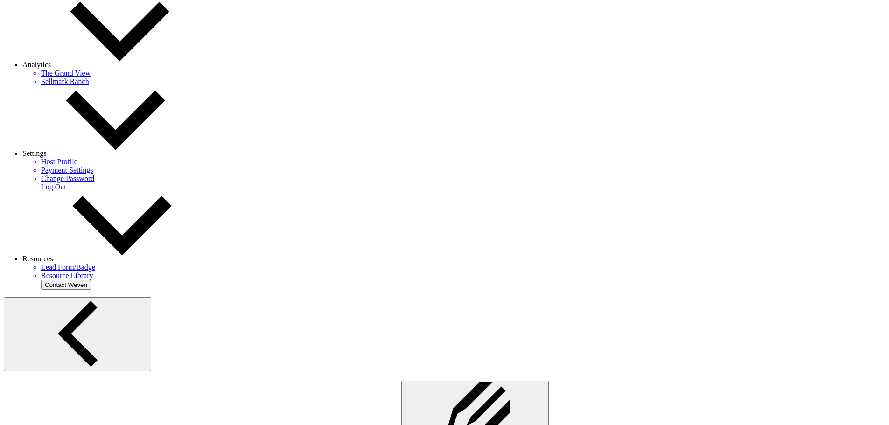
type input "ADD-ON CREDIT"
type input "250"
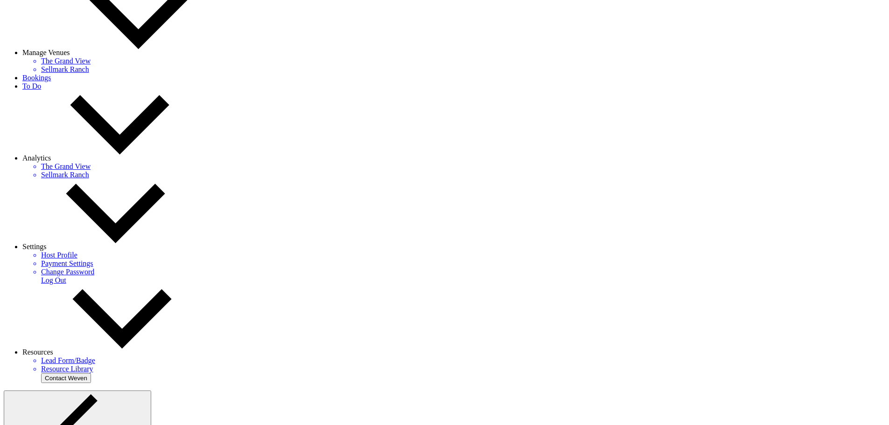
scroll to position [290, 0]
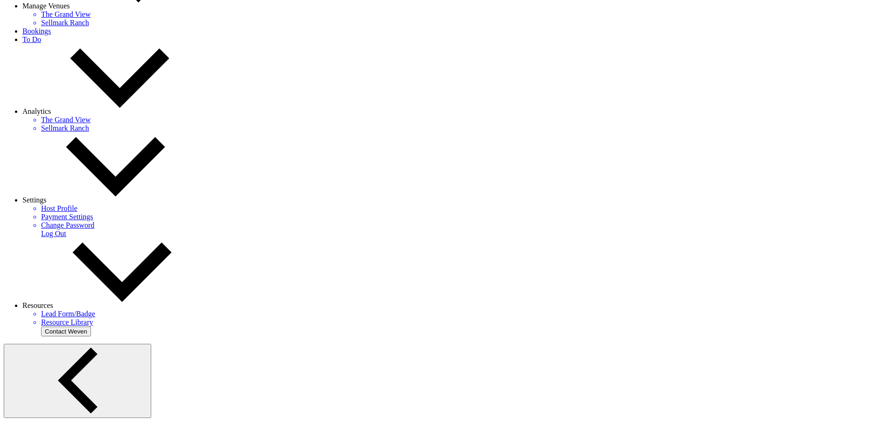
select select "3"
select select "false"
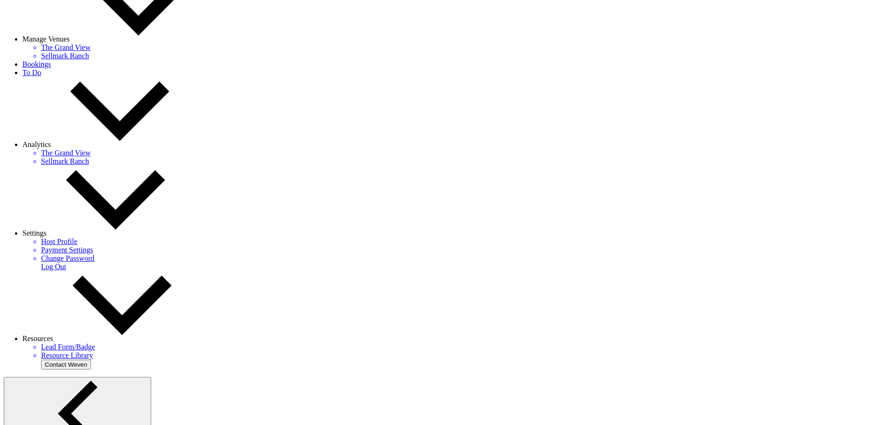
scroll to position [477, 0]
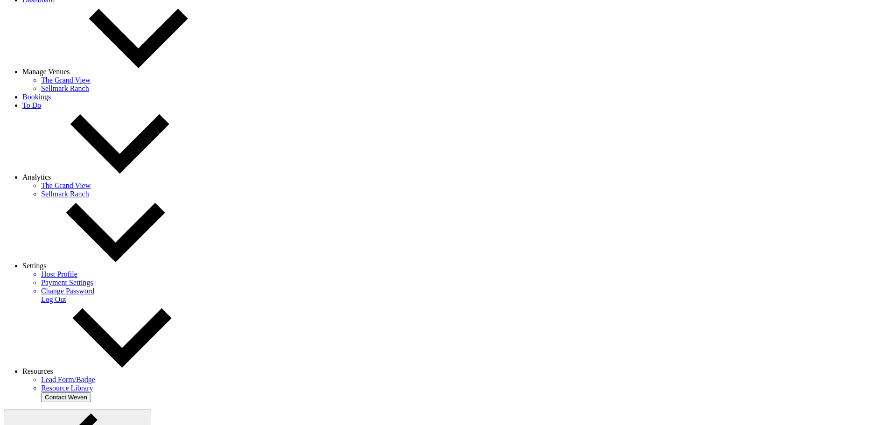
scroll to position [113, 0]
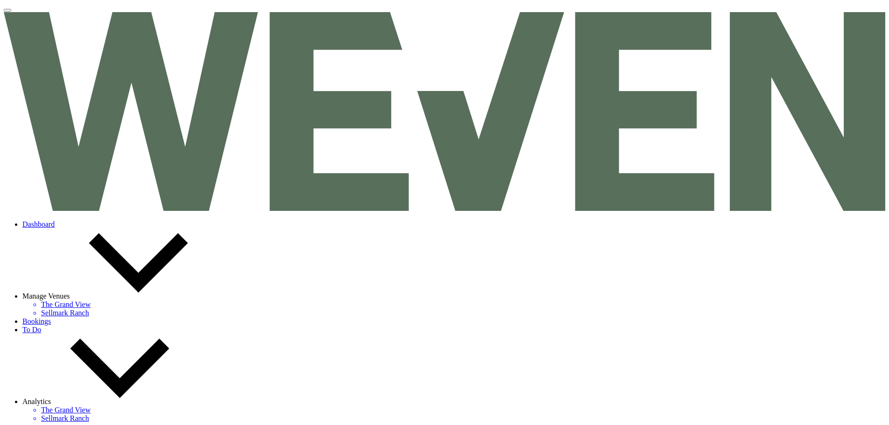
select select "22"
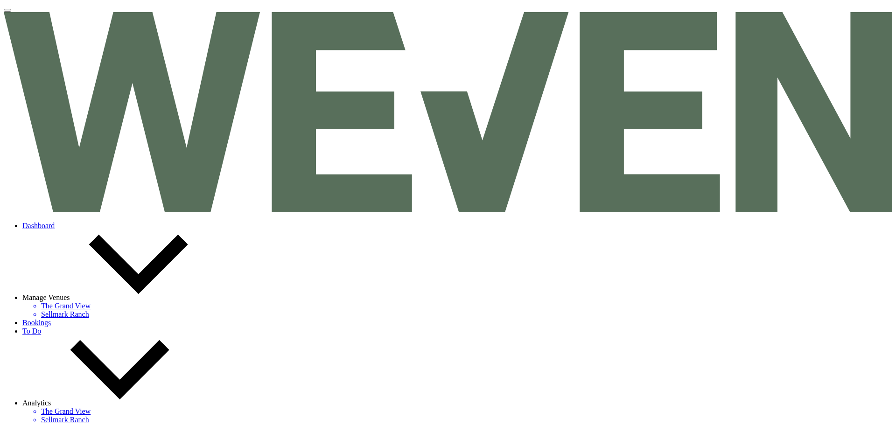
drag, startPoint x: 424, startPoint y: 216, endPoint x: 280, endPoint y: 213, distance: 143.3
type input "Add-ons with Add-on credit (string lights + gobo + napkins + 1 AM hour)"
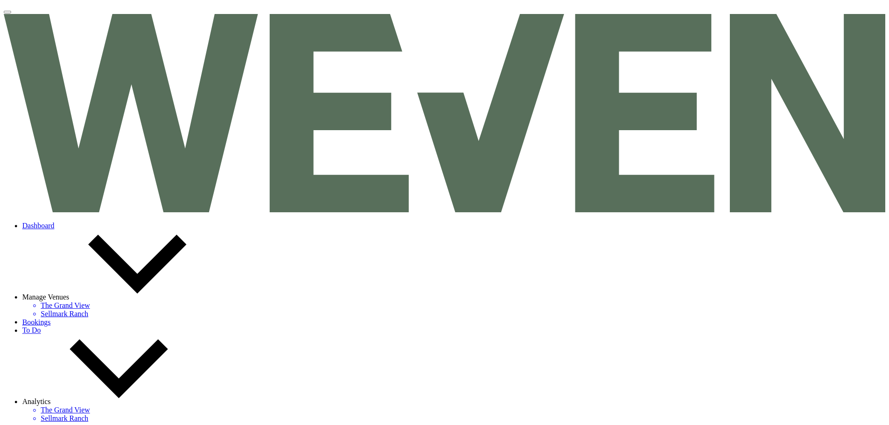
scroll to position [0, 0]
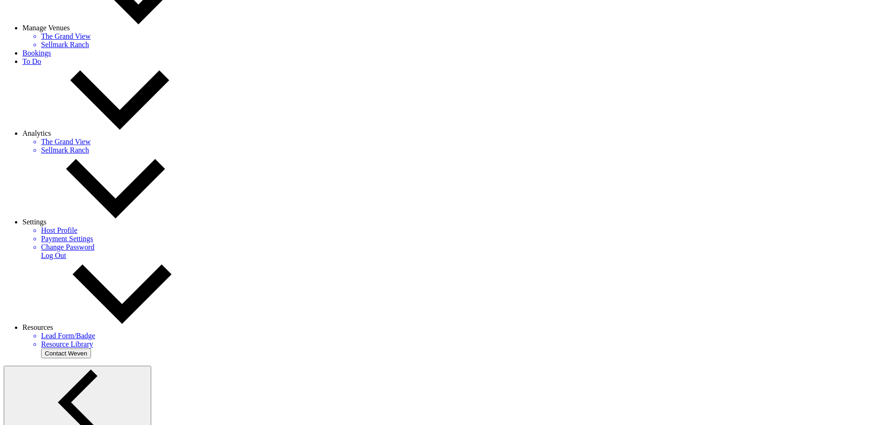
scroll to position [299, 0]
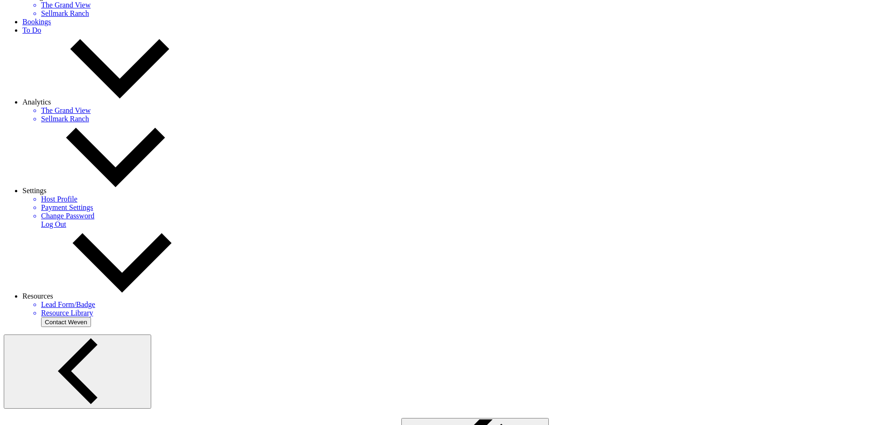
paste div
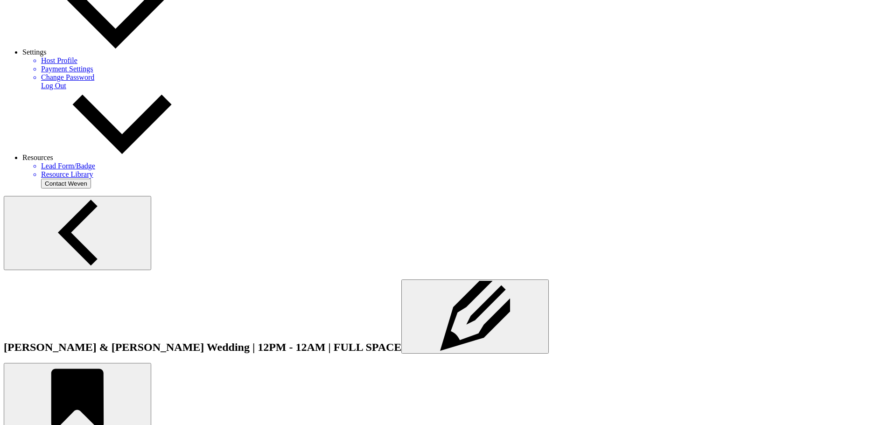
scroll to position [439, 0]
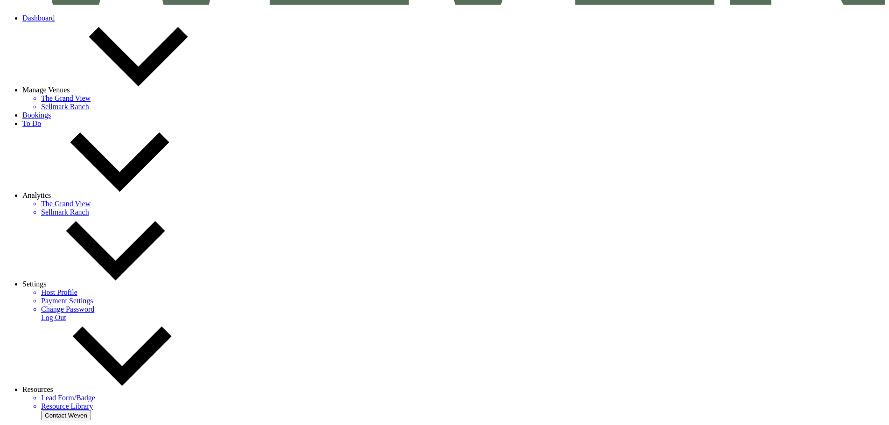
scroll to position [0, 0]
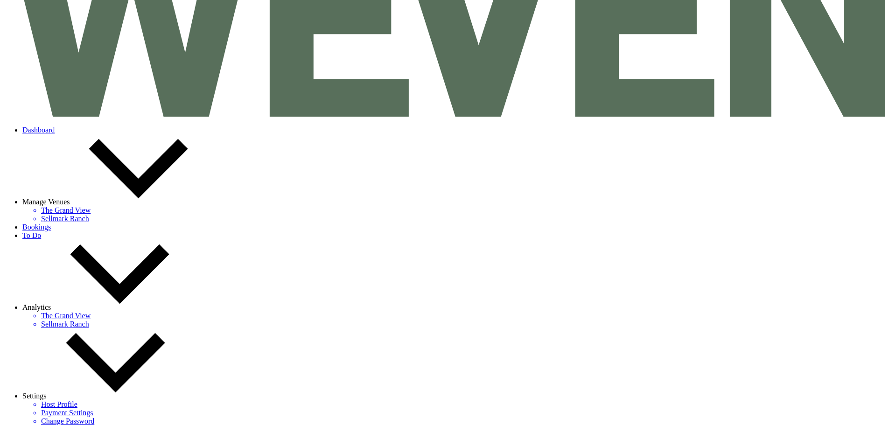
scroll to position [233, 0]
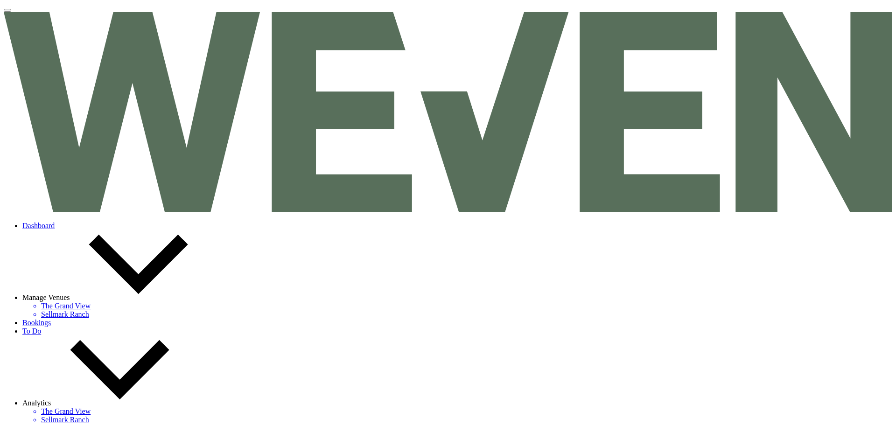
drag, startPoint x: 506, startPoint y: 208, endPoint x: 275, endPoint y: 215, distance: 230.5
type input "ADD-ONS"
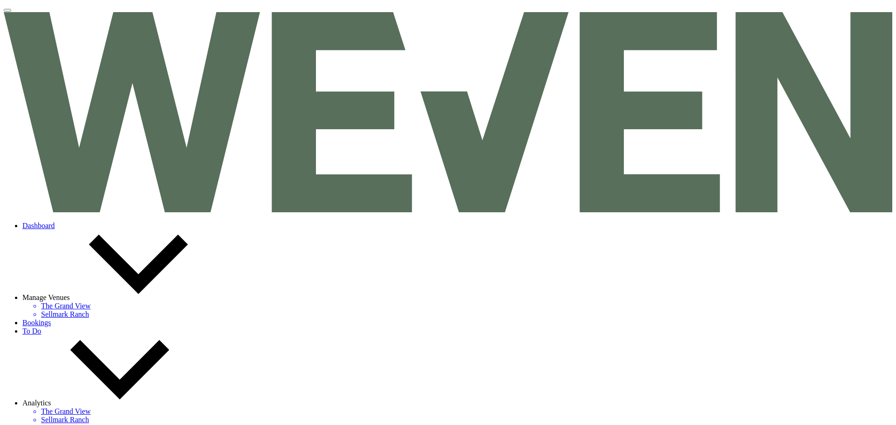
select select "27712"
select select "2"
select select "percentage"
select select "true"
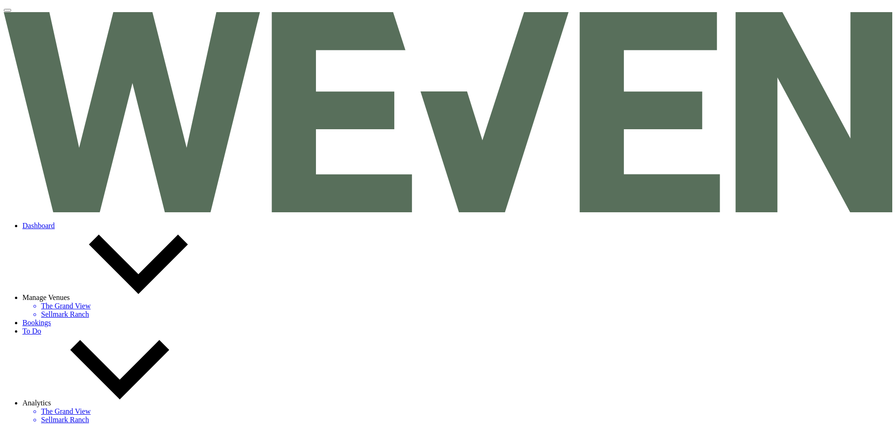
select select "client"
select select "weeks"
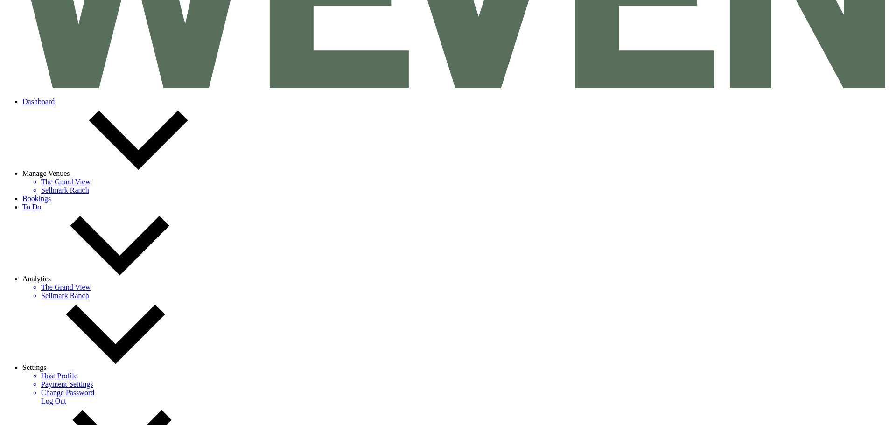
scroll to position [140, 0]
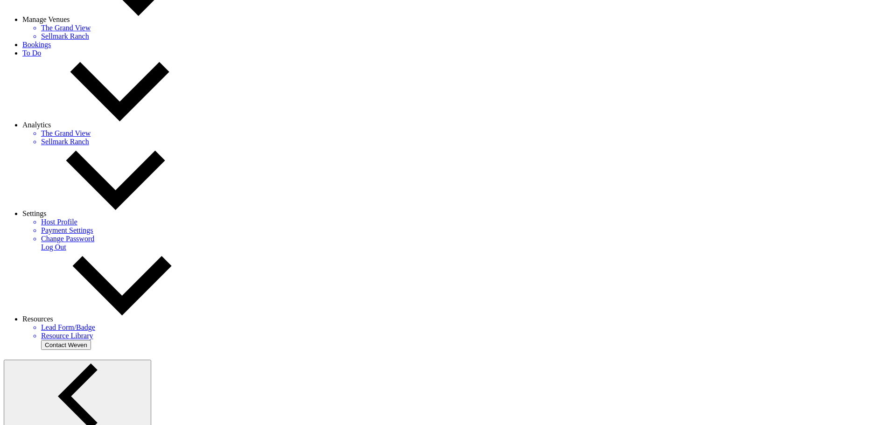
scroll to position [280, 0]
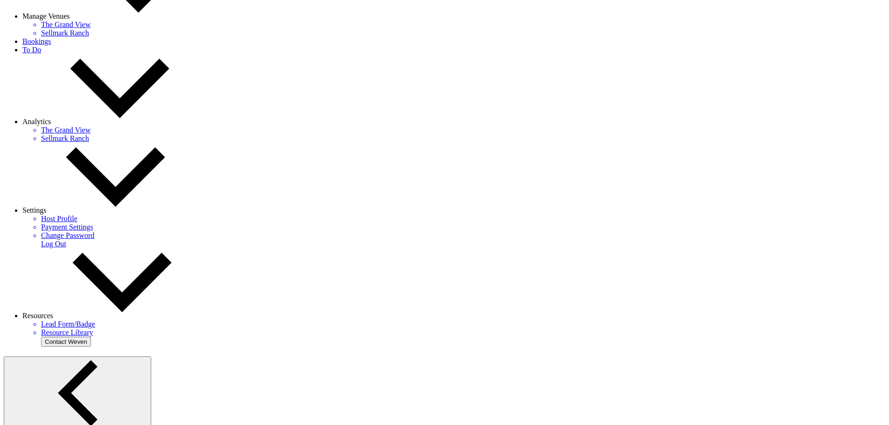
type input "30"
drag, startPoint x: 240, startPoint y: 333, endPoint x: 240, endPoint y: 342, distance: 9.3
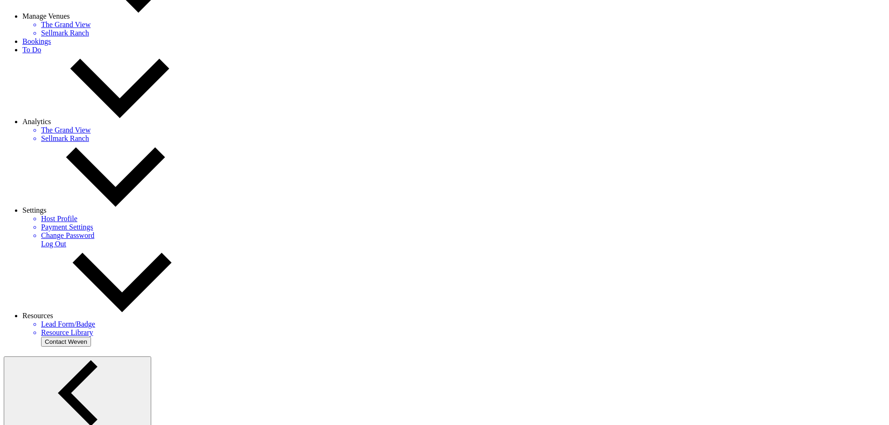
select select "day"
select select "beforeEventDate"
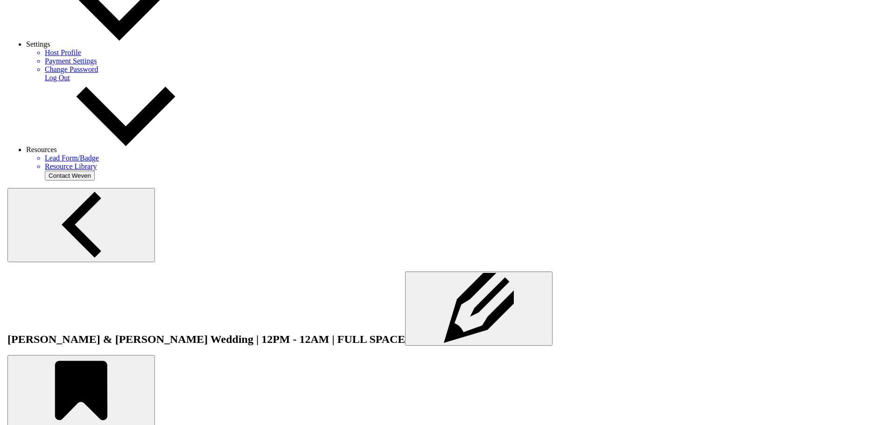
scroll to position [466, 0]
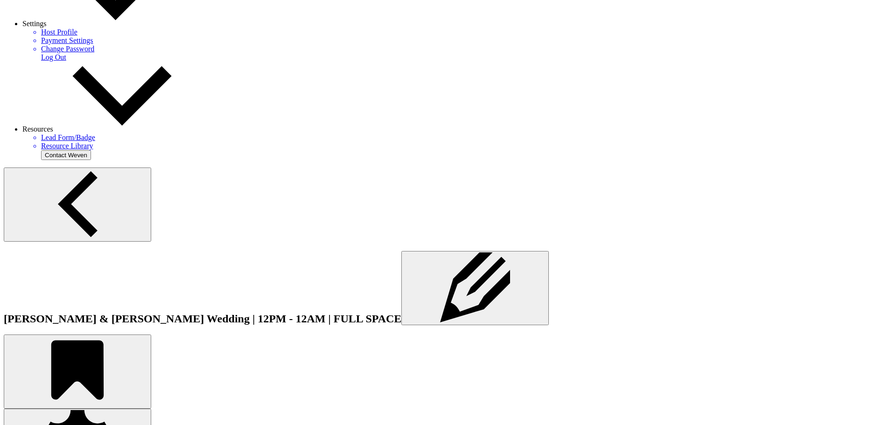
drag, startPoint x: 241, startPoint y: 320, endPoint x: 244, endPoint y: 309, distance: 11.2
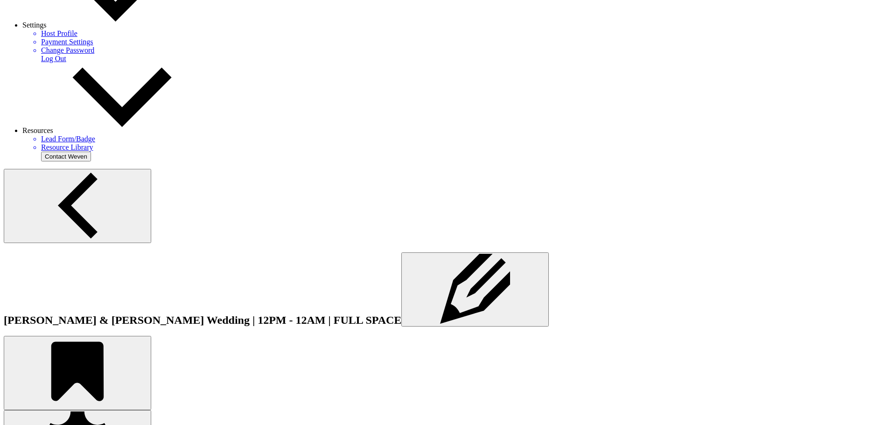
checkbox input "true"
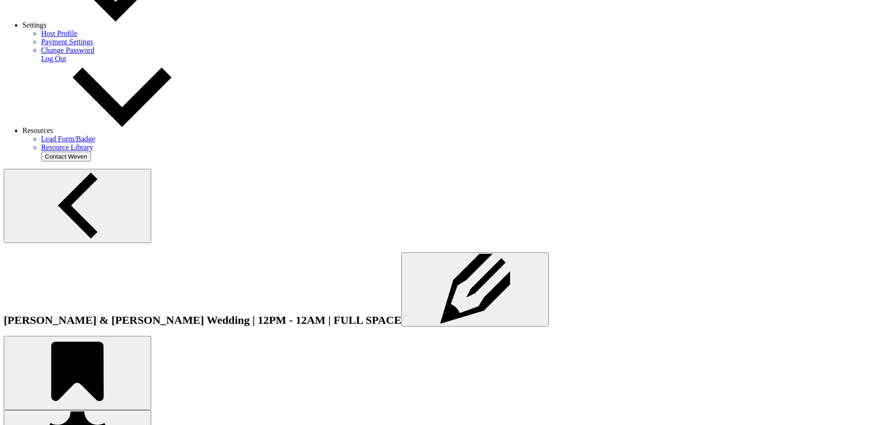
checkbox input "true"
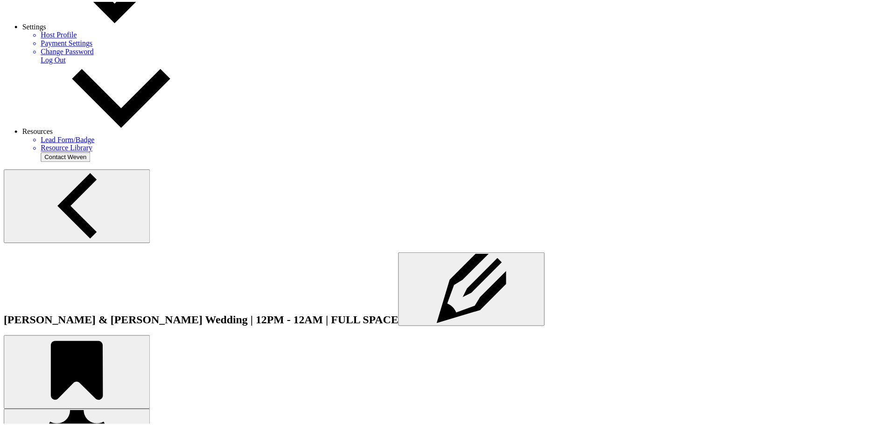
scroll to position [537, 0]
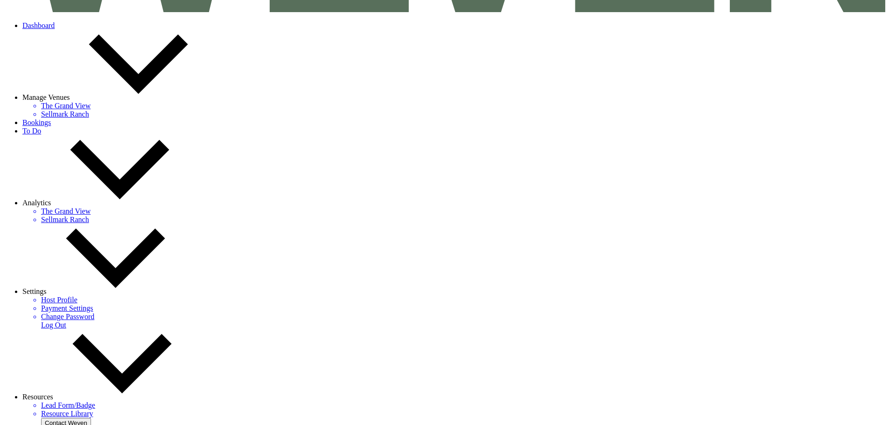
scroll to position [115, 0]
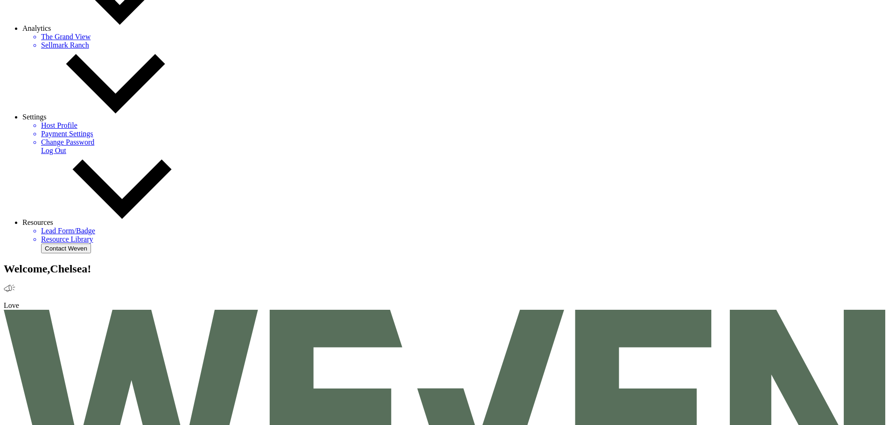
drag, startPoint x: 232, startPoint y: 255, endPoint x: 101, endPoint y: 250, distance: 131.2
paste input "Ashley Nourse"
type input "Ashley Nourse"
select select "8"
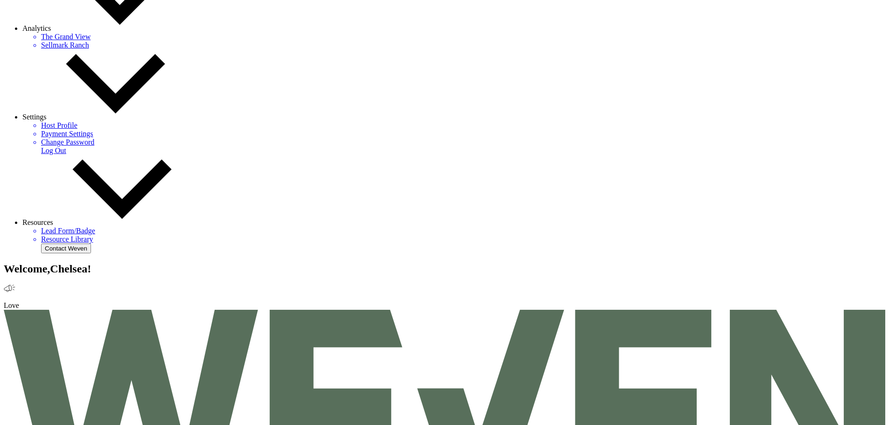
select select "10"
select select "8"
select select "5"
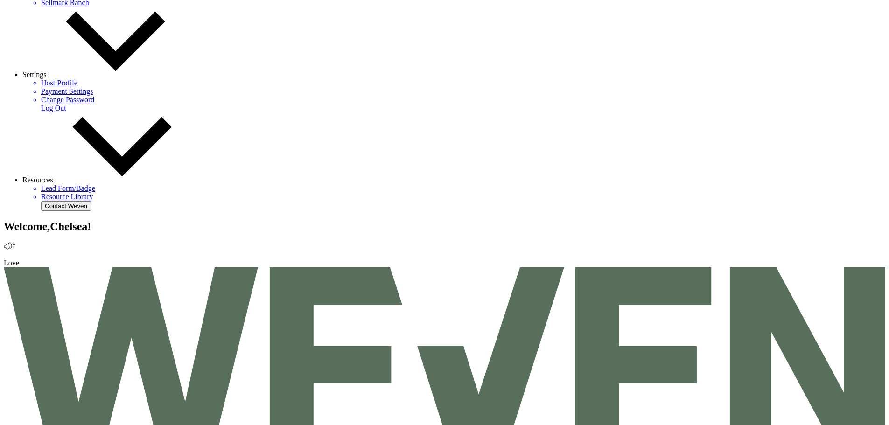
scroll to position [420, 0]
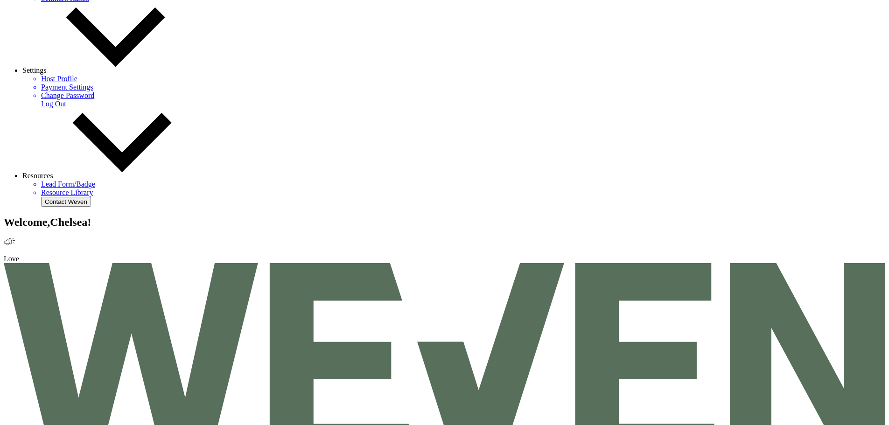
type input "Ashley Nourse"
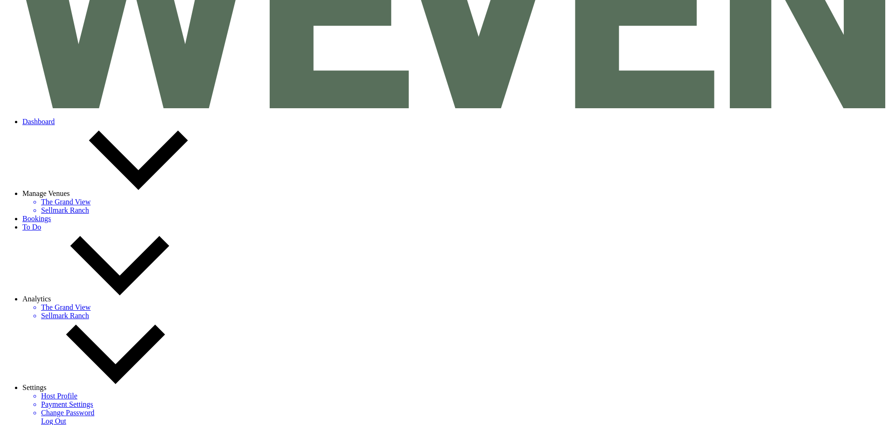
scroll to position [93, 0]
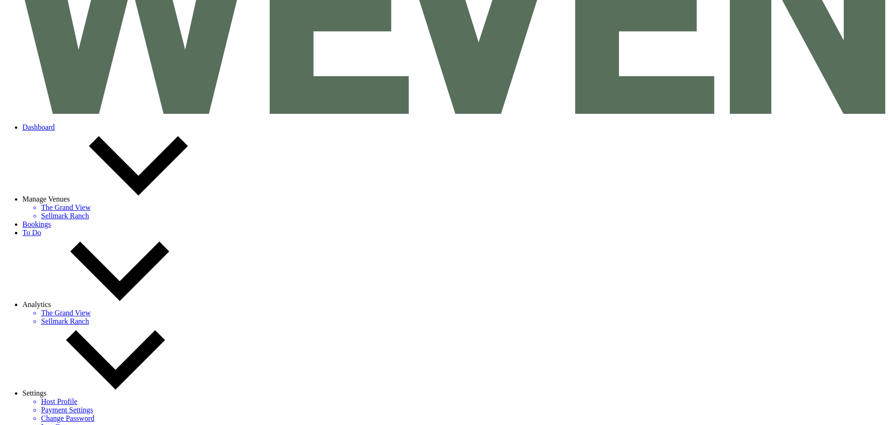
scroll to position [233, 0]
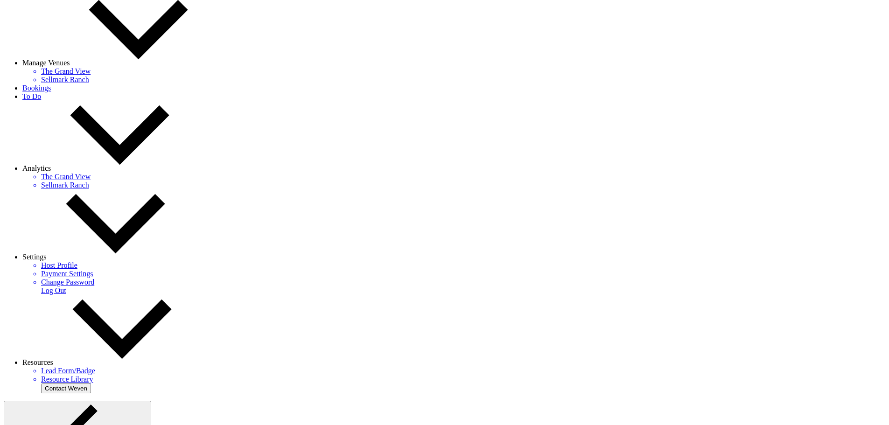
scroll to position [0, 0]
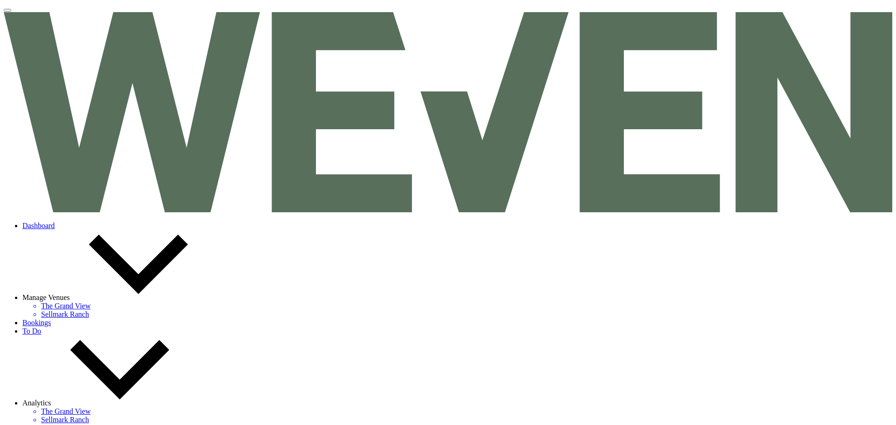
type input "morn"
type textarea "This adds on ___ hours at the beginning of your rental time. this will mean you…"
type input "Hours"
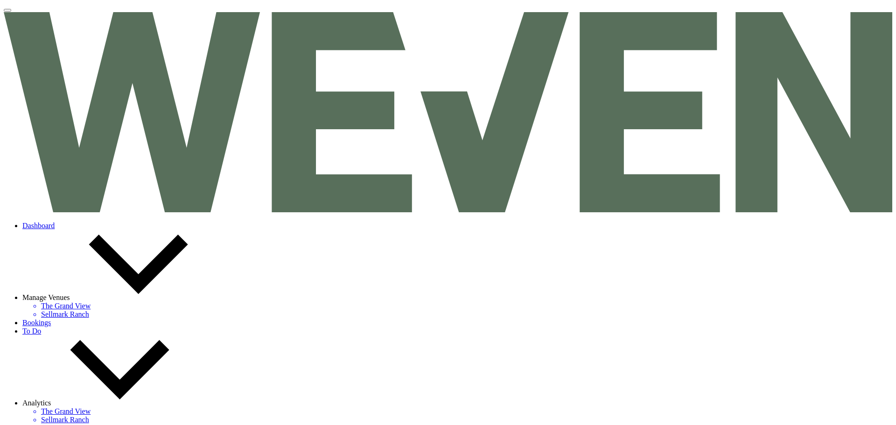
type input "250"
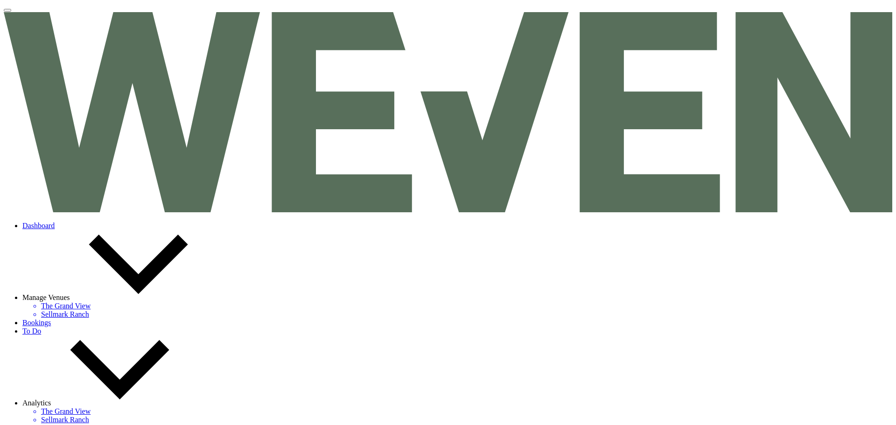
type textarea "This adds on 1 hour at the beginning of your rental time. this will mean you wi…"
type input "1"
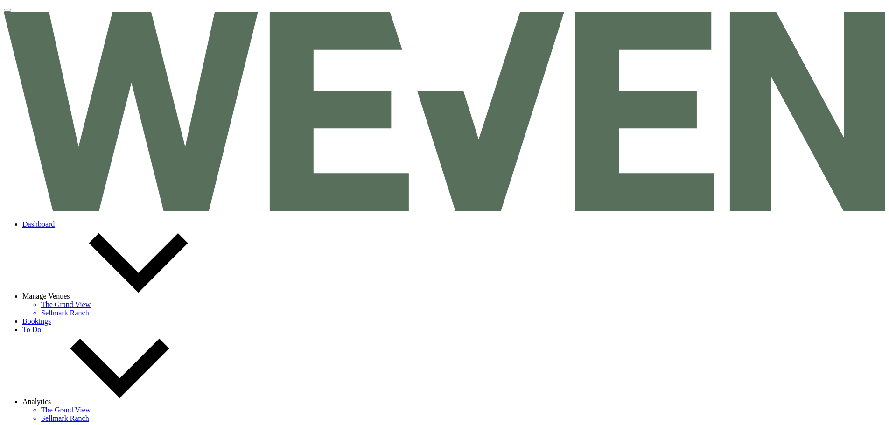
scroll to position [93, 0]
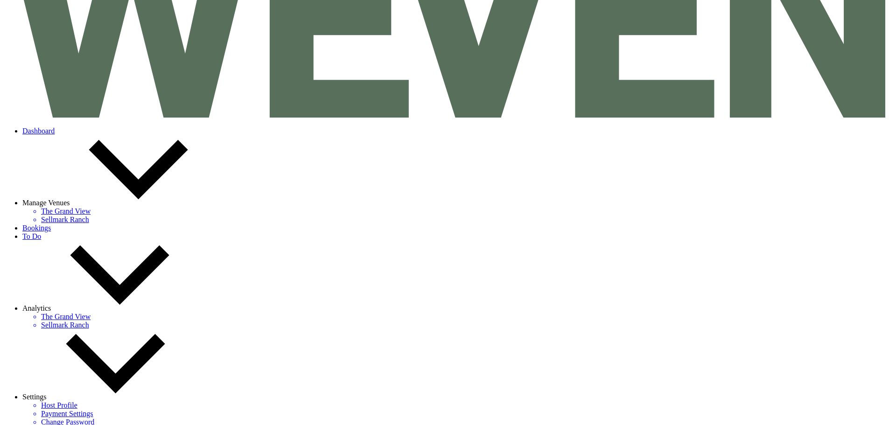
select select "2"
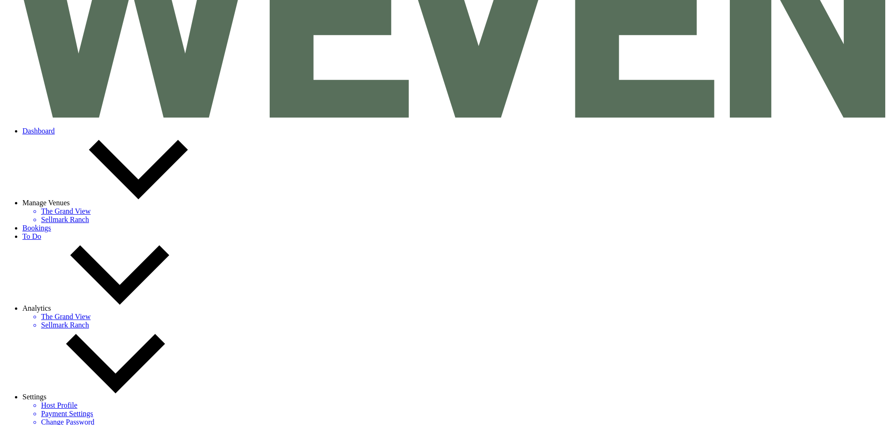
type input "ADD-ON CREDIT"
type input "250"
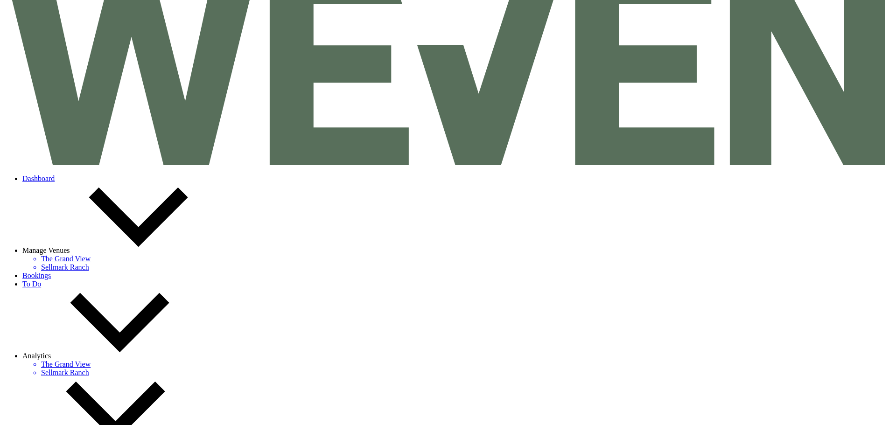
scroll to position [45, 0]
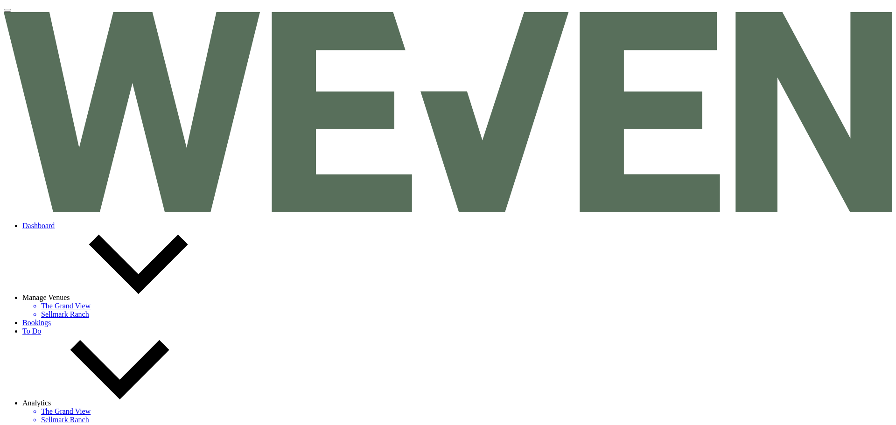
select select "22"
drag, startPoint x: 453, startPoint y: 213, endPoint x: 167, endPoint y: 215, distance: 285.5
type input "Add-on Credit (morning hour)"
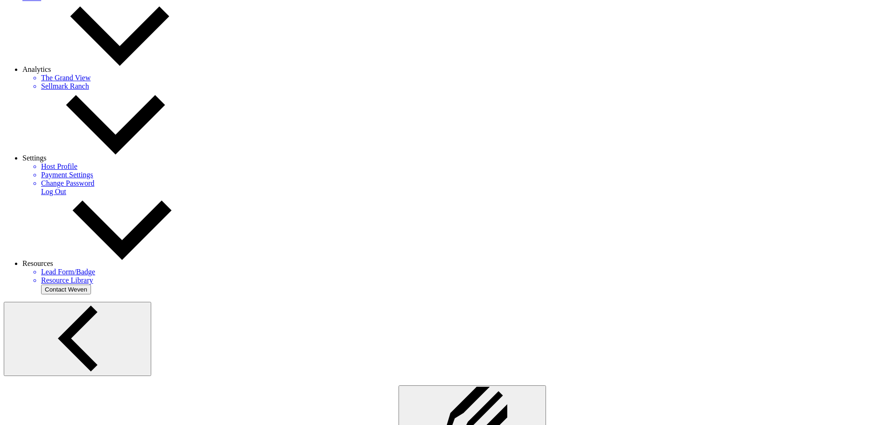
scroll to position [418, 0]
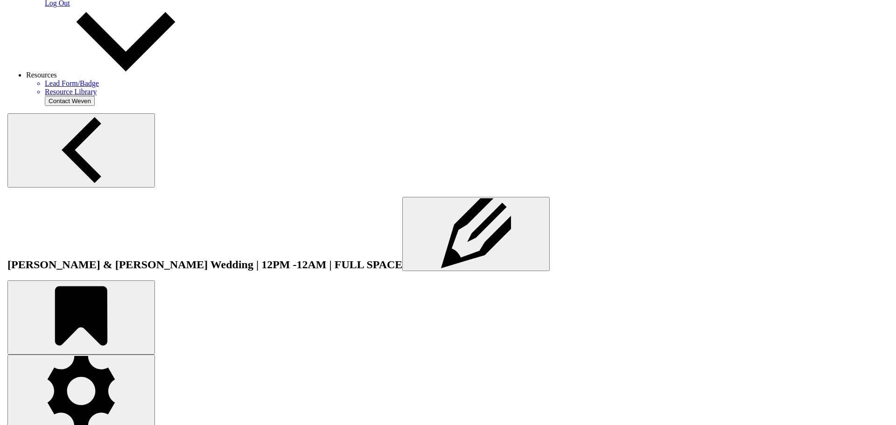
scroll to position [605, 0]
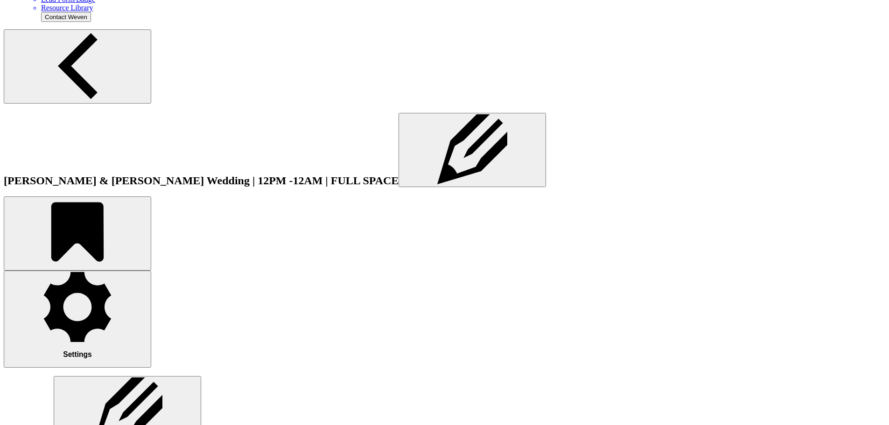
paste div
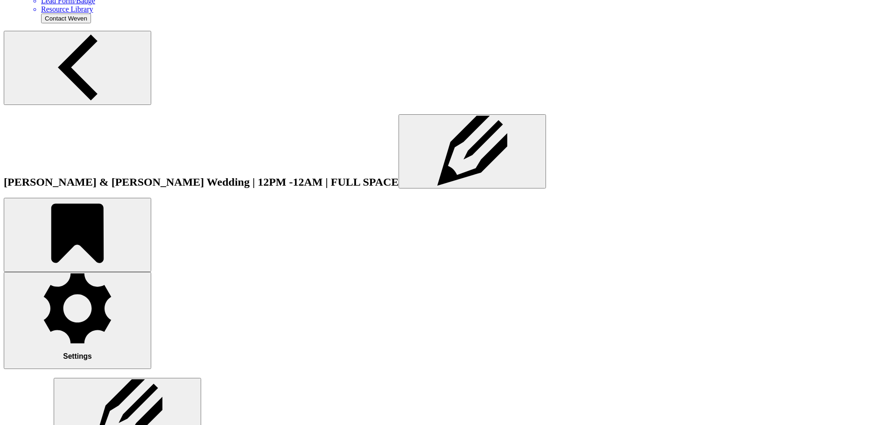
checkbox input "true"
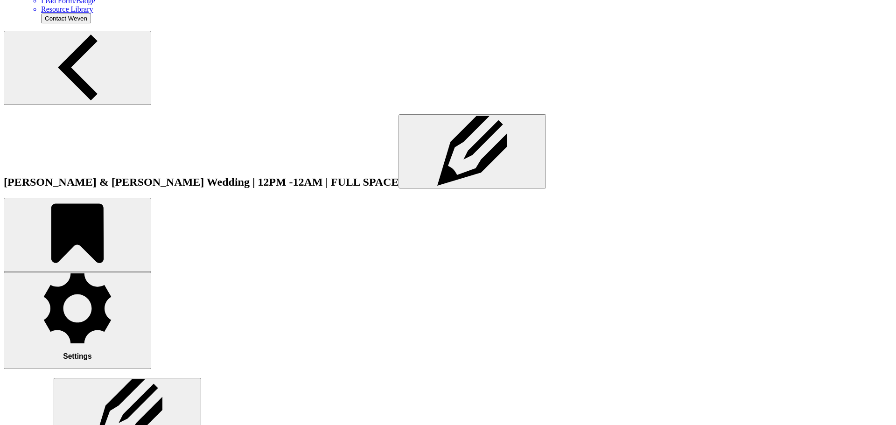
checkbox input "true"
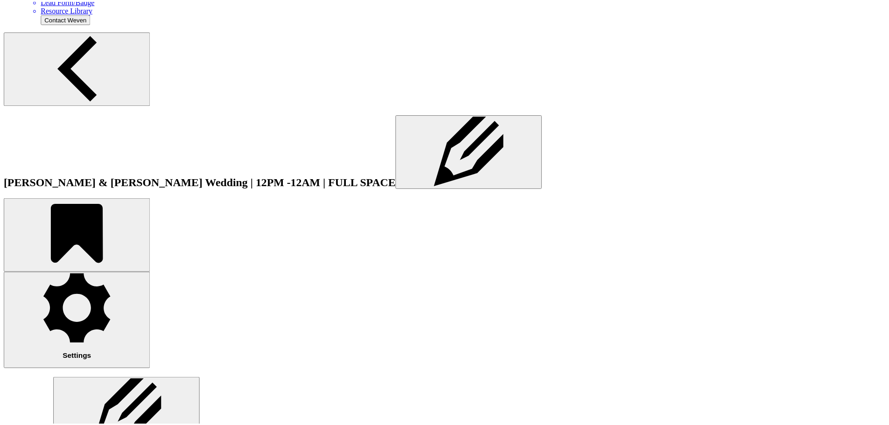
scroll to position [537, 0]
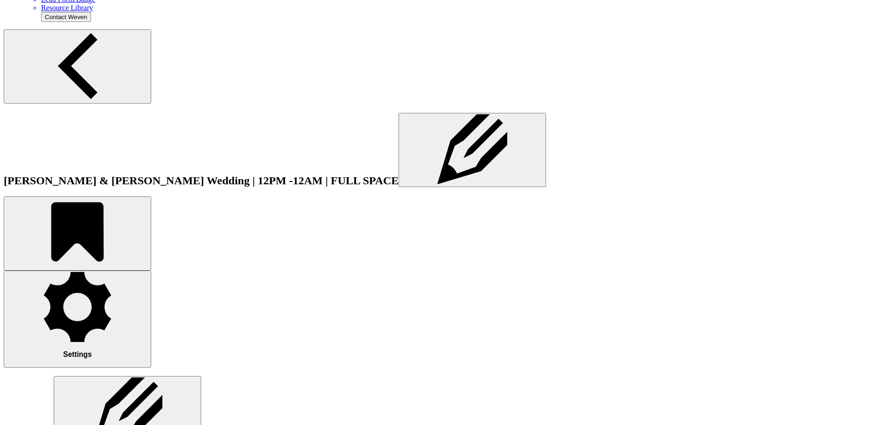
drag, startPoint x: 278, startPoint y: 273, endPoint x: 195, endPoint y: 262, distance: 84.3
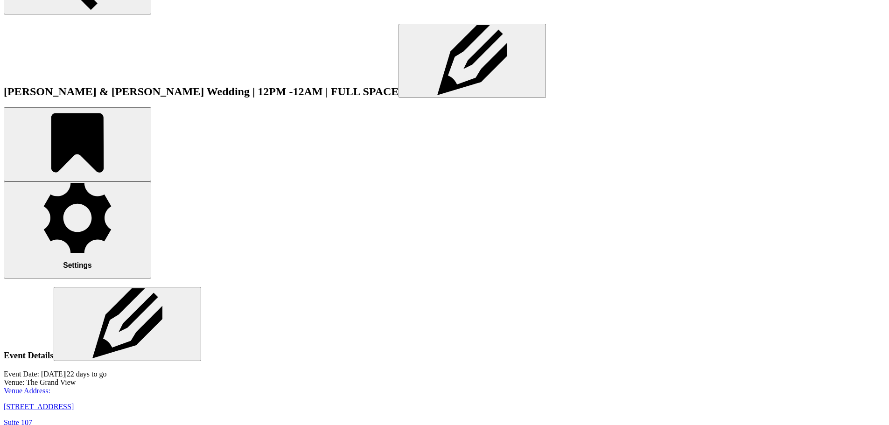
scroll to position [698, 0]
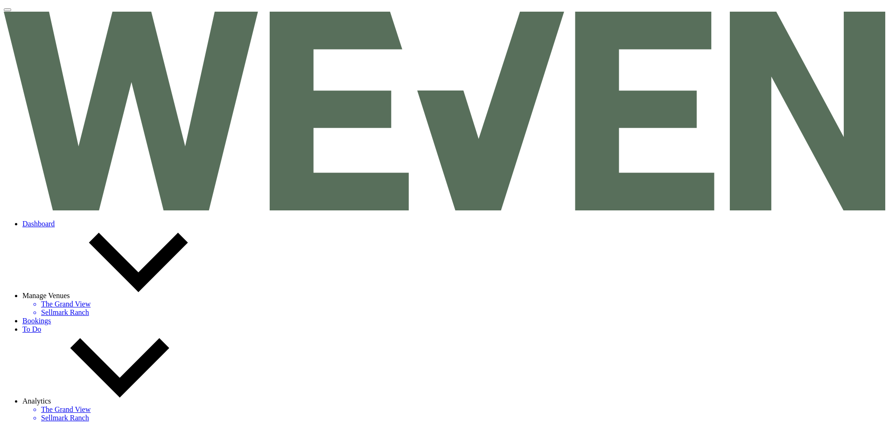
scroll to position [0, 0]
select select "8"
select select "10"
select select "8"
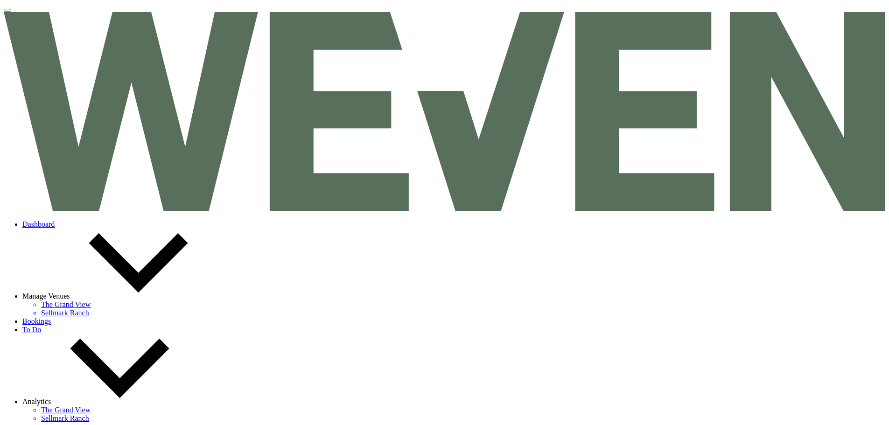
select select "5"
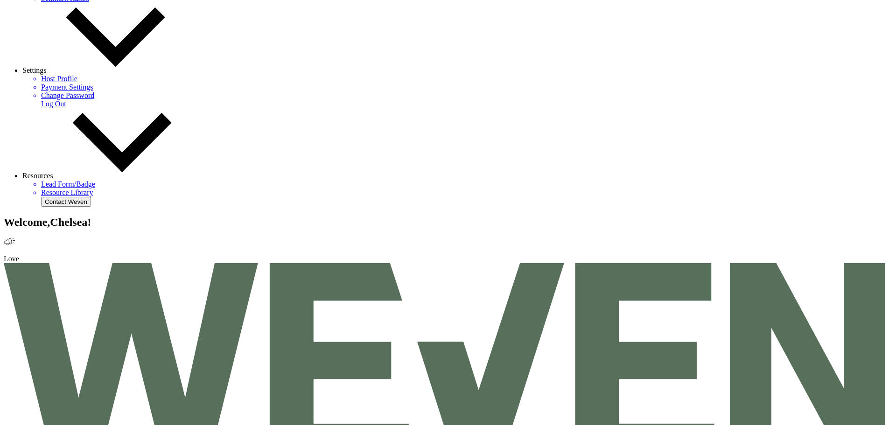
drag, startPoint x: 210, startPoint y: 203, endPoint x: 137, endPoint y: 202, distance: 73.2
paste input "lejandra Martínez"
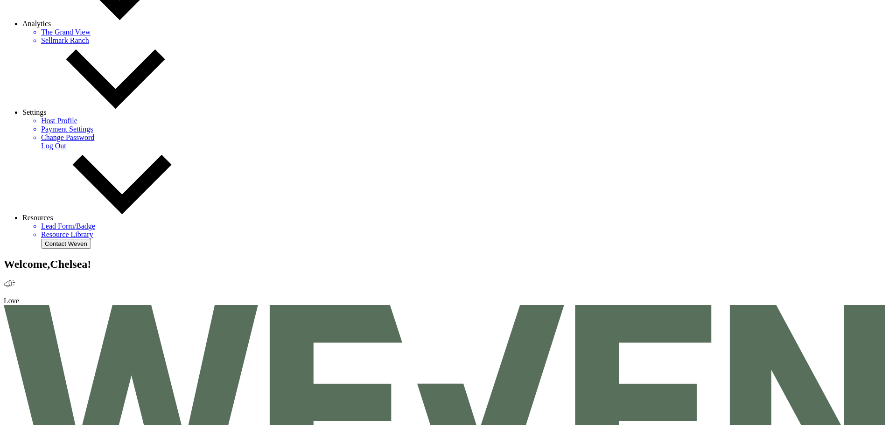
type input "Alejandra Martnez"
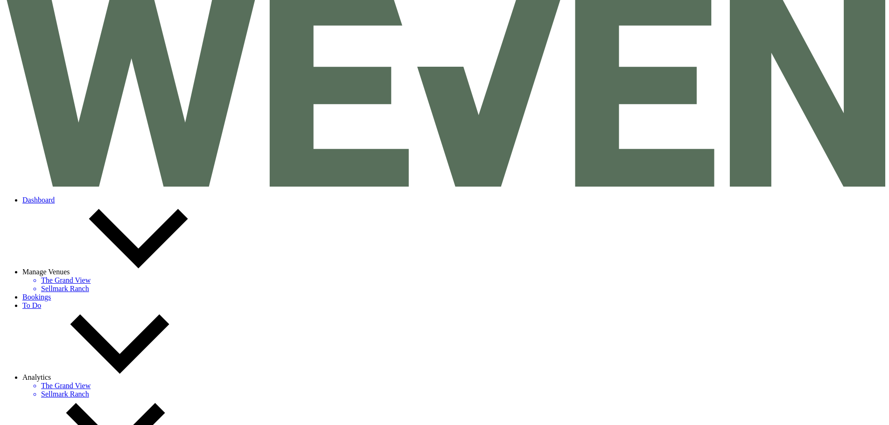
scroll to position [47, 0]
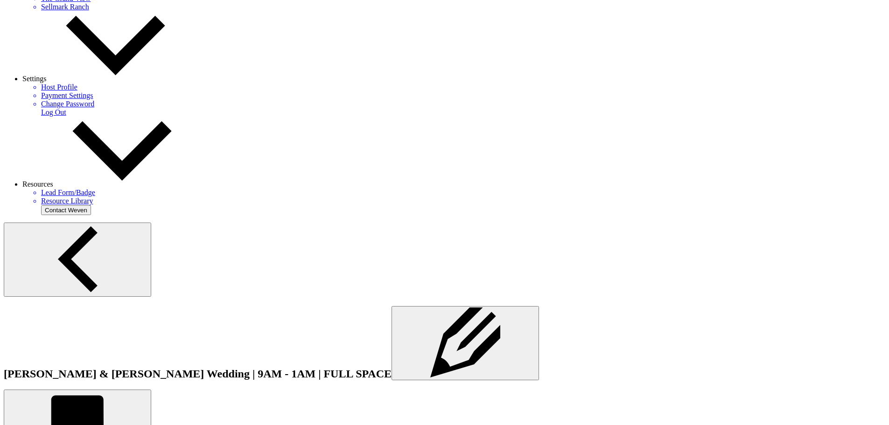
scroll to position [385, 0]
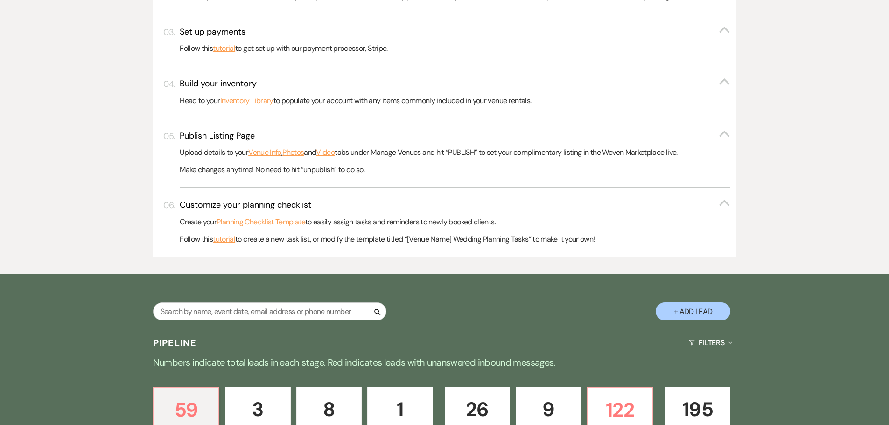
scroll to position [373, 0]
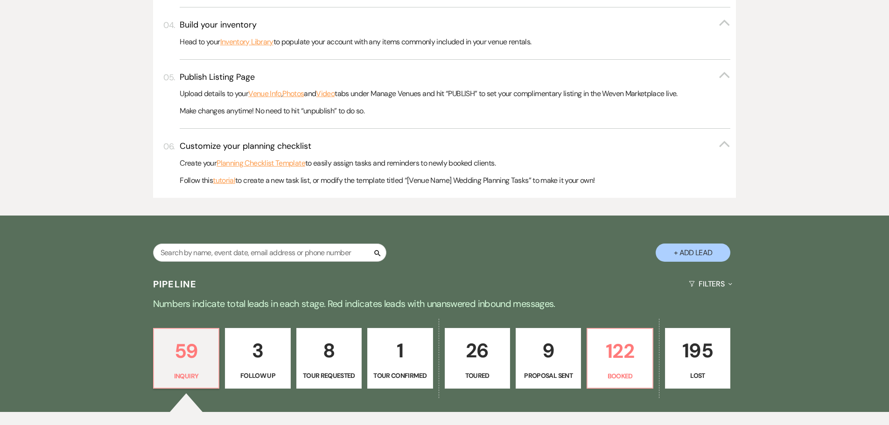
click at [306, 263] on div "Search" at bounding box center [269, 256] width 233 height 26
click at [309, 252] on input "text" at bounding box center [269, 252] width 233 height 18
paste input "Stephanie Flores"
type input "Stephanie Flores"
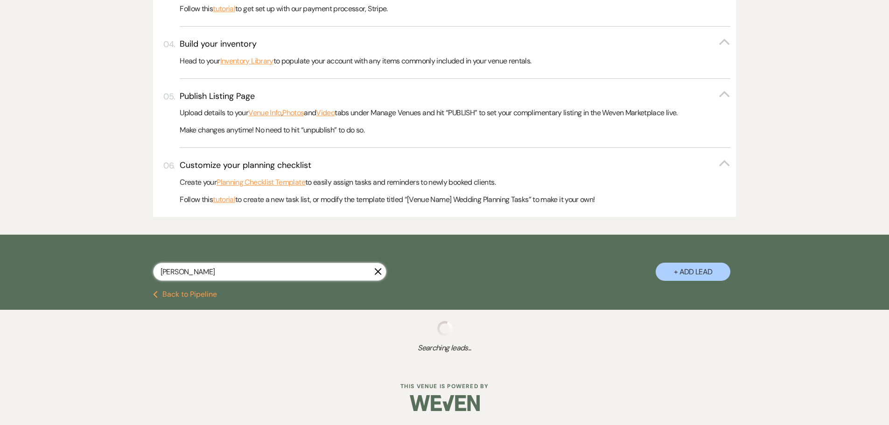
select select "8"
select select "2"
select select "8"
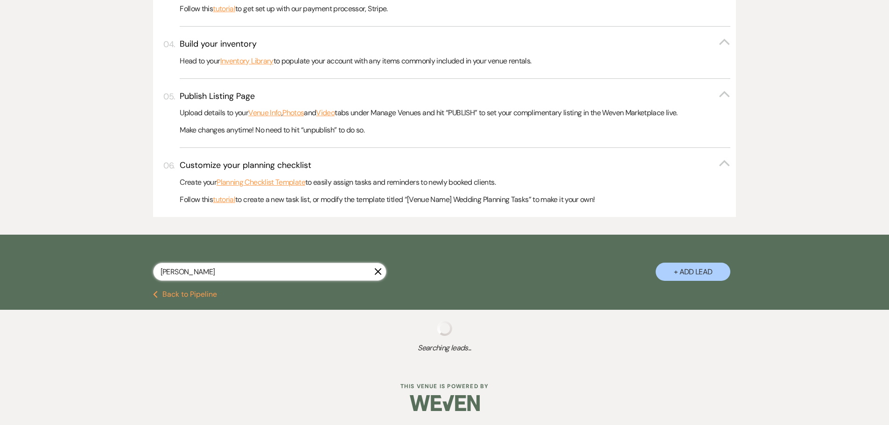
select select "7"
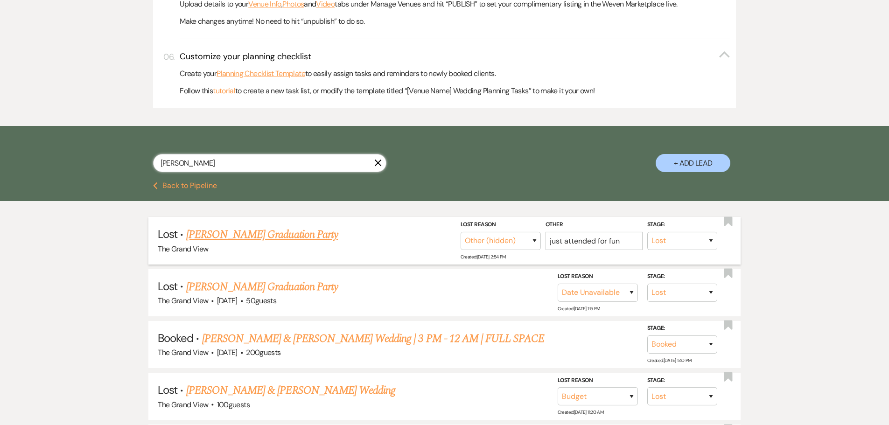
scroll to position [466, 0]
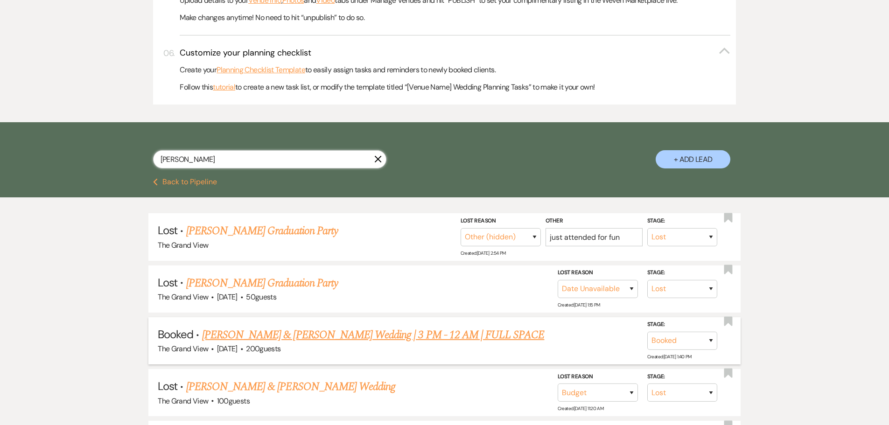
type input "Stephanie Flores"
click at [305, 336] on link "Salazar & Flores Wedding | 3 PM - 12 AM | FULL SPACE" at bounding box center [373, 335] width 342 height 17
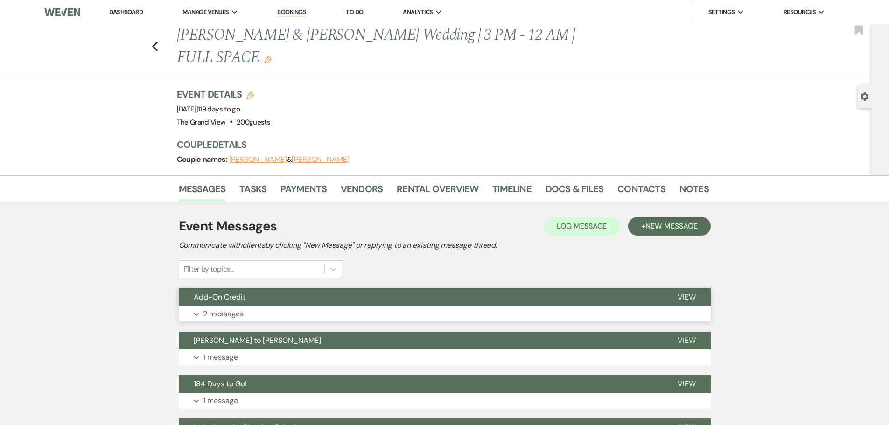
click at [292, 306] on button "Expand 2 messages" at bounding box center [445, 314] width 532 height 16
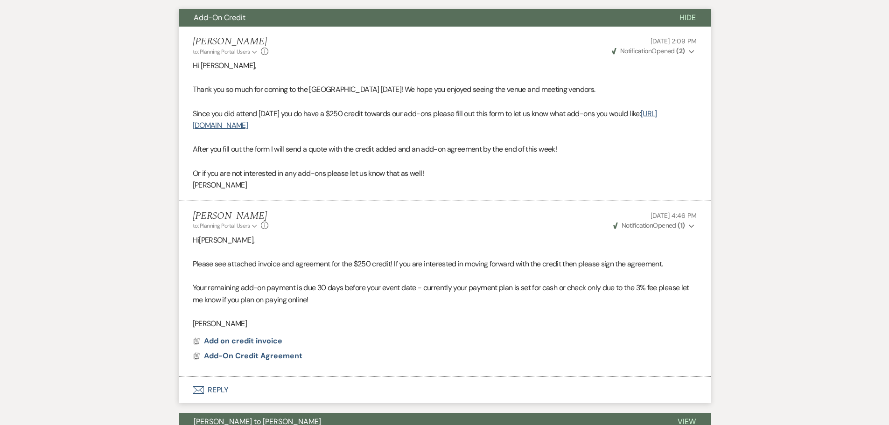
scroll to position [280, 0]
drag, startPoint x: 254, startPoint y: 300, endPoint x: 178, endPoint y: 220, distance: 110.2
click at [179, 220] on li "Chelsea Needham to: Planning Portal Users Expand Info Aug 19, 2025, 4:46 PM Wev…" at bounding box center [445, 289] width 532 height 176
click at [297, 306] on p at bounding box center [445, 312] width 504 height 12
drag, startPoint x: 254, startPoint y: 301, endPoint x: 185, endPoint y: 208, distance: 116.3
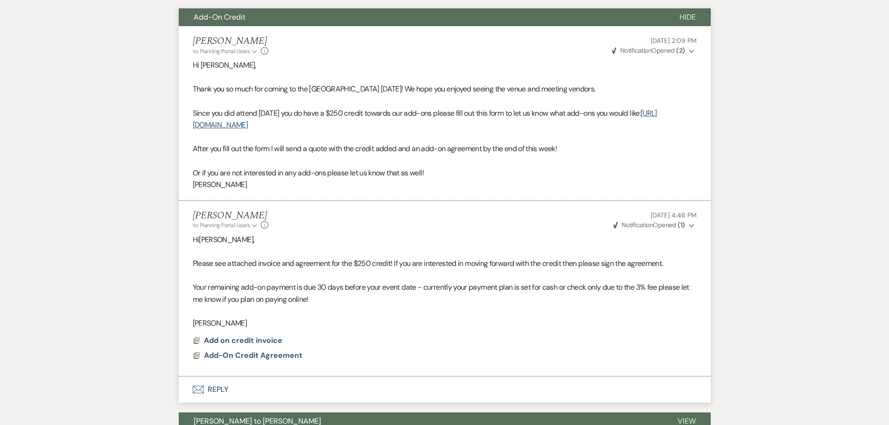
click at [185, 208] on li "Chelsea Needham to: Planning Portal Users Expand Info Aug 19, 2025, 4:46 PM Wev…" at bounding box center [445, 289] width 532 height 176
copy div "Hi Stephanie , Please see attached invoice and agreement for the $250 credit! I…"
click at [271, 282] on span "Your remaining add-on payment is due 30 days before your event date - currently…" at bounding box center [441, 293] width 496 height 22
drag, startPoint x: 260, startPoint y: 301, endPoint x: 177, endPoint y: 210, distance: 122.8
click at [177, 210] on div "Messages Tasks Payments Vendors Rental Overview Timeline Docs & Files Contacts …" at bounding box center [444, 417] width 889 height 1043
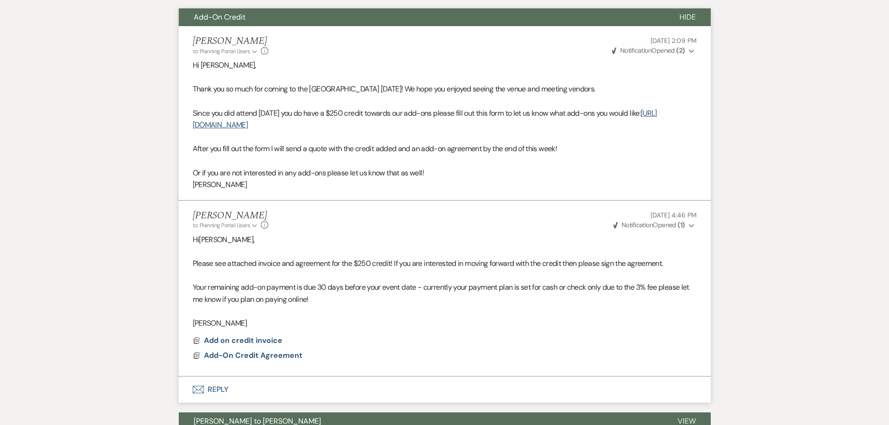
copy div "Hi Stephanie , Please see attached invoice and agreement for the $250 credit! I…"
click at [215, 308] on li "Chelsea Needham to: Planning Portal Users Expand Info Aug 19, 2025, 4:46 PM Wev…" at bounding box center [445, 289] width 532 height 176
drag, startPoint x: 257, startPoint y: 300, endPoint x: 181, endPoint y: 217, distance: 112.9
click at [181, 217] on li "Chelsea Needham to: Planning Portal Users Expand Info Aug 19, 2025, 4:46 PM Wev…" at bounding box center [445, 289] width 532 height 176
copy div "Hi Stephanie , Please see attached invoice and agreement for the $250 credit! I…"
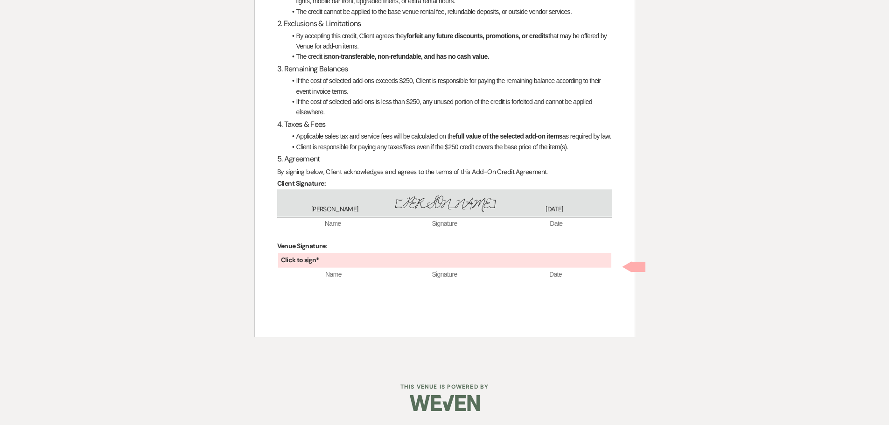
scroll to position [257, 0]
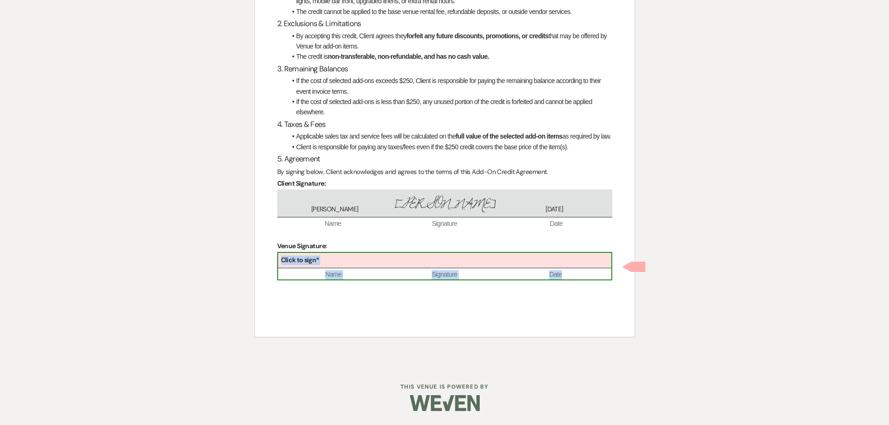
click at [341, 267] on div "Click to sign*" at bounding box center [444, 260] width 333 height 15
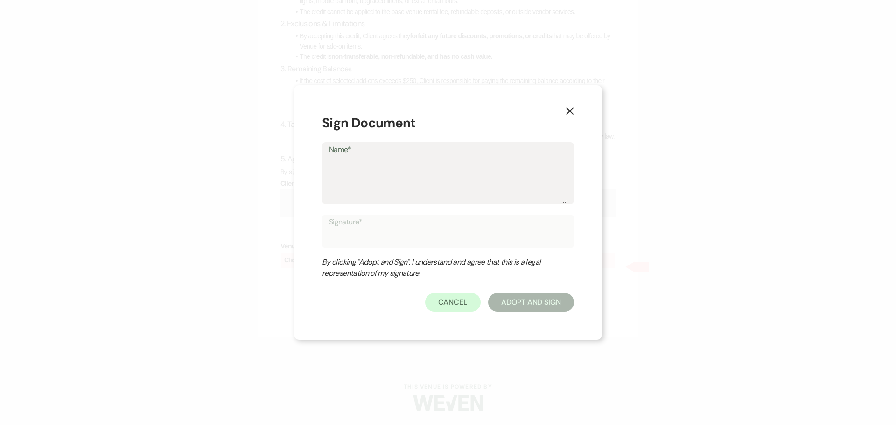
type textarea "C"
type input "C"
type textarea "Ch"
type input "Ch"
type textarea "Che"
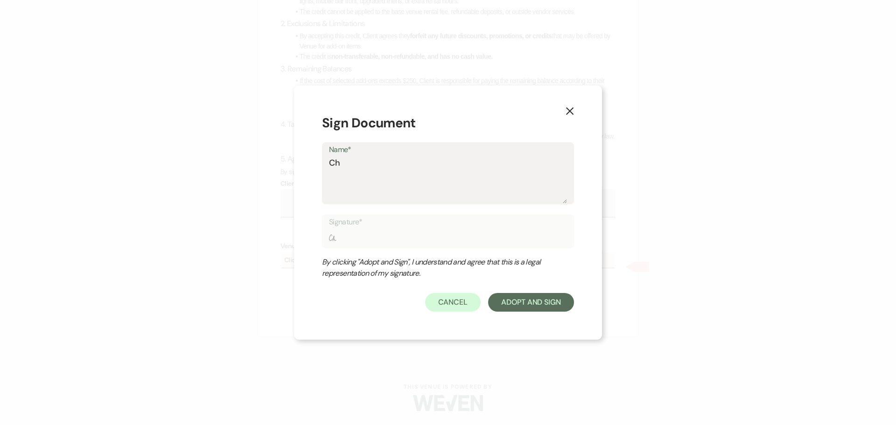
type input "Che"
type textarea "Chel"
type input "Chel"
type textarea "Chels"
type input "Chels"
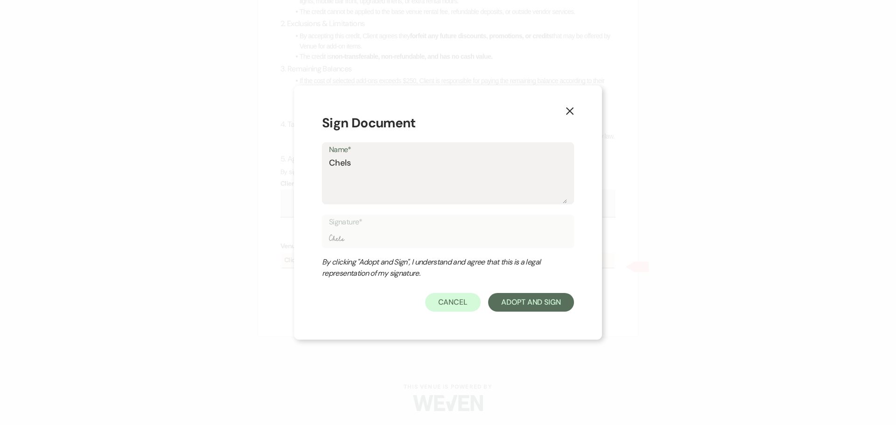
type textarea "Chelsa"
type input "Chelsa"
type textarea "Chelsa"
type input "Chelsa"
type textarea "Chelsa N"
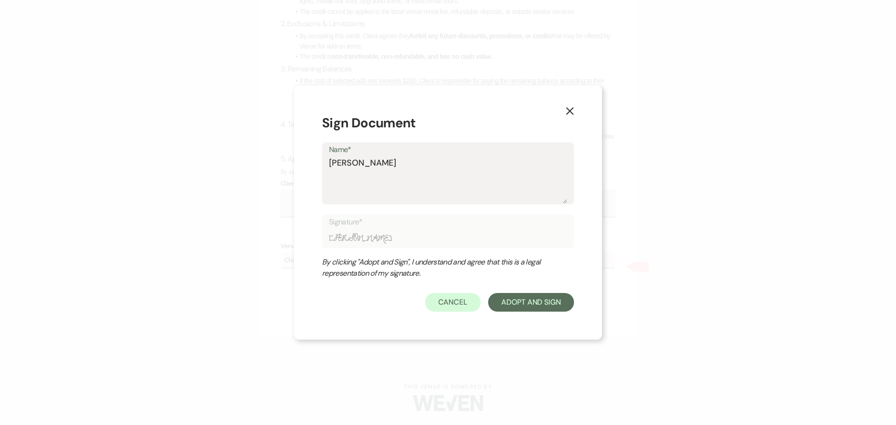
type input "Chelsa N"
type textarea "Chelsa Ne"
type input "Chelsa Ne"
type textarea "Chelsa N"
type input "Chelsa N"
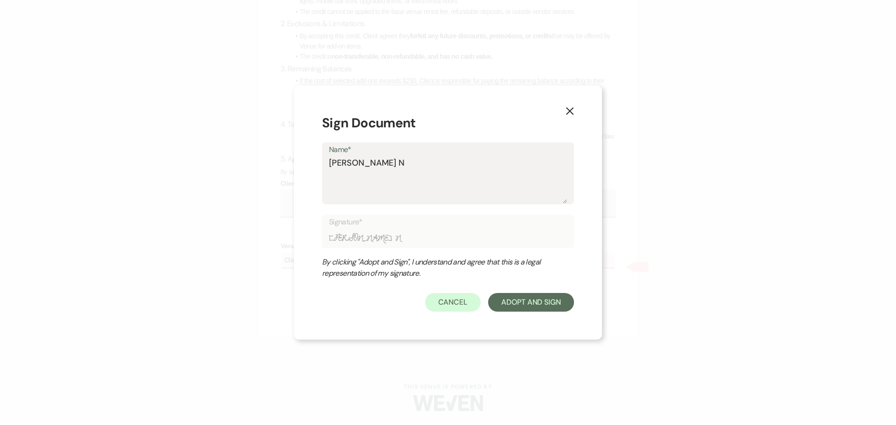
type textarea "Chelsa"
type input "Chelsa"
type textarea "Chelsa"
type input "Chelsa"
type textarea "Chels"
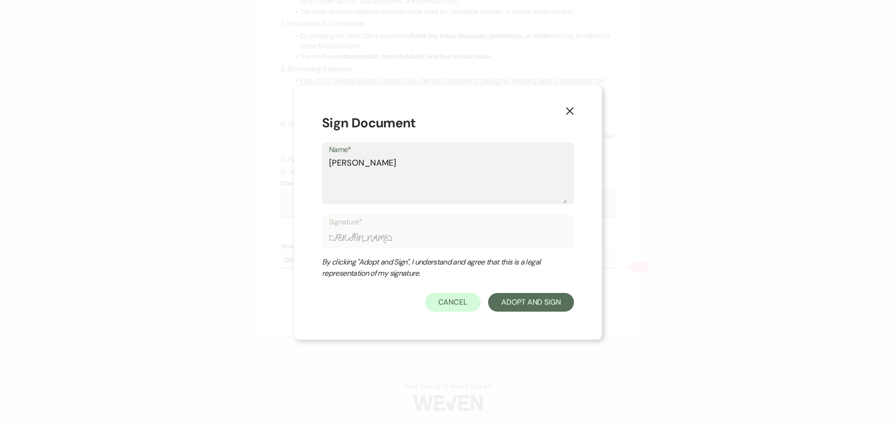
type input "Chels"
type textarea "Chelse"
type input "Chelse"
type textarea "Chelsea"
type input "Chelsea"
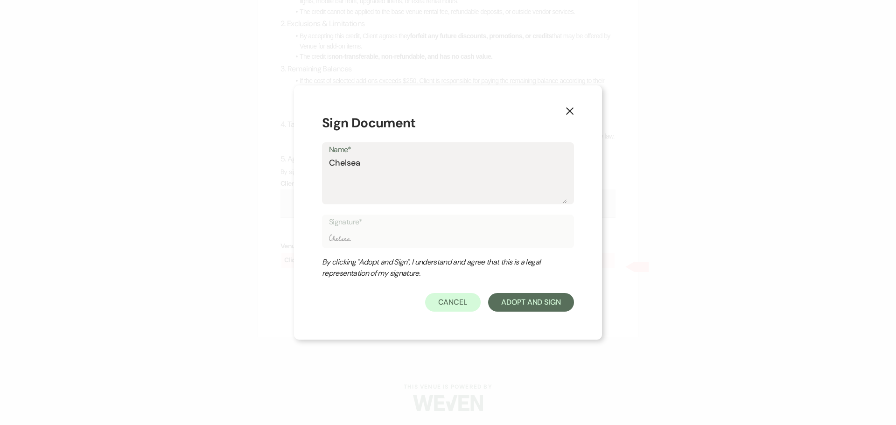
type textarea "Chelsea"
type input "Chelsea"
type textarea "Chelsea N"
type input "Chelsea N"
type textarea "Chelsea Ne"
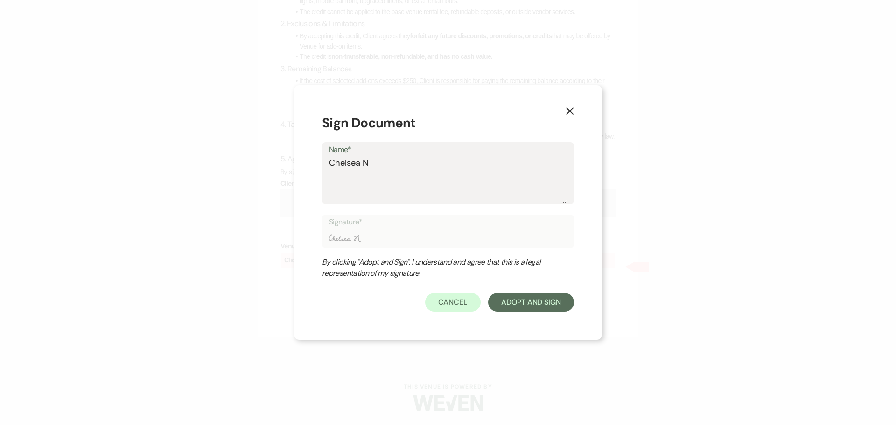
type input "Chelsea Ne"
type textarea "Chelsea Nee"
type input "Chelsea Nee"
type textarea "Chelsea Need"
type input "Chelsea Need"
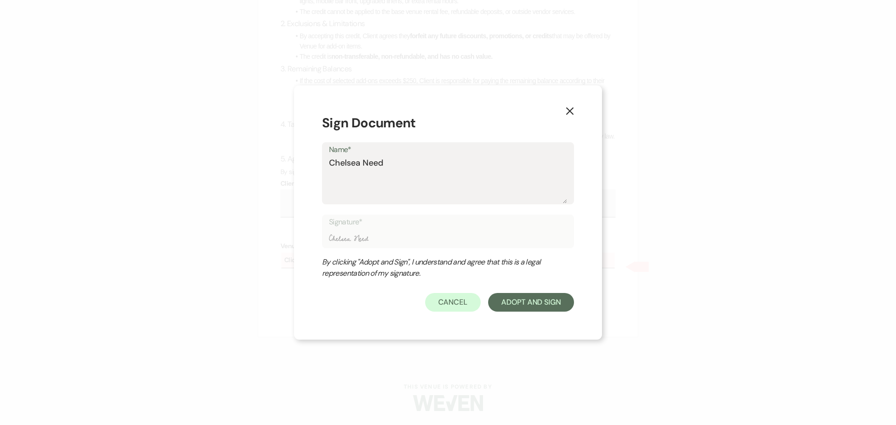
type textarea "Chelsea Needh"
type input "Chelsea Needh"
type textarea "Chelsea Needha"
type input "Chelsea Needha"
type textarea "[PERSON_NAME]"
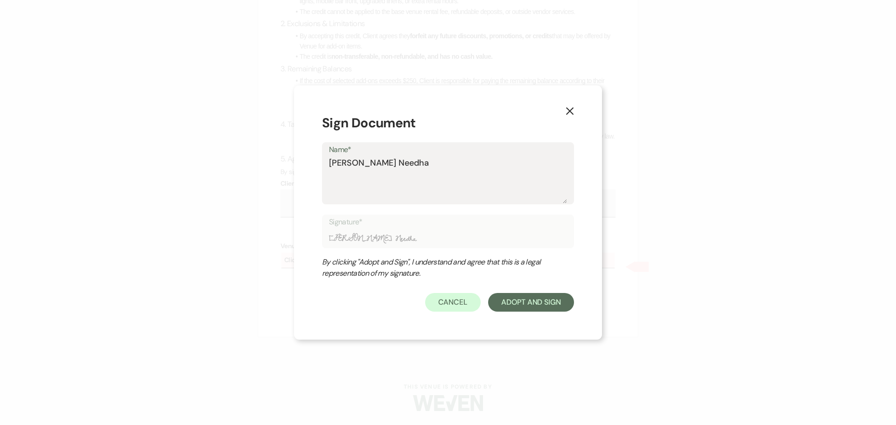
type input "[PERSON_NAME]"
type textarea "[PERSON_NAME]"
click at [523, 294] on button "Adopt And Sign" at bounding box center [531, 302] width 86 height 19
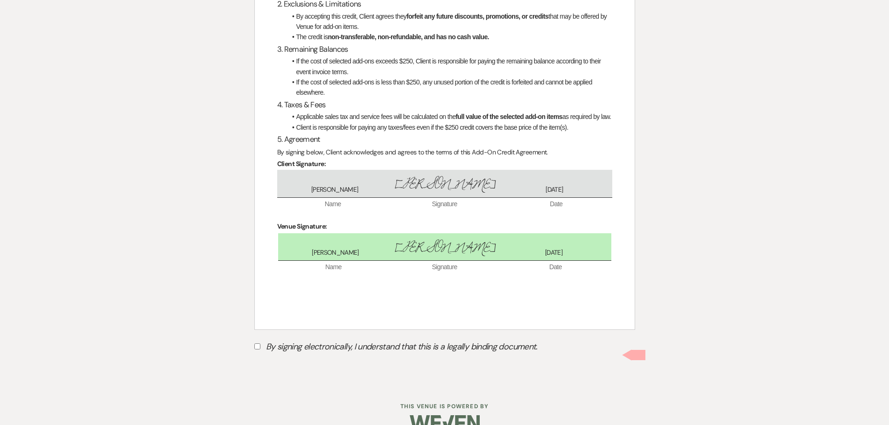
scroll to position [297, 0]
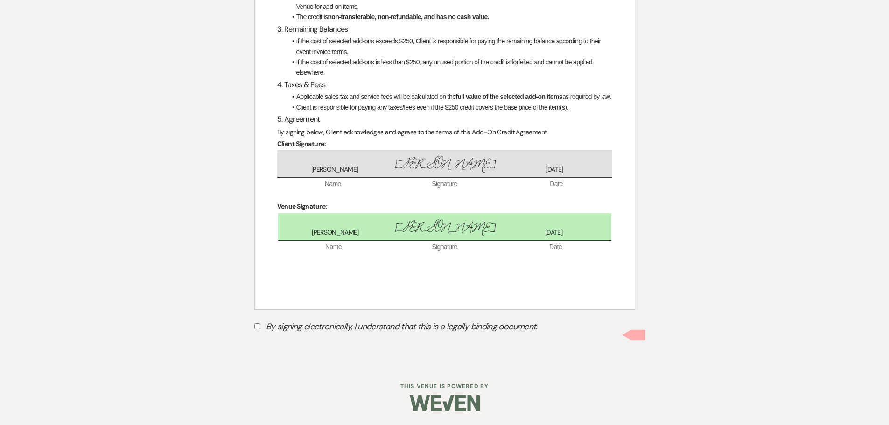
click at [299, 322] on label "By signing electronically, I understand that this is a legally binding document." at bounding box center [444, 328] width 381 height 18
click at [260, 323] on input "By signing electronically, I understand that this is a legally binding document." at bounding box center [257, 326] width 6 height 6
checkbox input "true"
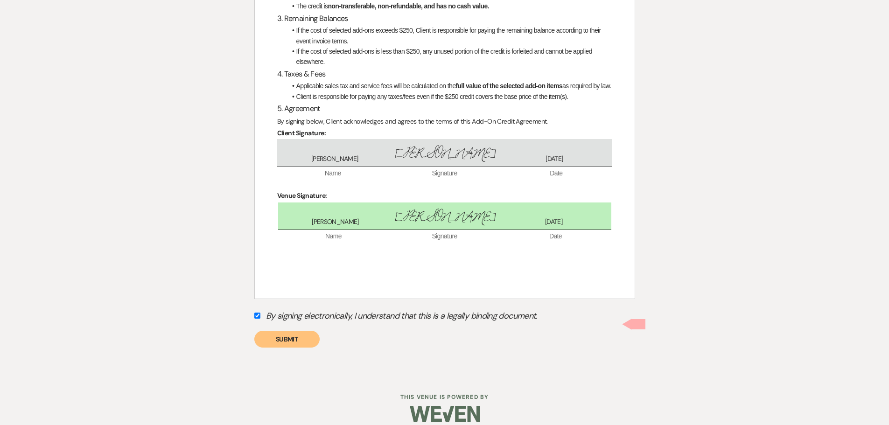
click at [286, 348] on button "Submit" at bounding box center [286, 339] width 65 height 17
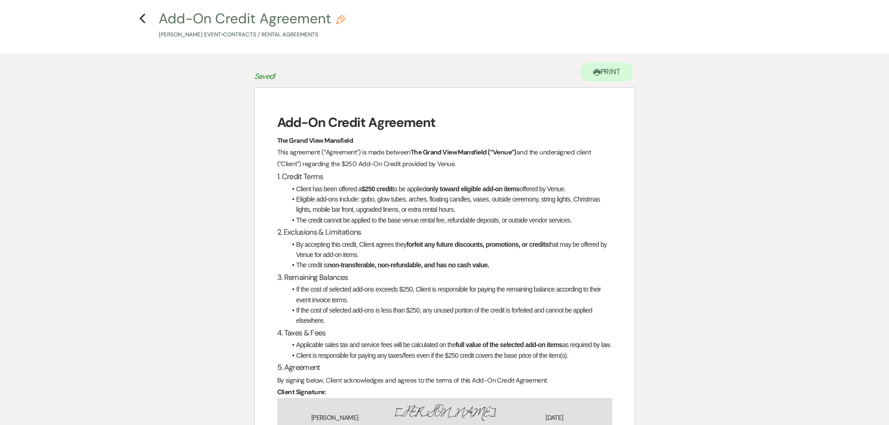
scroll to position [0, 0]
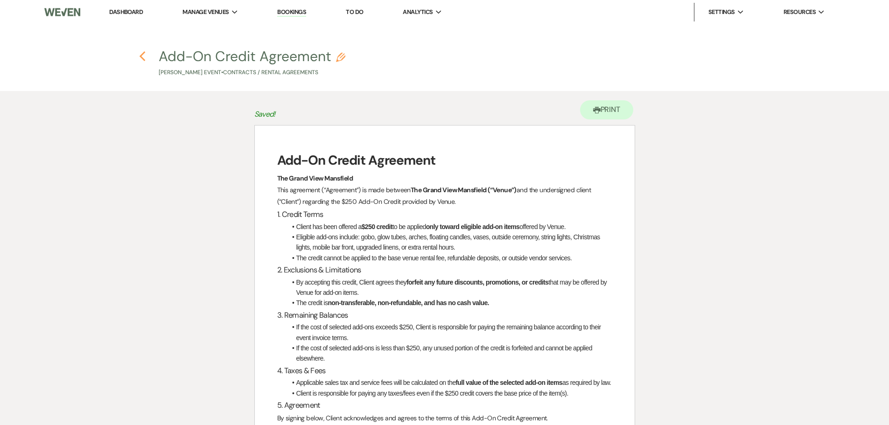
click at [145, 56] on icon "Previous" at bounding box center [142, 56] width 7 height 11
click at [140, 59] on icon "Previous" at bounding box center [142, 56] width 7 height 11
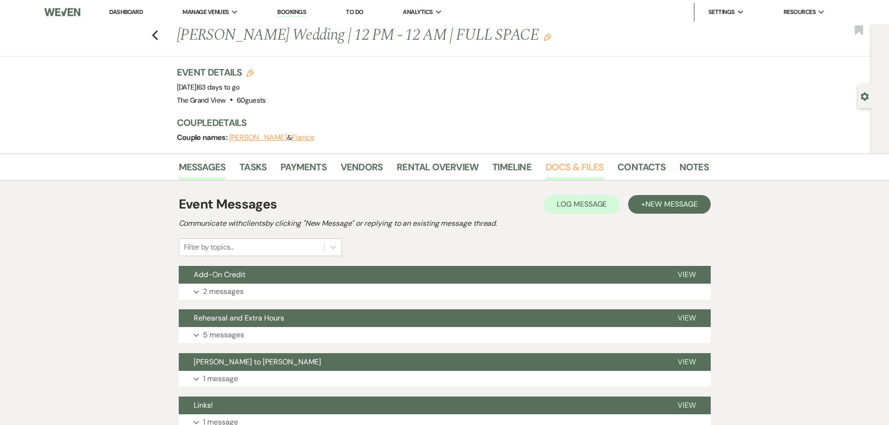
click at [552, 173] on link "Docs & Files" at bounding box center [574, 170] width 58 height 21
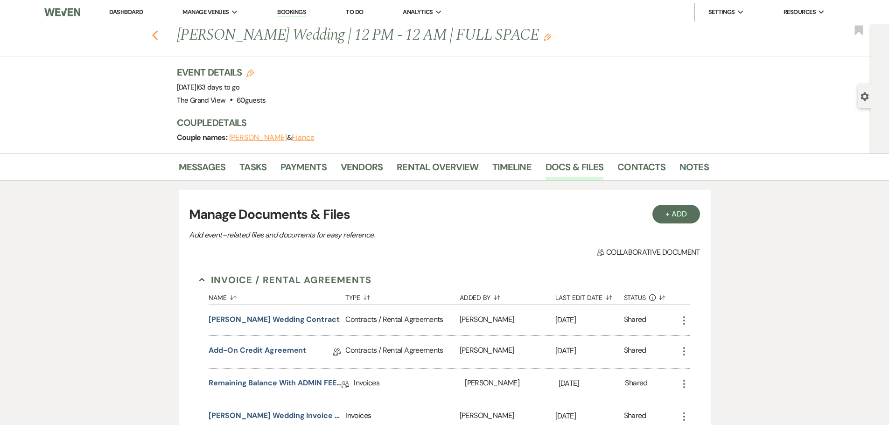
click at [155, 35] on use "button" at bounding box center [155, 35] width 6 height 10
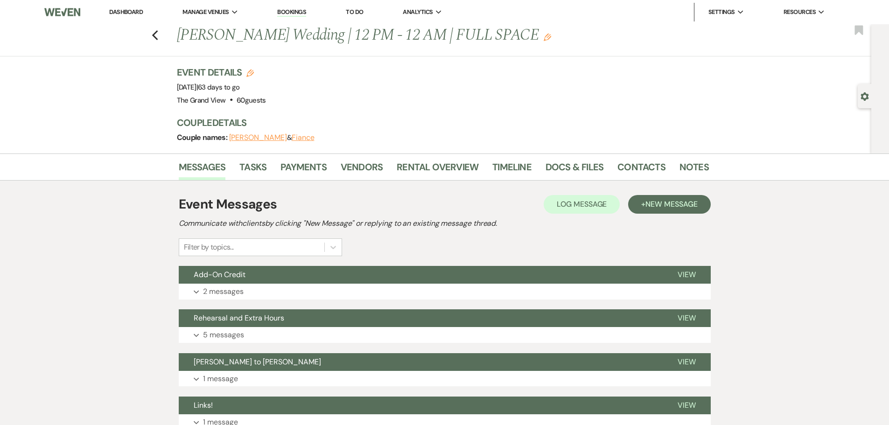
click at [125, 12] on link "Dashboard" at bounding box center [126, 12] width 34 height 8
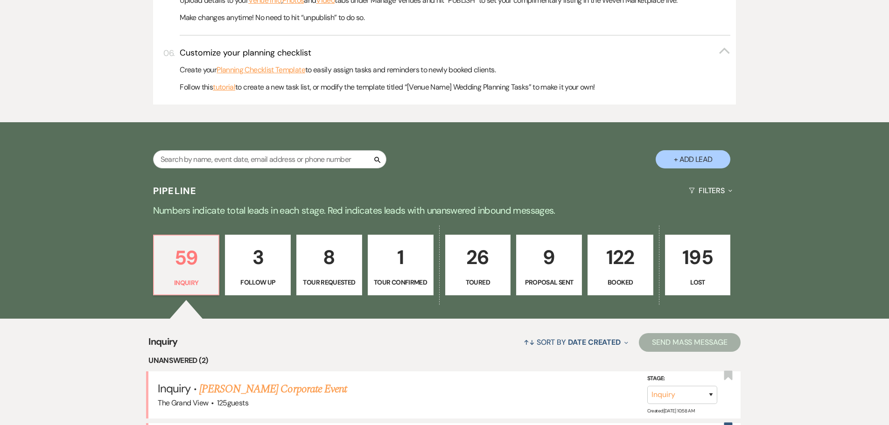
scroll to position [513, 0]
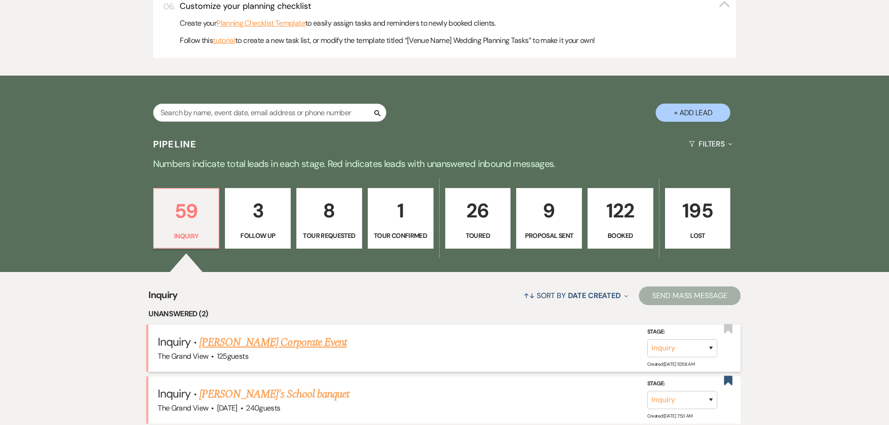
click at [284, 339] on link "[PERSON_NAME] Corporate Event" at bounding box center [272, 342] width 147 height 17
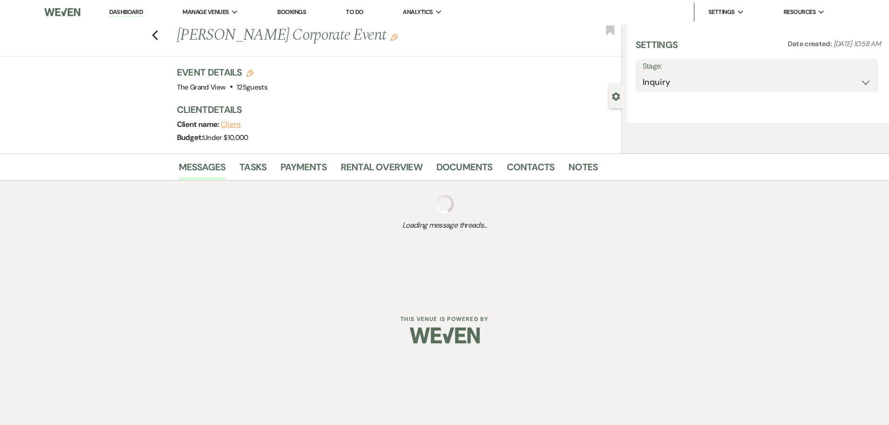
select select "5"
select select "9"
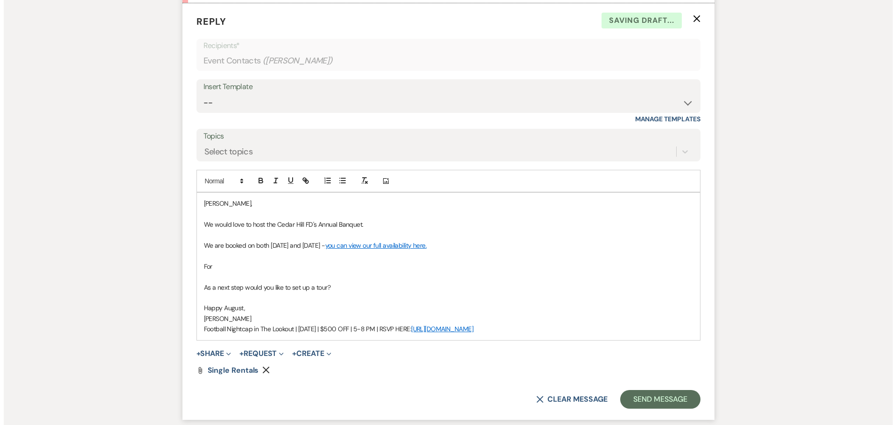
scroll to position [551, 0]
click at [238, 263] on p "For" at bounding box center [444, 266] width 489 height 10
click at [207, 356] on button "+ Share Expand" at bounding box center [210, 352] width 35 height 7
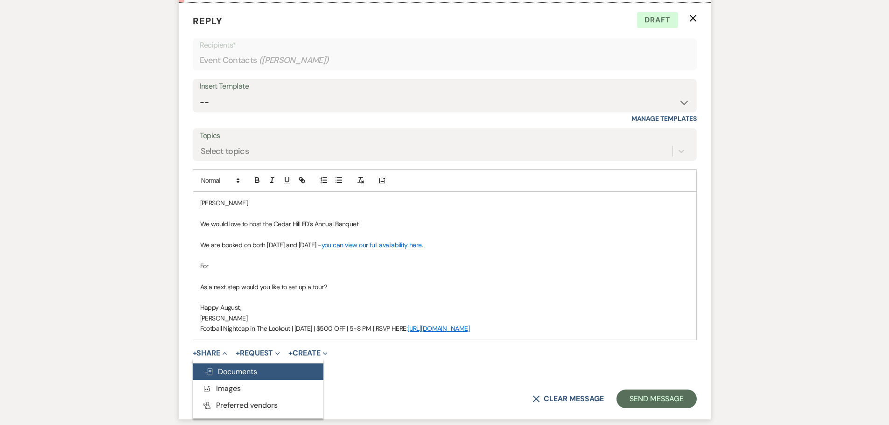
click at [226, 369] on span "Doc Upload Documents" at bounding box center [230, 372] width 53 height 10
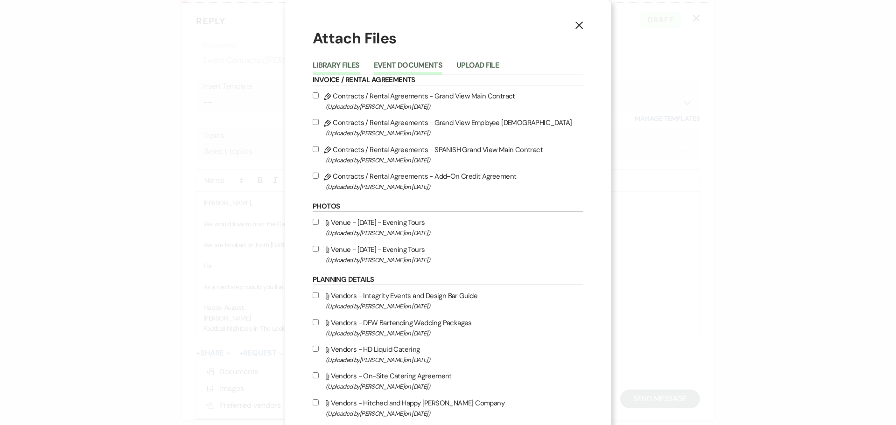
click at [403, 62] on button "Event Documents" at bounding box center [408, 68] width 69 height 13
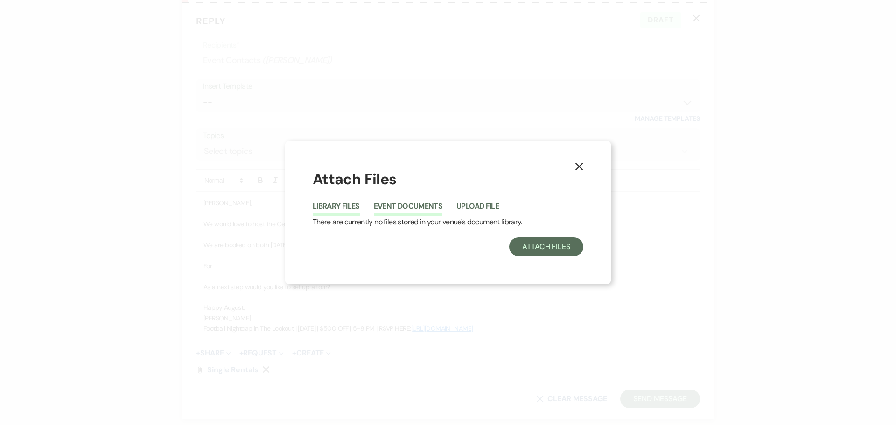
click at [332, 209] on button "Library Files" at bounding box center [336, 208] width 47 height 13
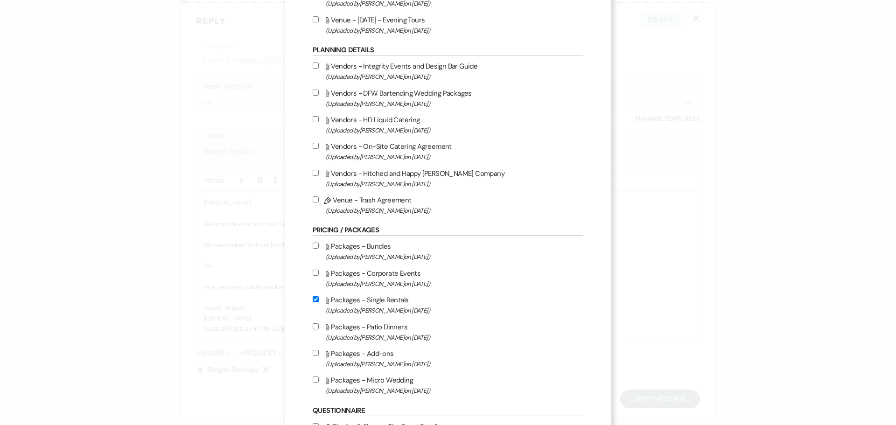
scroll to position [233, 0]
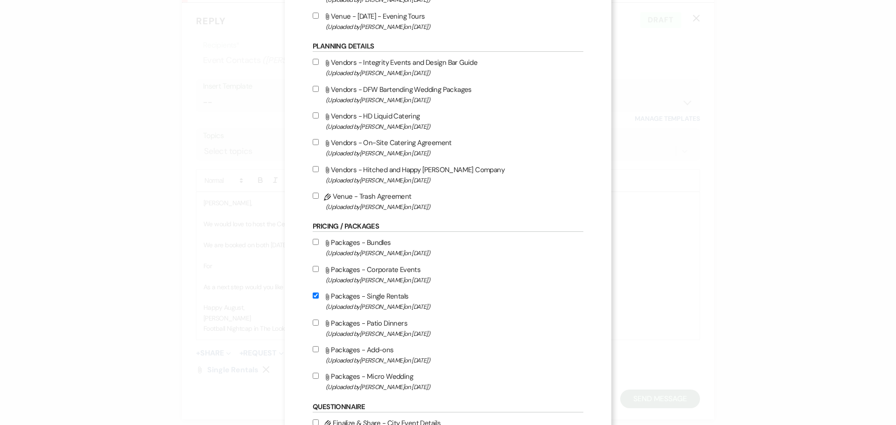
click at [374, 245] on label "Attach File Packages - Bundles (Uploaded by [PERSON_NAME] on [DATE] )" at bounding box center [448, 247] width 271 height 22
click at [319, 245] on input "Attach File Packages - Bundles (Uploaded by [PERSON_NAME] on [DATE] )" at bounding box center [316, 242] width 6 height 6
checkbox input "true"
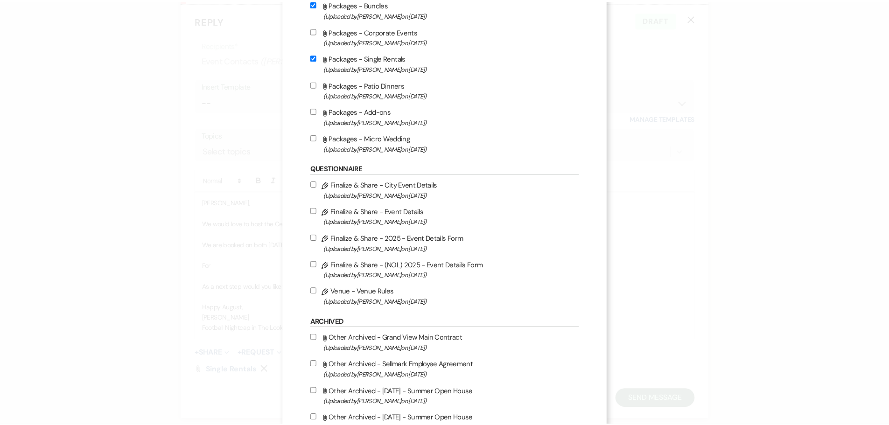
scroll to position [513, 0]
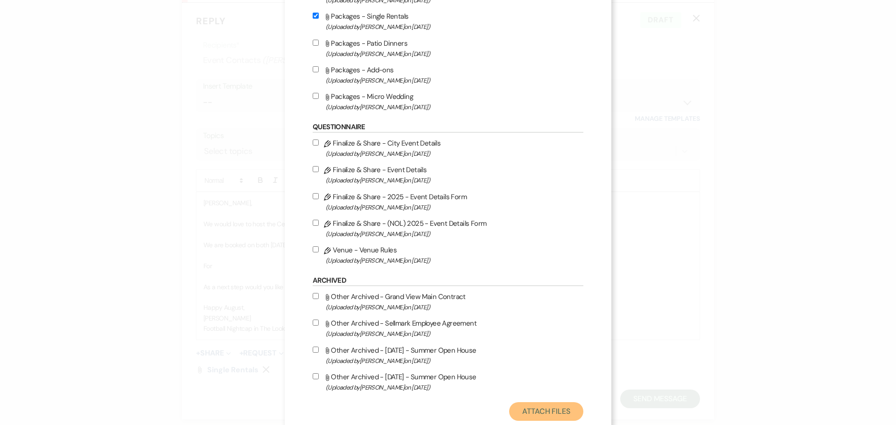
click at [549, 408] on button "Attach Files" at bounding box center [546, 411] width 74 height 19
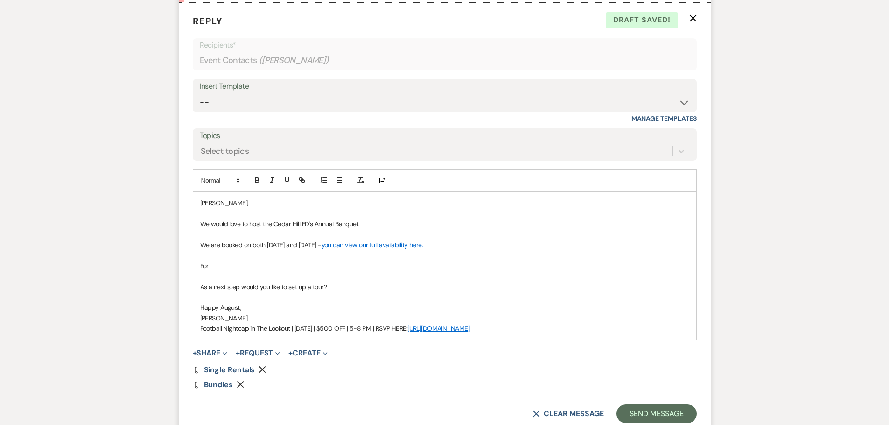
click at [226, 269] on p "For" at bounding box center [444, 266] width 489 height 10
drag, startPoint x: 330, startPoint y: 284, endPoint x: 201, endPoint y: 265, distance: 131.1
click at [201, 265] on div "[PERSON_NAME], We would love to host the Cedar Hill FD's Annual Banquet. We are…" at bounding box center [444, 265] width 503 height 147
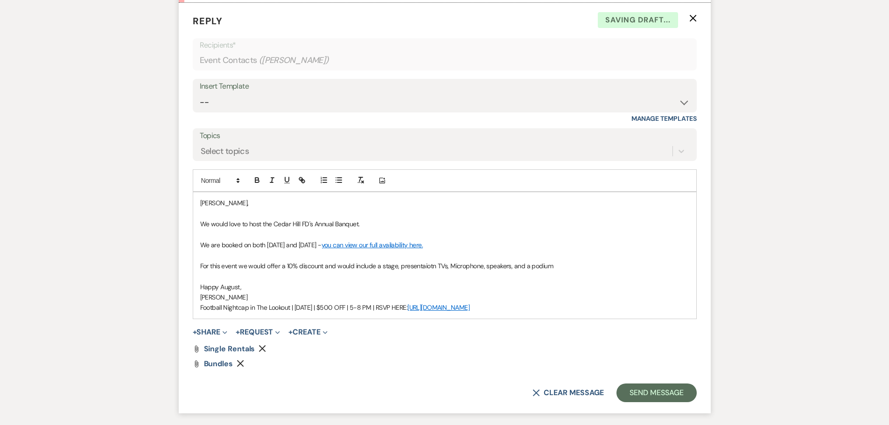
click at [426, 266] on p "For this event we would offer a 10% discount and would include a stage, present…" at bounding box center [444, 266] width 489 height 10
click at [557, 265] on p "For this event we would offer a 10% discount and would include a stage, present…" at bounding box center [444, 266] width 489 height 10
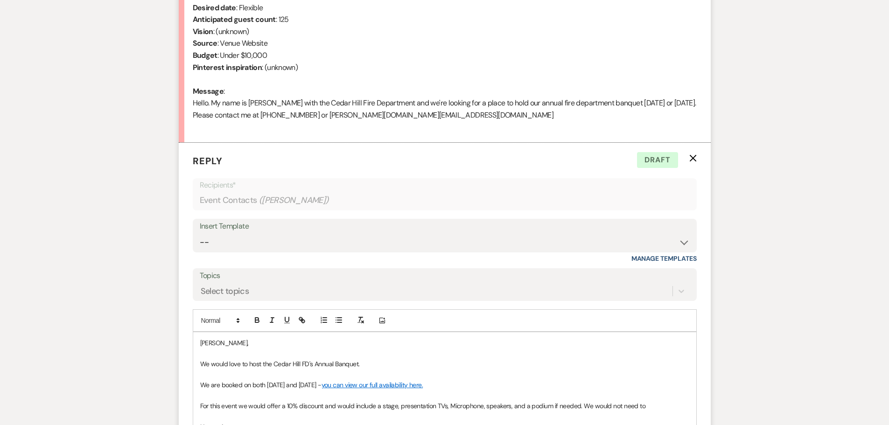
scroll to position [505, 0]
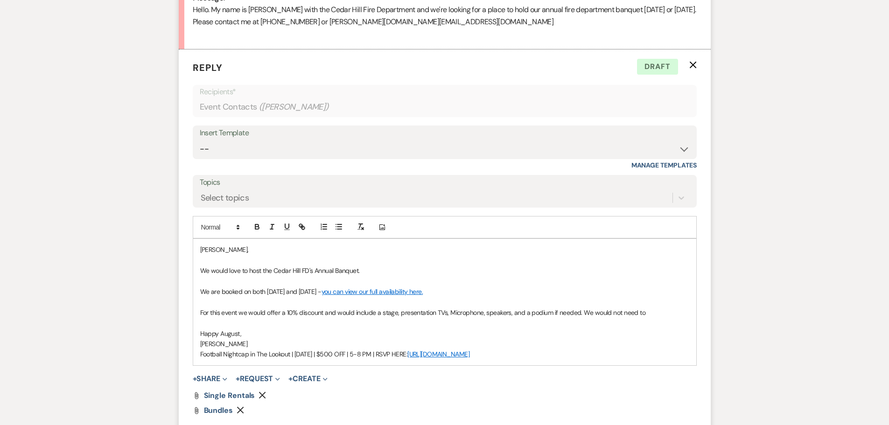
drag, startPoint x: 648, startPoint y: 315, endPoint x: 580, endPoint y: 313, distance: 68.6
click at [580, 313] on p "For this event we would offer a 10% discount and would include a stage, present…" at bounding box center [444, 312] width 489 height 10
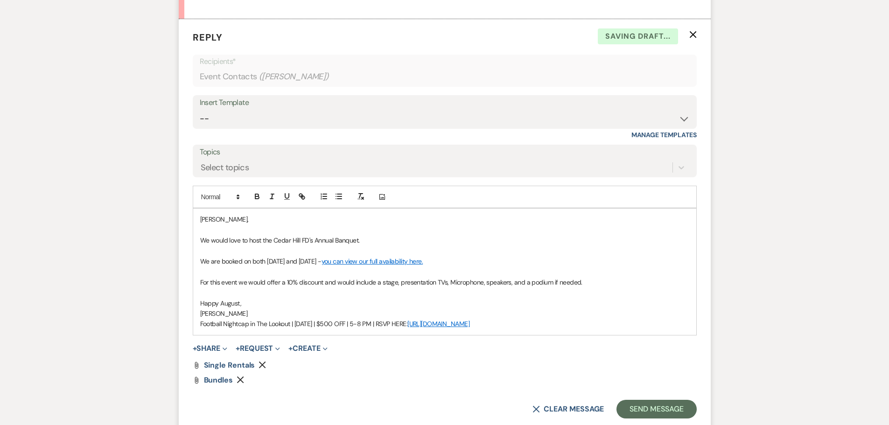
scroll to position [551, 0]
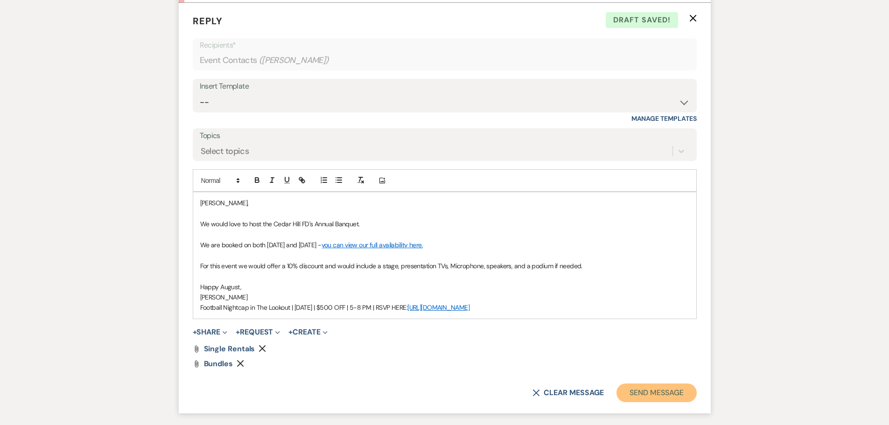
click at [655, 389] on button "Send Message" at bounding box center [656, 392] width 80 height 19
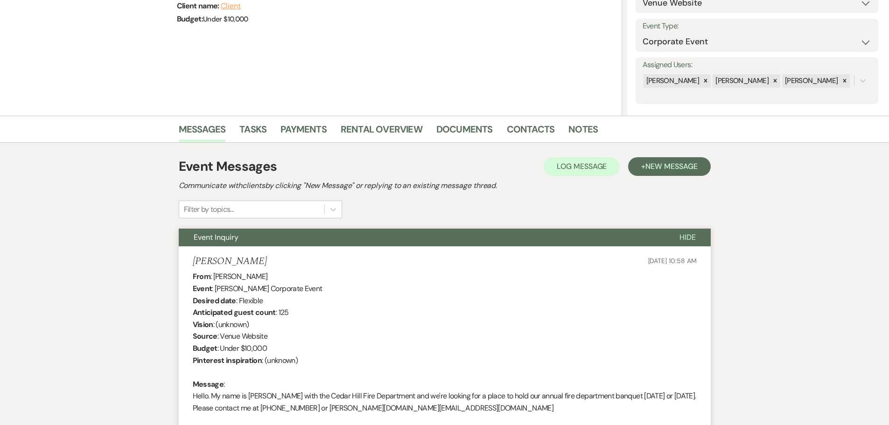
scroll to position [0, 0]
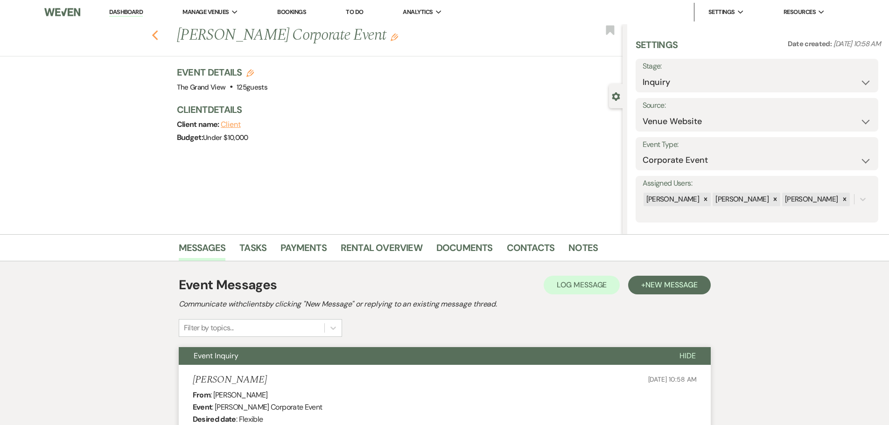
click at [159, 38] on icon "Previous" at bounding box center [155, 35] width 7 height 11
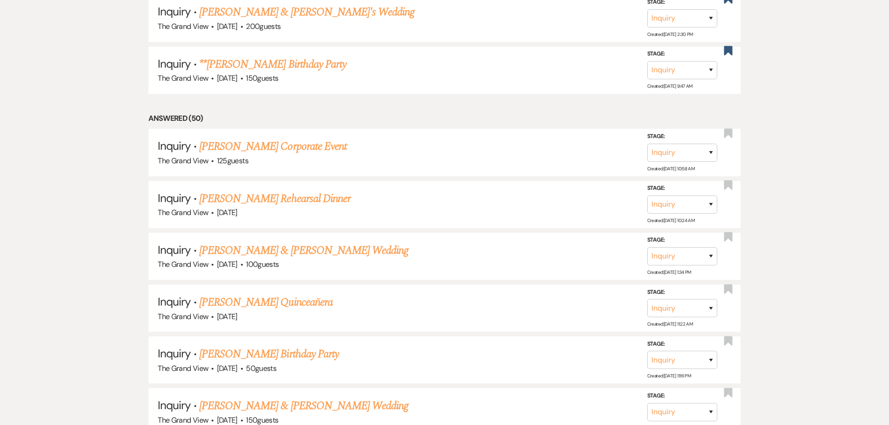
scroll to position [1259, 0]
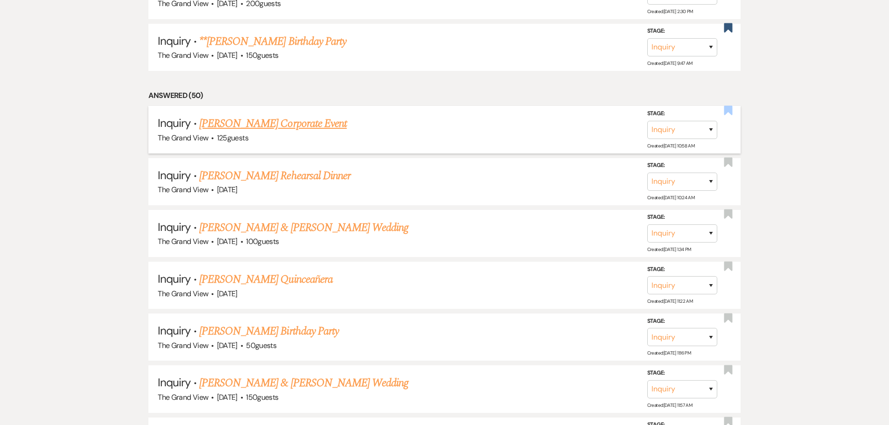
click at [724, 111] on use "button" at bounding box center [727, 109] width 8 height 9
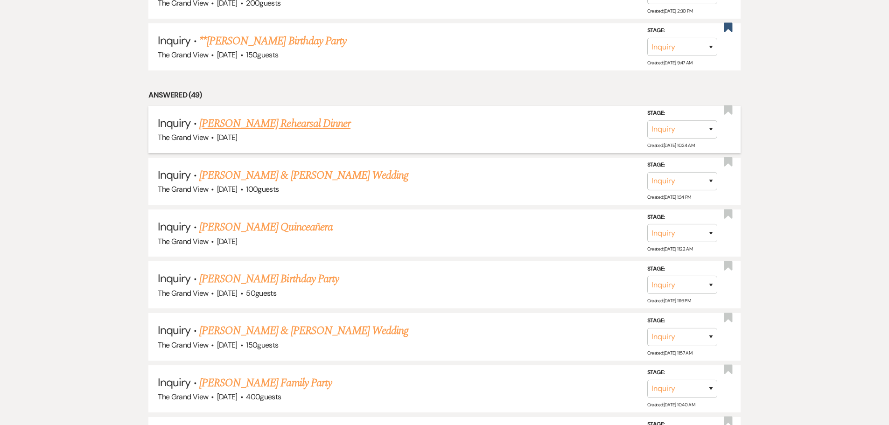
click at [294, 125] on link "[PERSON_NAME] Rehearsal Dinner" at bounding box center [274, 123] width 151 height 17
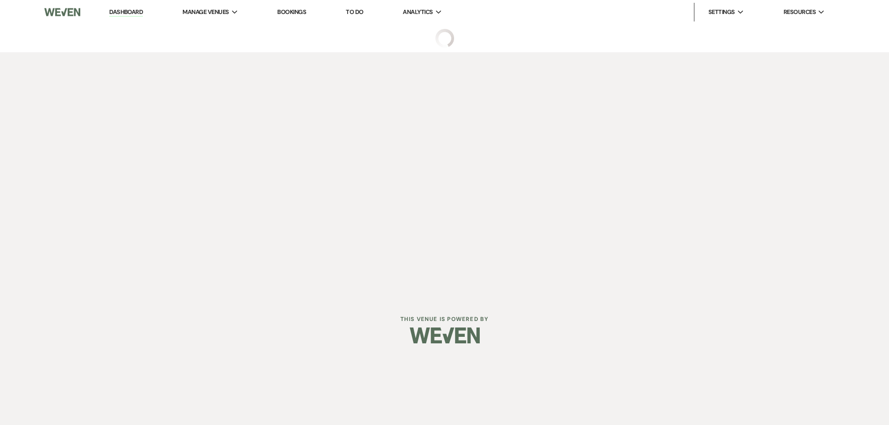
select select "5"
select select "11"
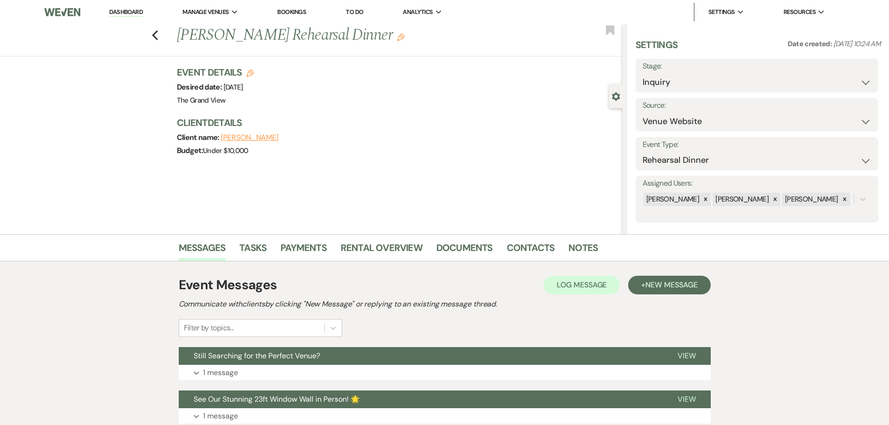
click at [267, 246] on li "Tasks" at bounding box center [259, 249] width 41 height 22
click at [260, 247] on link "Tasks" at bounding box center [252, 250] width 27 height 21
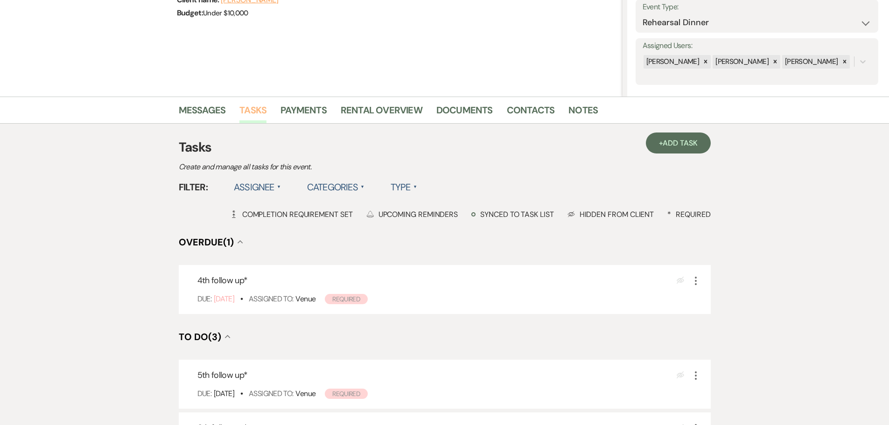
scroll to position [233, 0]
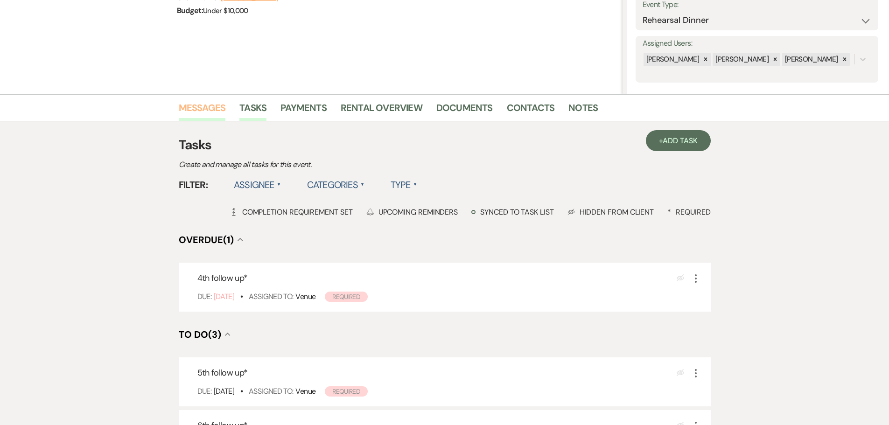
click at [195, 107] on link "Messages" at bounding box center [202, 110] width 47 height 21
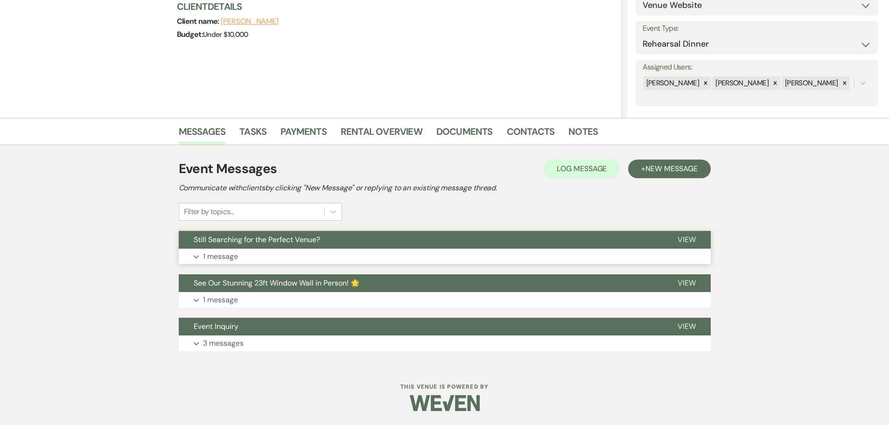
click at [265, 245] on button "Still Searching for the Perfect Venue?" at bounding box center [421, 240] width 484 height 18
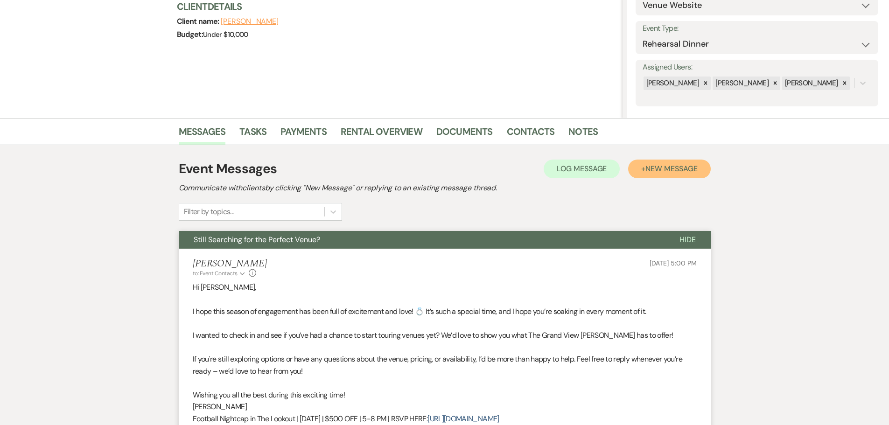
click at [661, 176] on button "+ New Message" at bounding box center [669, 169] width 82 height 19
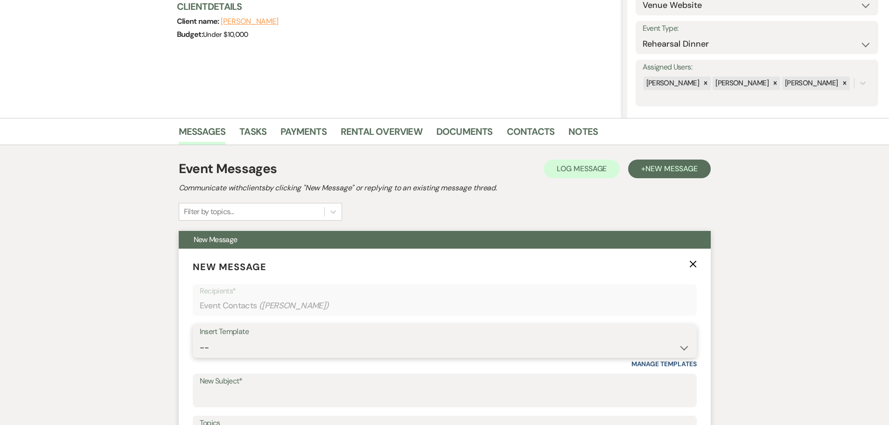
click at [296, 346] on select "-- Weven Planning Portal Introduction (Booked Events) Initial Inquiry Response …" at bounding box center [445, 348] width 490 height 18
select select "5078"
click at [200, 339] on select "-- Weven Planning Portal Introduction (Booked Events) Initial Inquiry Response …" at bounding box center [445, 348] width 490 height 18
type input "Let’s Bring Your Event Vision to Life – Book a Tour [DATE]!"
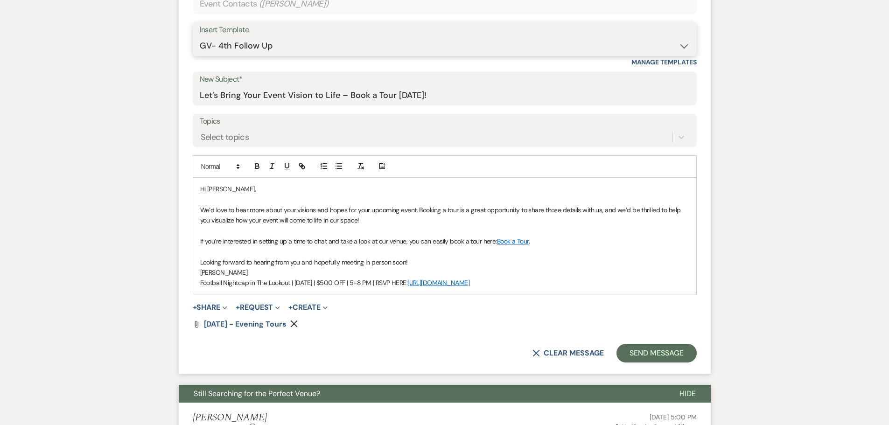
scroll to position [443, 0]
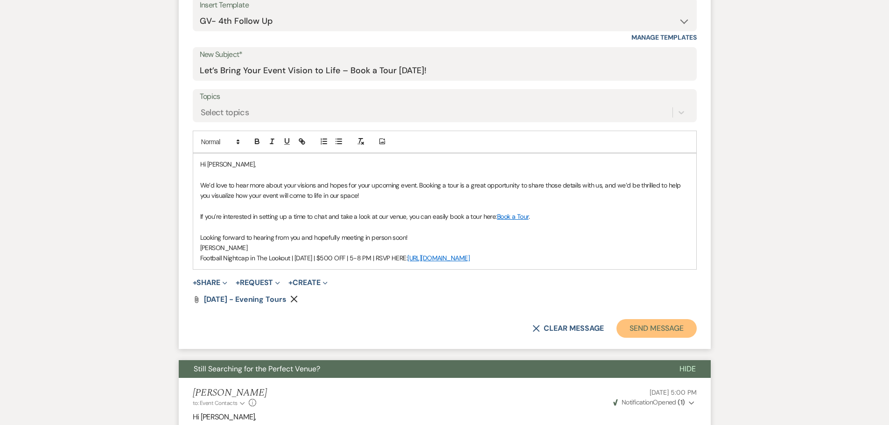
click at [652, 325] on button "Send Message" at bounding box center [656, 328] width 80 height 19
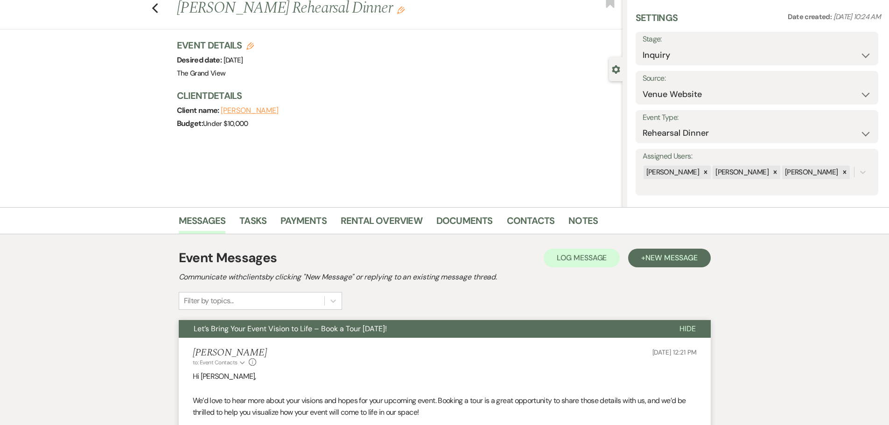
scroll to position [0, 0]
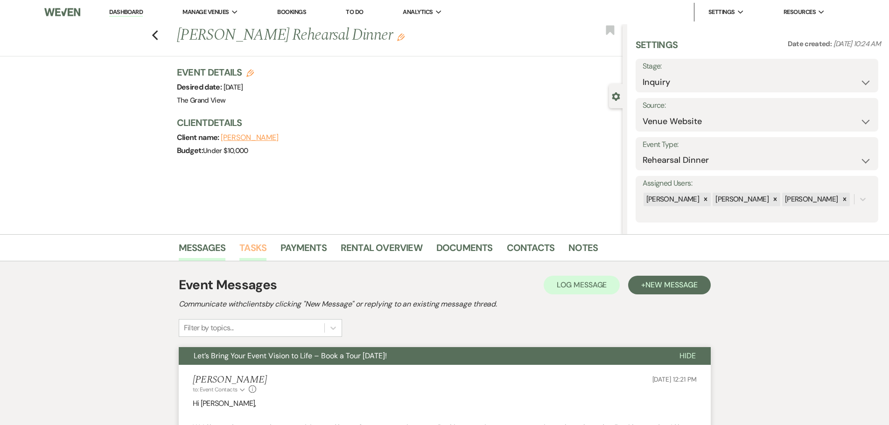
click at [254, 255] on link "Tasks" at bounding box center [252, 250] width 27 height 21
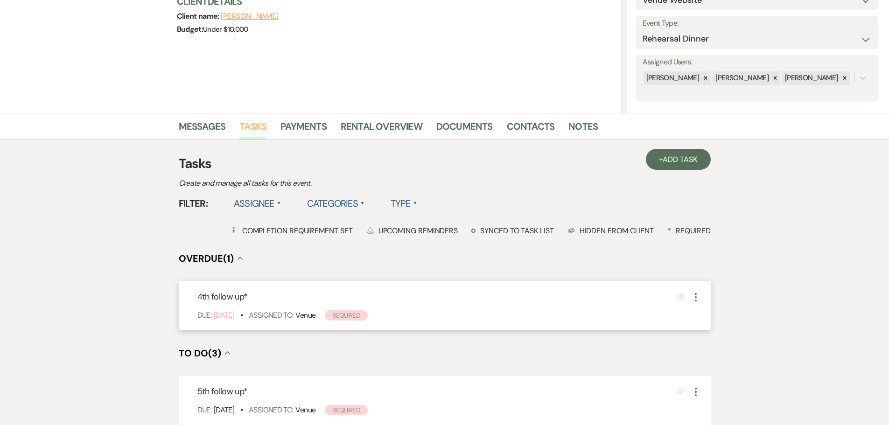
scroll to position [140, 0]
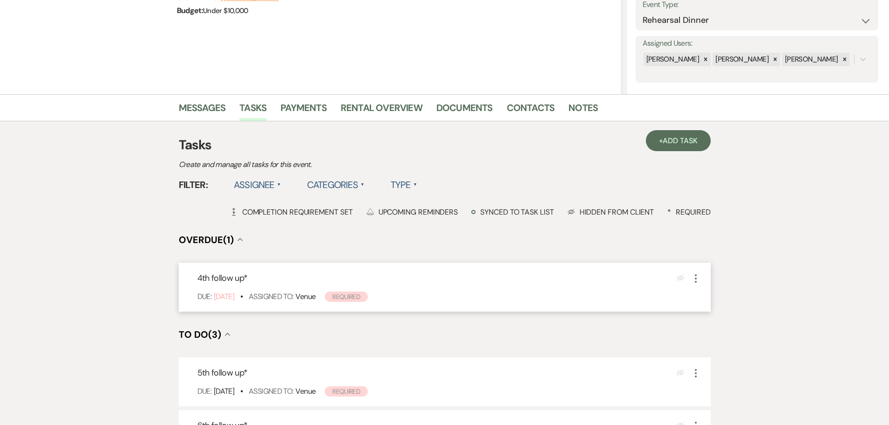
click at [693, 277] on icon "More" at bounding box center [695, 278] width 11 height 11
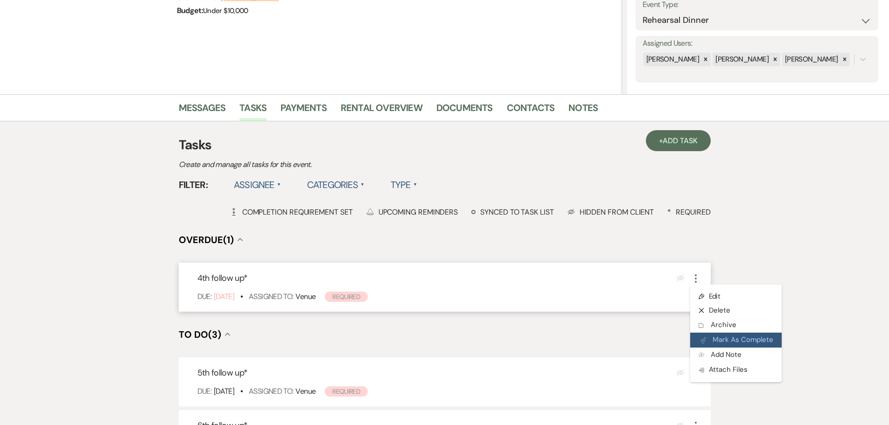
click at [712, 341] on button "Plan Portal Link Mark As Complete" at bounding box center [735, 340] width 91 height 15
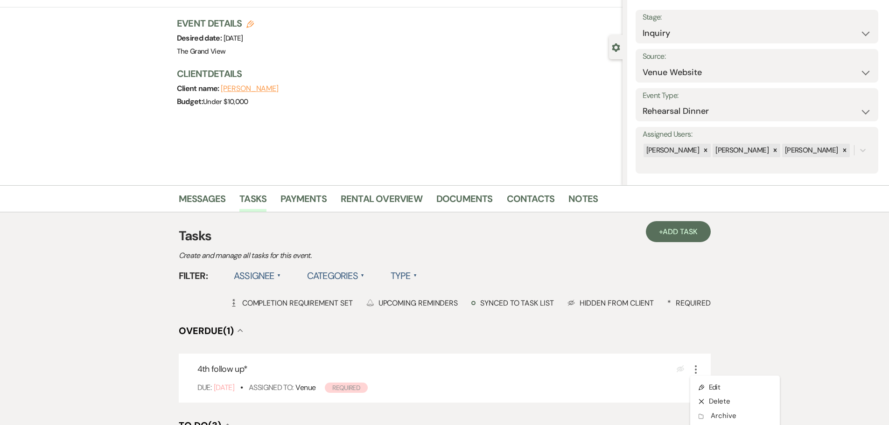
scroll to position [0, 0]
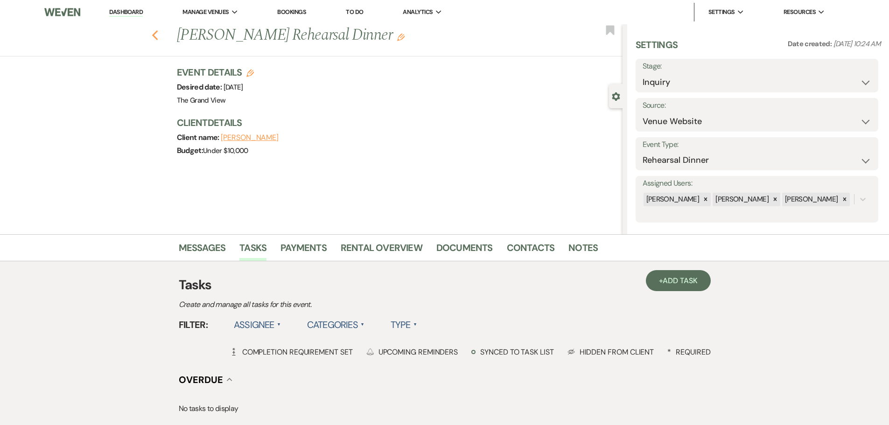
click at [159, 37] on icon "Previous" at bounding box center [155, 35] width 7 height 11
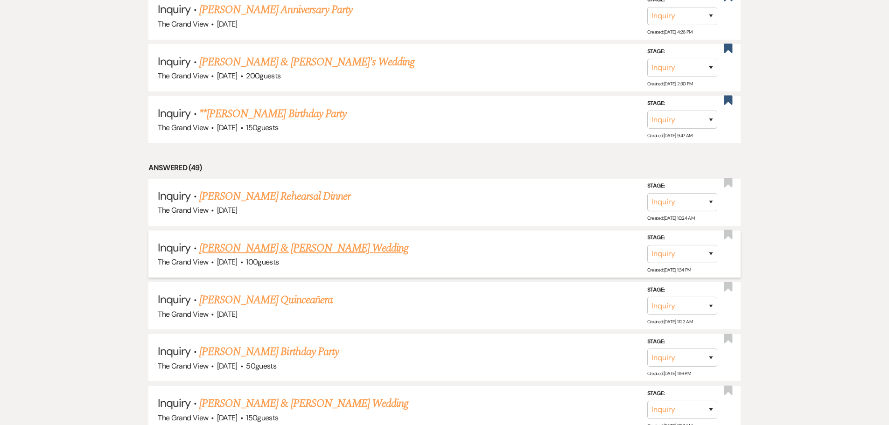
scroll to position [1078, 0]
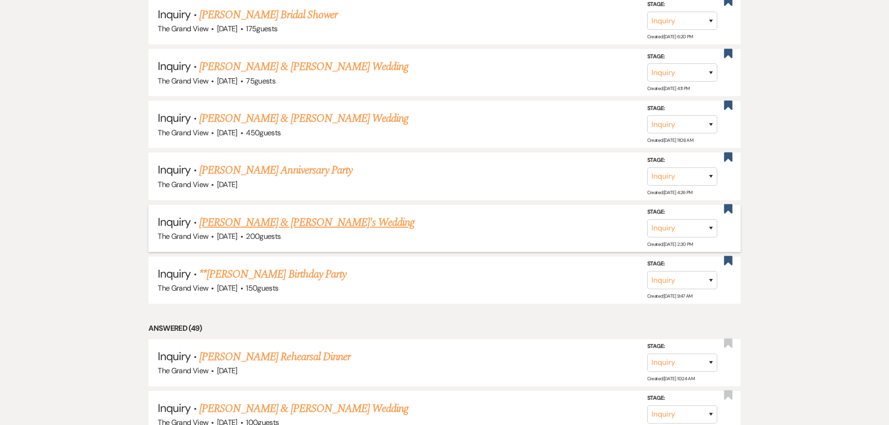
click at [261, 222] on link "[PERSON_NAME] & [PERSON_NAME]'s Wedding" at bounding box center [307, 222] width 216 height 17
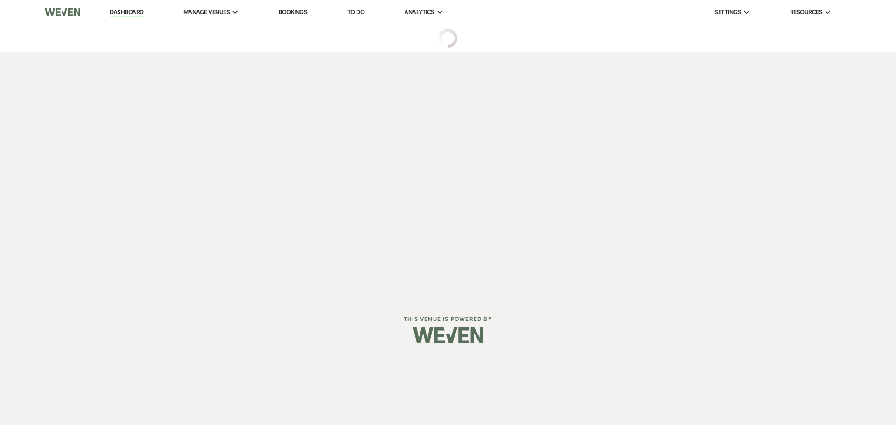
select select "5"
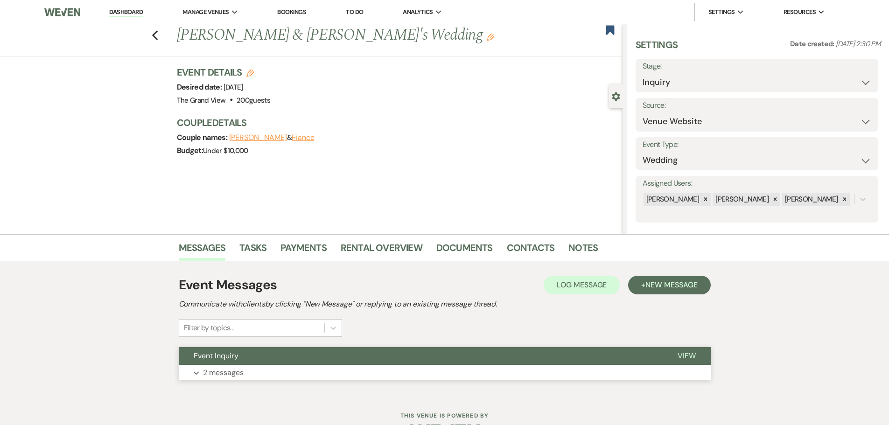
click at [259, 376] on button "Expand 2 messages" at bounding box center [445, 373] width 532 height 16
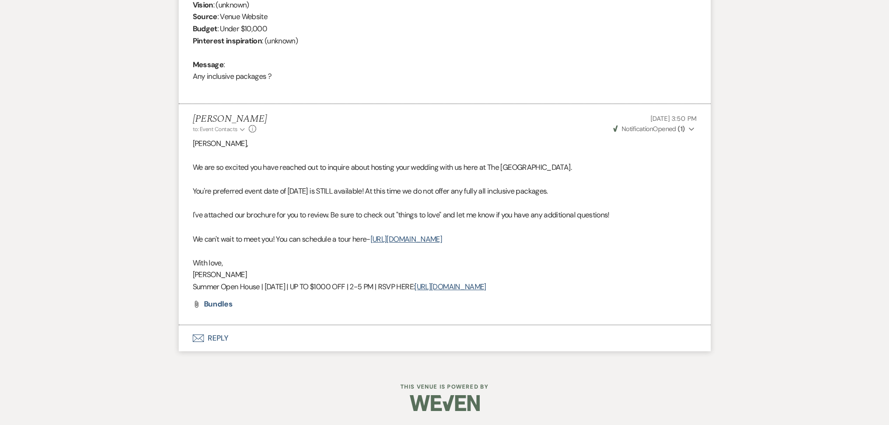
scroll to position [158, 0]
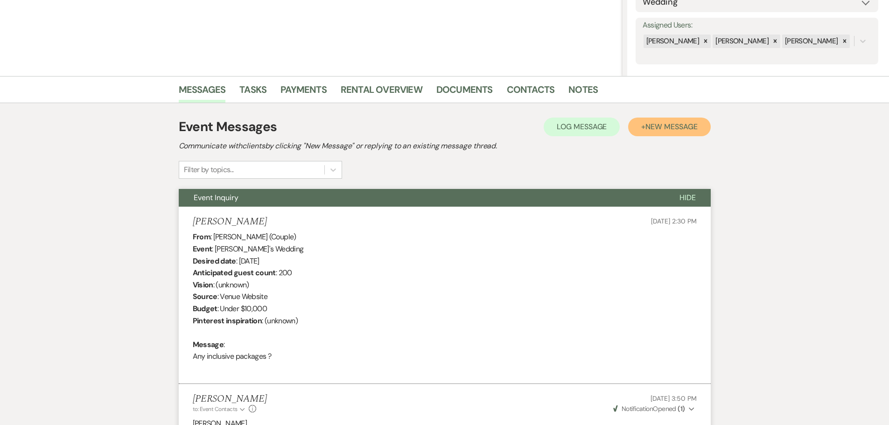
click at [653, 121] on button "+ New Message" at bounding box center [669, 127] width 82 height 19
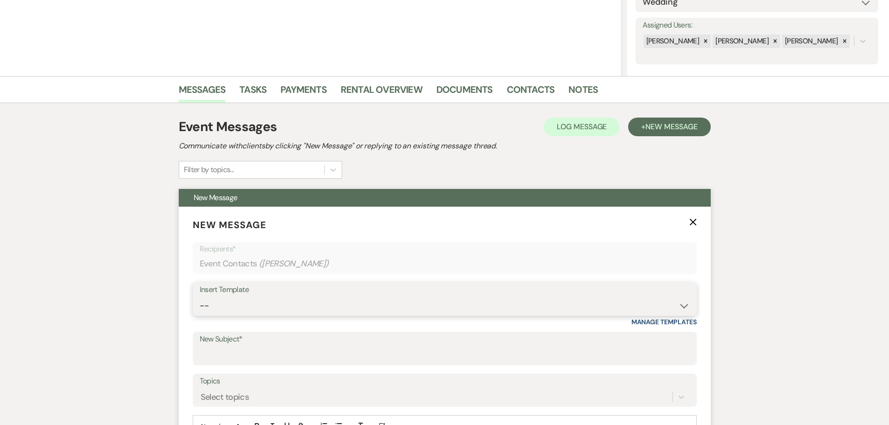
click at [235, 304] on select "-- Weven Planning Portal Introduction (Booked Events) Initial Inquiry Response …" at bounding box center [445, 306] width 490 height 18
select select "5075"
click at [200, 297] on select "-- Weven Planning Portal Introduction (Booked Events) Initial Inquiry Response …" at bounding box center [445, 306] width 490 height 18
type input "See Our Stunning 23ft Window Wall in Person! 🌟"
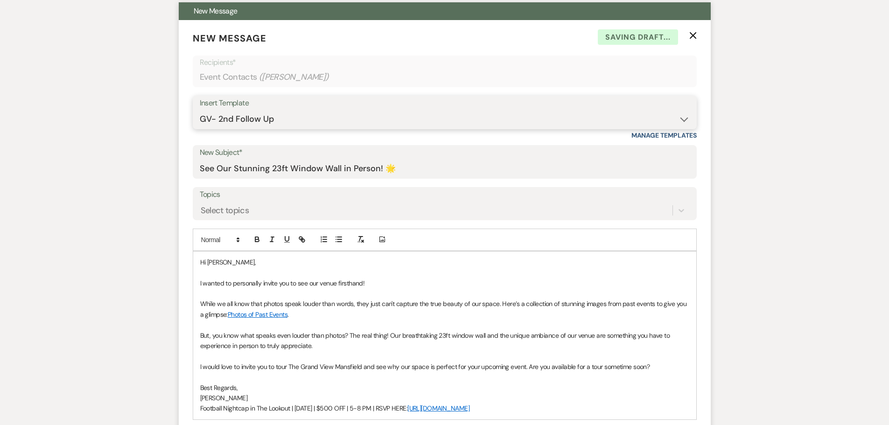
scroll to position [531, 0]
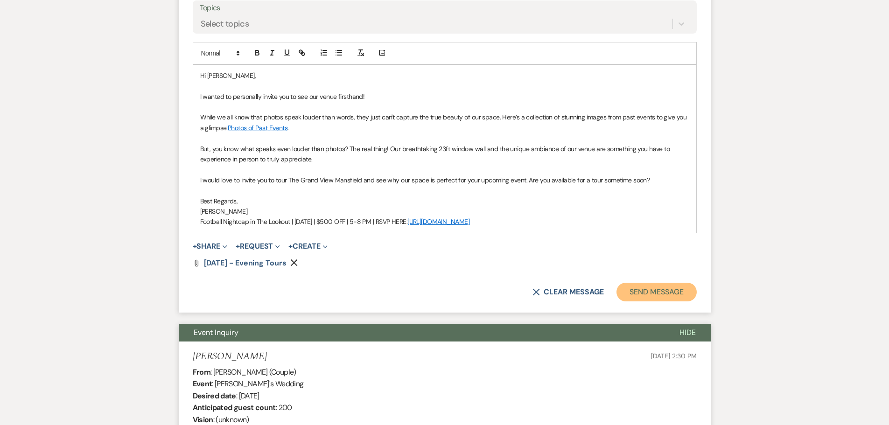
click at [642, 288] on button "Send Message" at bounding box center [656, 292] width 80 height 19
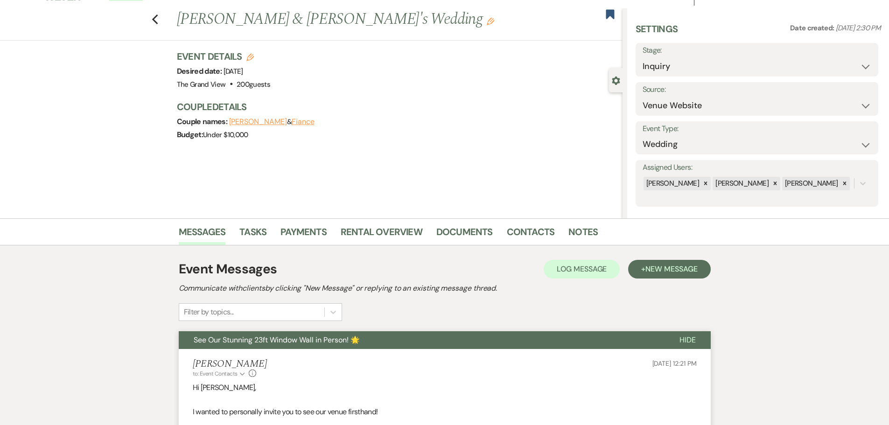
scroll to position [0, 0]
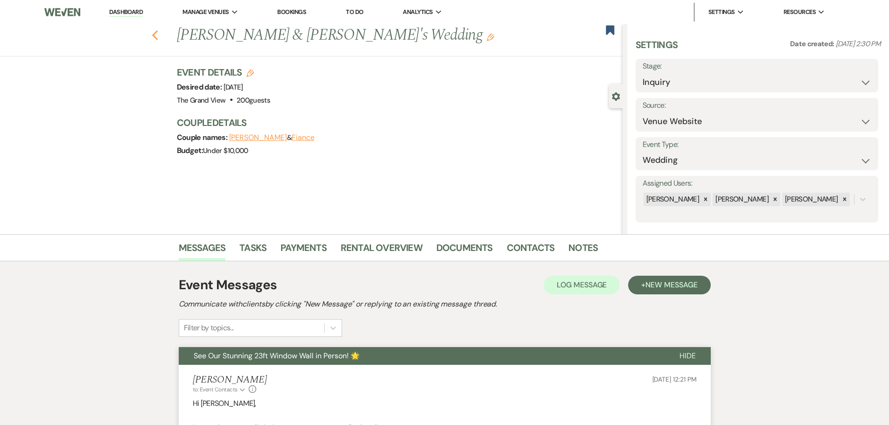
click at [158, 34] on use "button" at bounding box center [155, 35] width 6 height 10
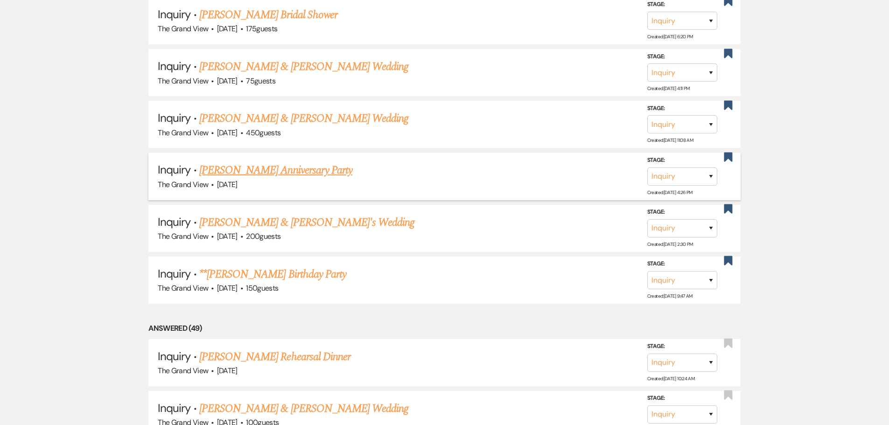
click at [270, 177] on link "[PERSON_NAME] Anniversary Party" at bounding box center [275, 170] width 153 height 17
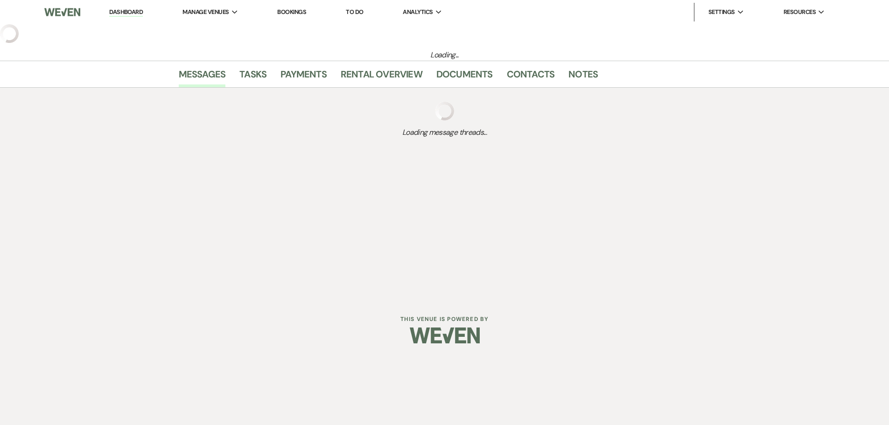
select select "5"
select select "17"
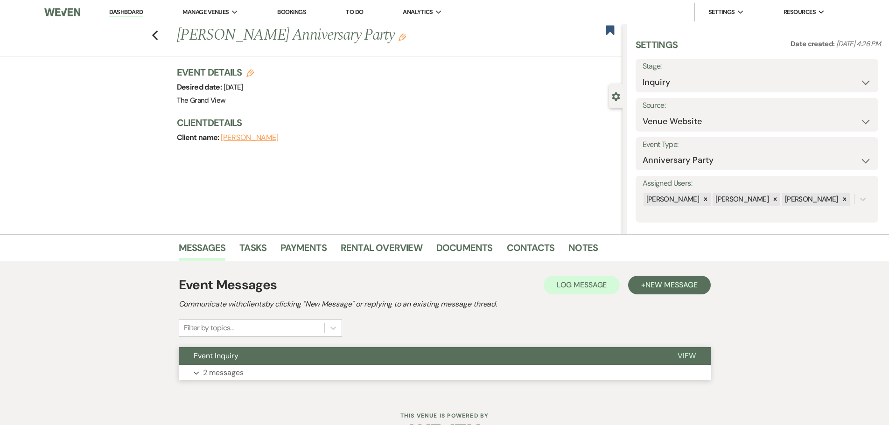
click at [330, 362] on button "Event Inquiry" at bounding box center [421, 356] width 484 height 18
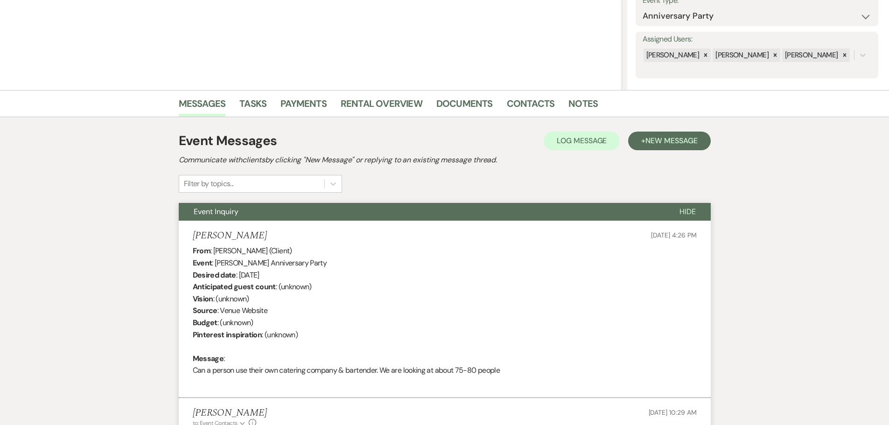
scroll to position [140, 0]
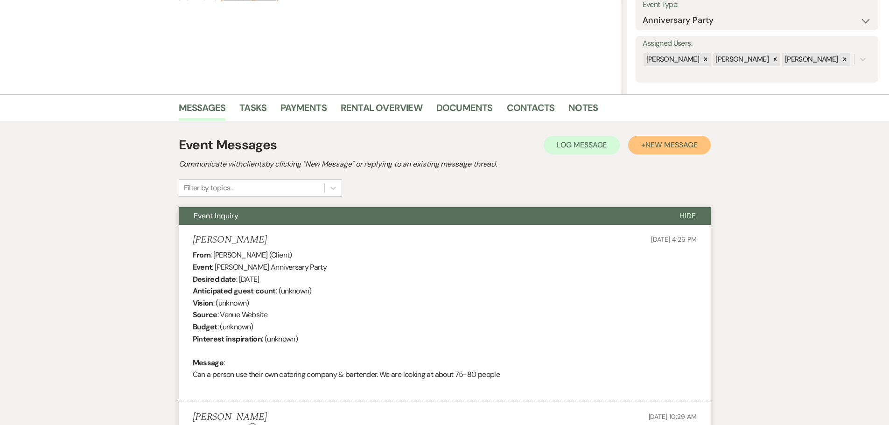
click at [650, 145] on span "New Message" at bounding box center [671, 145] width 52 height 10
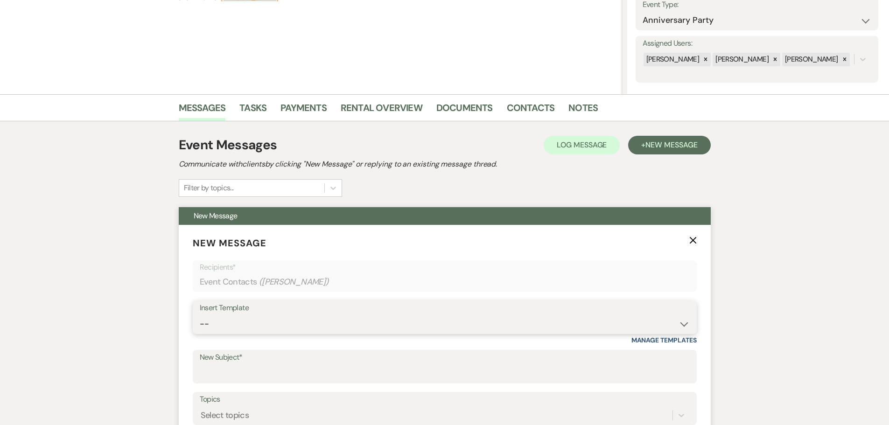
click at [256, 322] on select "-- Weven Planning Portal Introduction (Booked Events) Initial Inquiry Response …" at bounding box center [445, 324] width 490 height 18
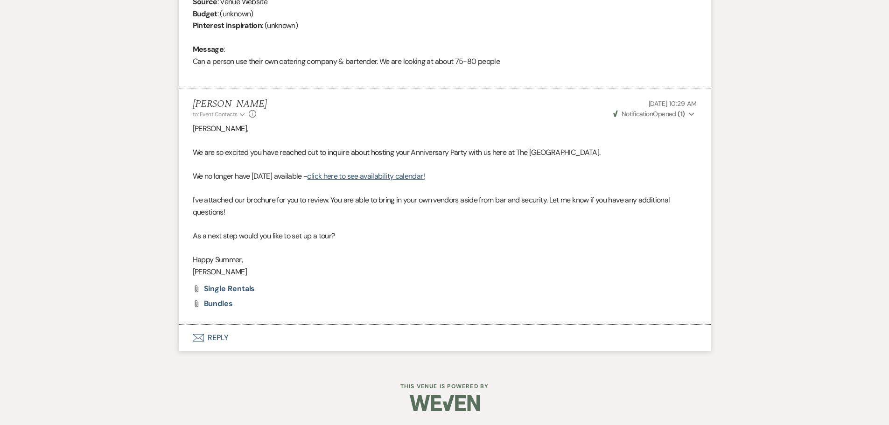
click at [218, 337] on button "Envelope Reply" at bounding box center [445, 338] width 532 height 26
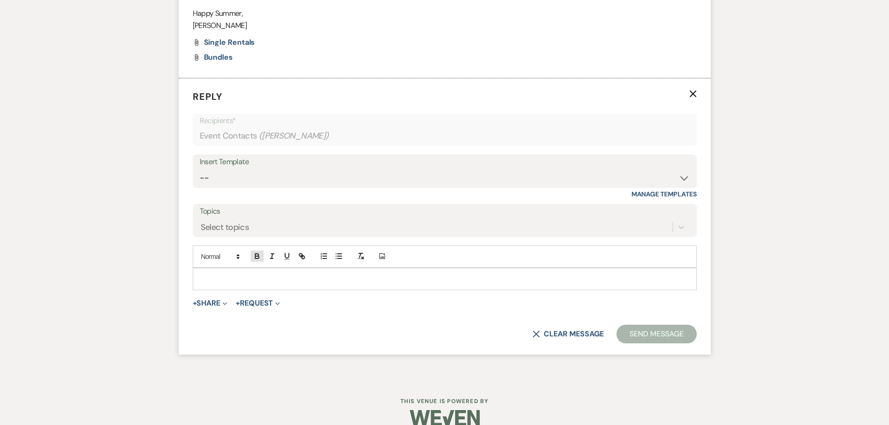
scroll to position [1050, 0]
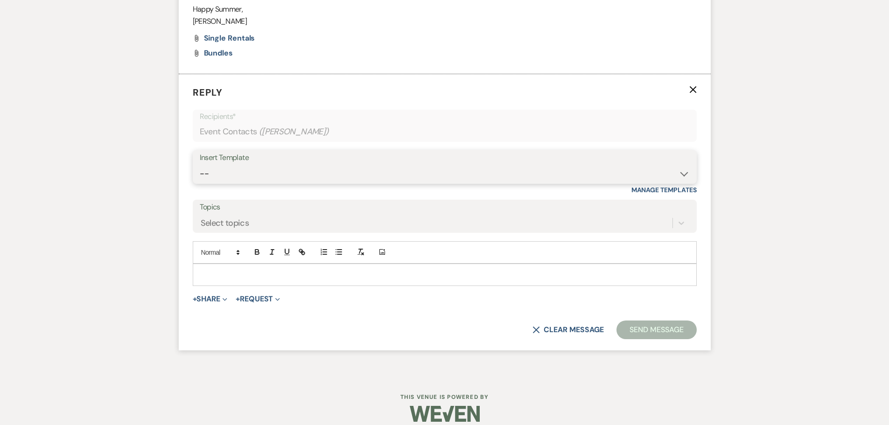
click at [244, 173] on select "-- Weven Planning Portal Introduction (Booked Events) Initial Inquiry Response …" at bounding box center [445, 174] width 490 height 18
select select "5073"
click at [200, 165] on select "-- Weven Planning Portal Introduction (Booked Events) Initial Inquiry Response …" at bounding box center [445, 174] width 490 height 18
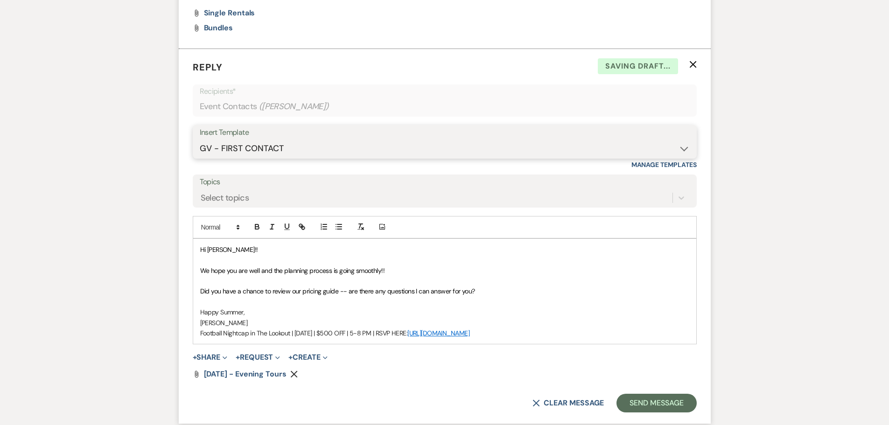
scroll to position [1097, 0]
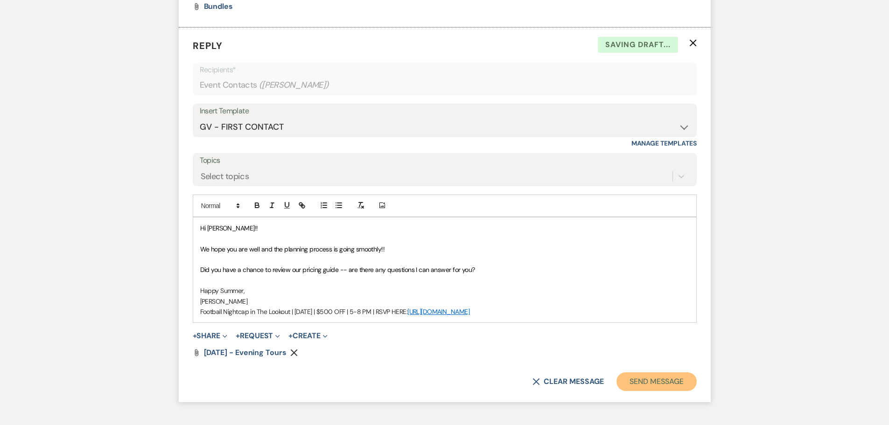
click at [657, 380] on button "Send Message" at bounding box center [656, 381] width 80 height 19
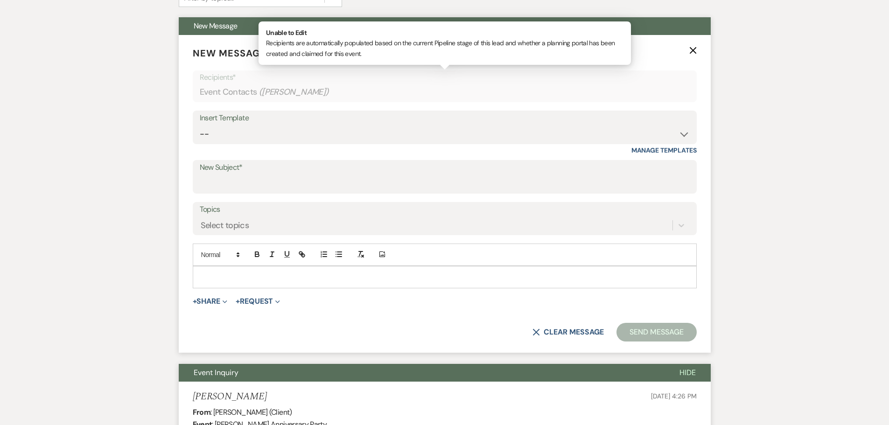
scroll to position [192, 0]
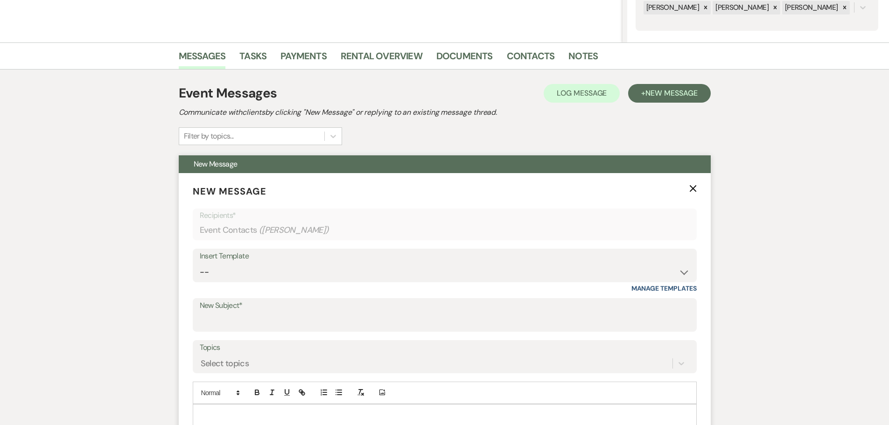
click at [695, 192] on icon "X" at bounding box center [692, 188] width 7 height 7
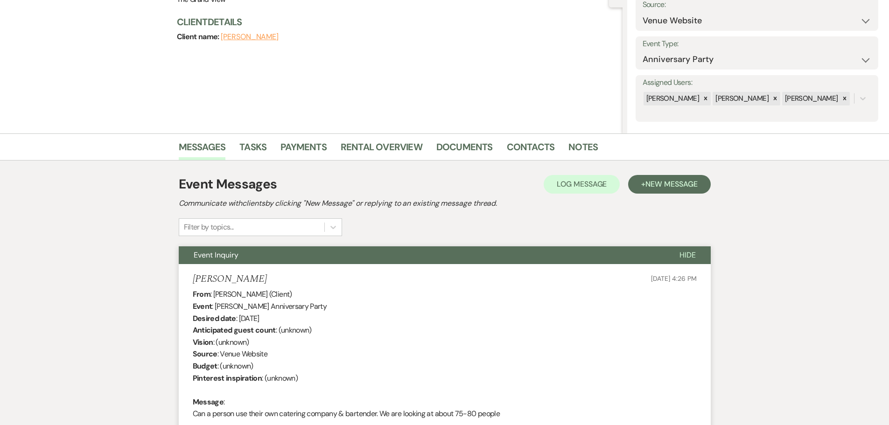
scroll to position [0, 0]
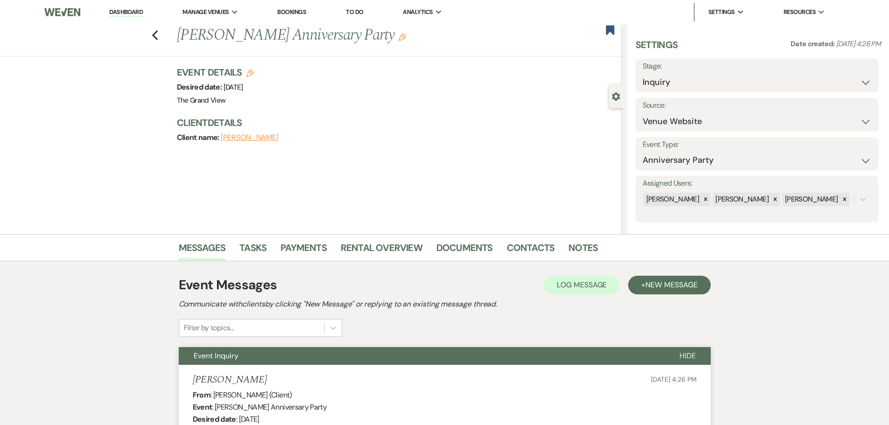
click at [158, 43] on div "Previous [PERSON_NAME] Anniversary Party Edit Bookmark" at bounding box center [308, 40] width 627 height 32
click at [159, 38] on icon "Previous" at bounding box center [155, 35] width 7 height 11
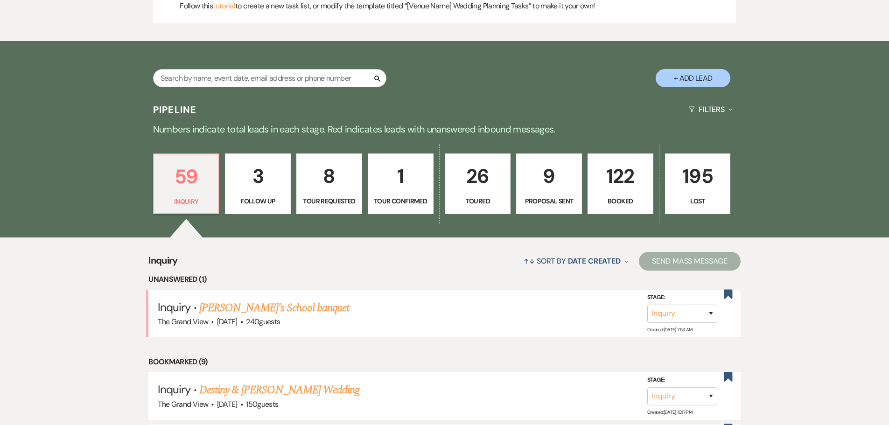
scroll to position [425, 0]
